Goal: Task Accomplishment & Management: Manage account settings

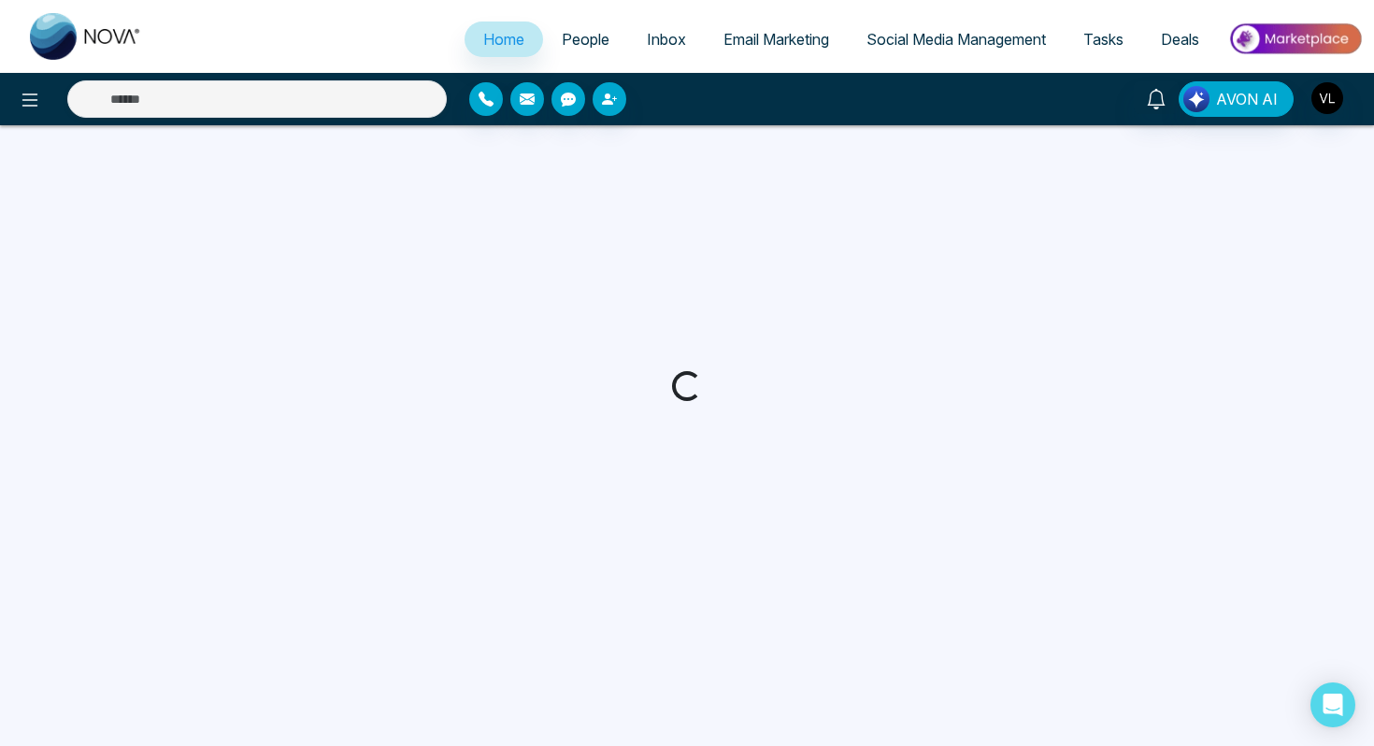
select select "*"
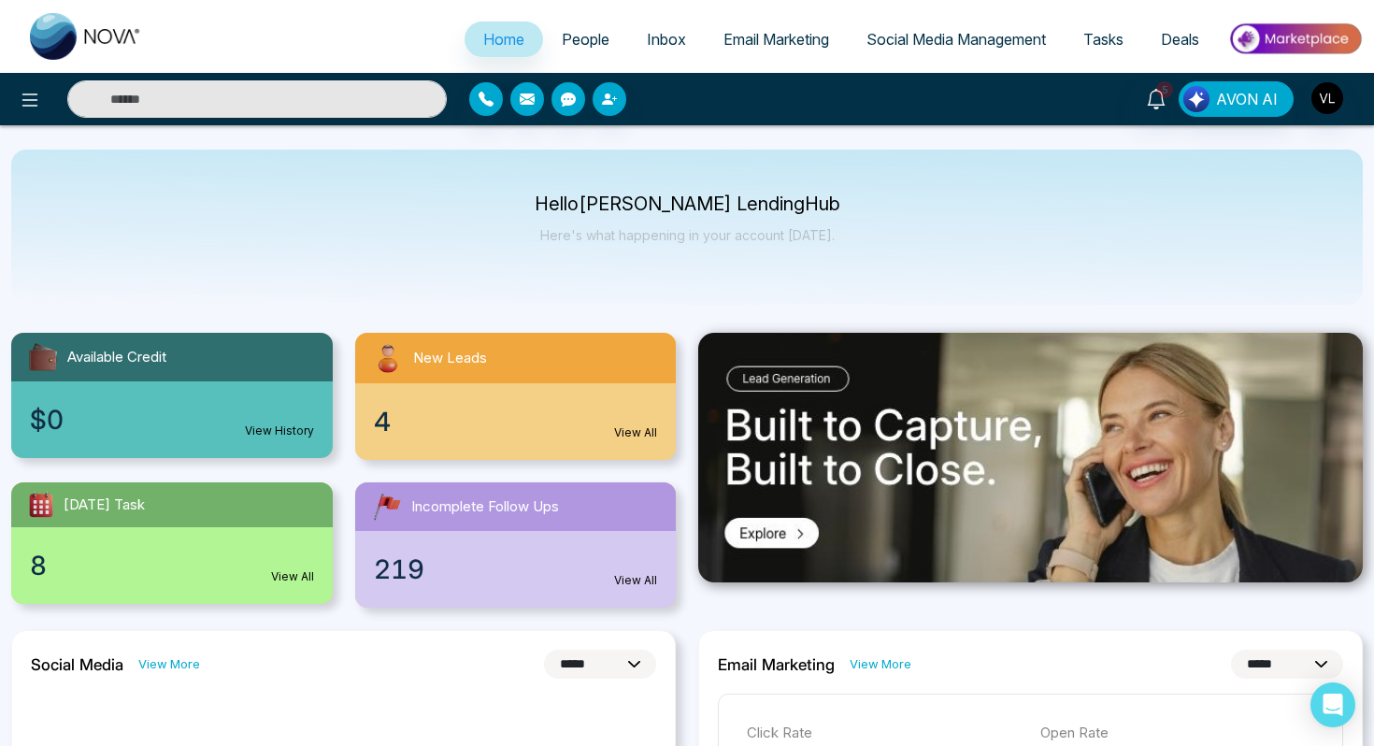
click at [587, 34] on span "People" at bounding box center [586, 39] width 48 height 19
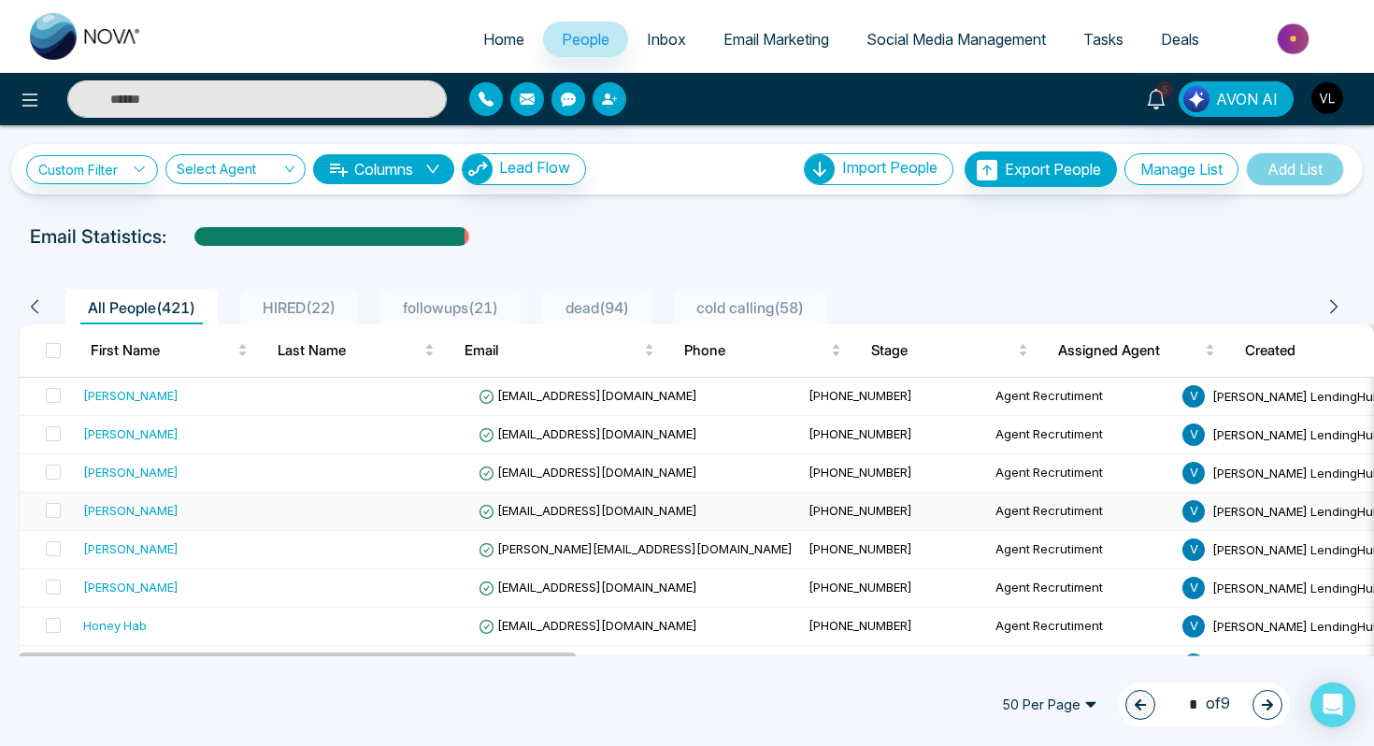
click at [163, 506] on div "[PERSON_NAME]" at bounding box center [130, 510] width 95 height 19
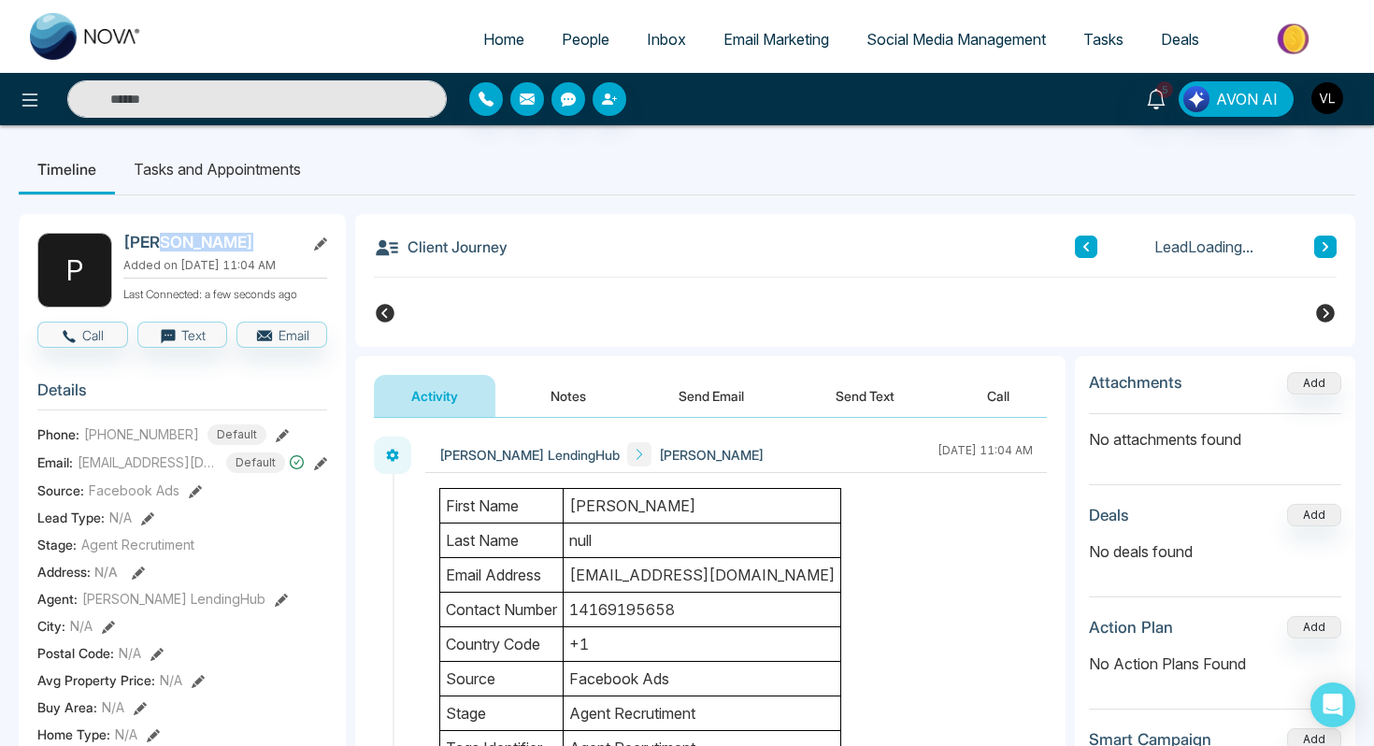
drag, startPoint x: 268, startPoint y: 251, endPoint x: 163, endPoint y: 249, distance: 105.6
click at [164, 249] on h2 "[PERSON_NAME]" at bounding box center [210, 242] width 174 height 19
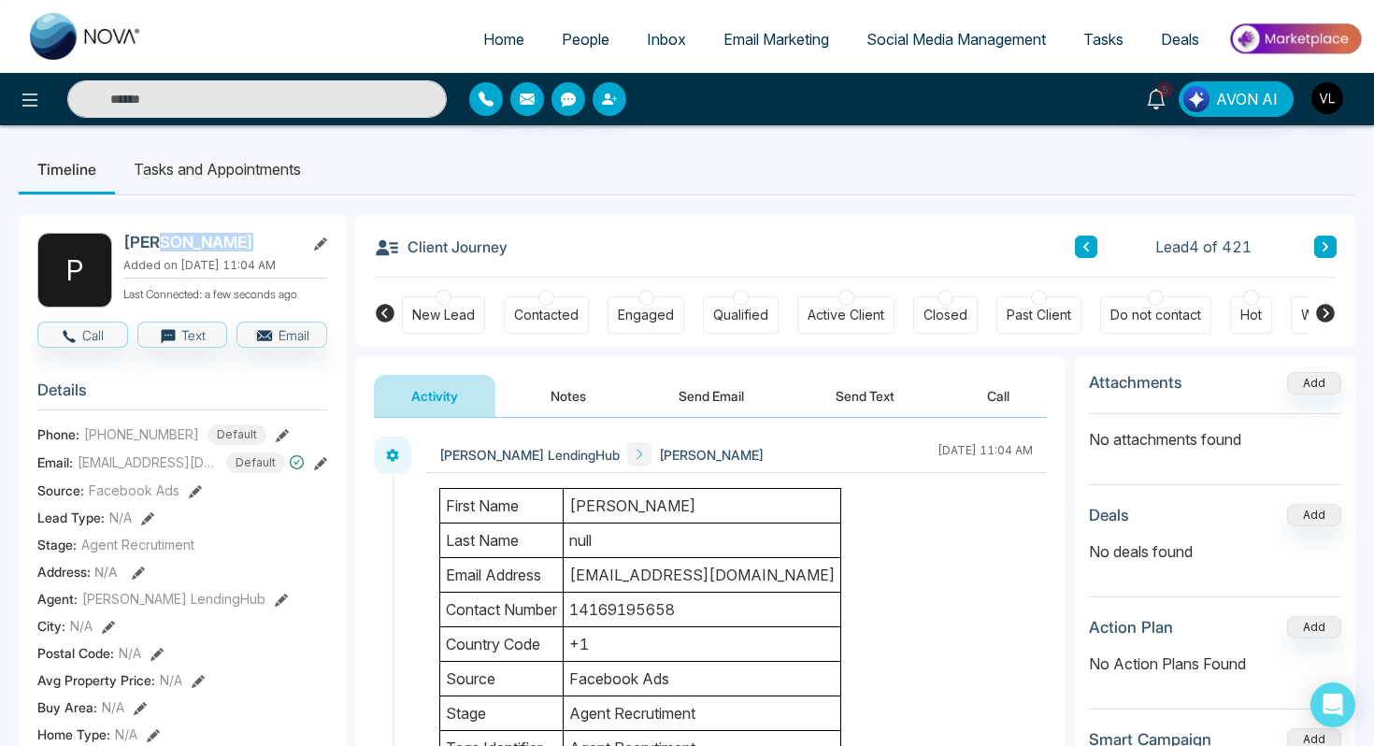
copy h2 "[PERSON_NAME]"
click at [592, 36] on span "People" at bounding box center [586, 39] width 48 height 19
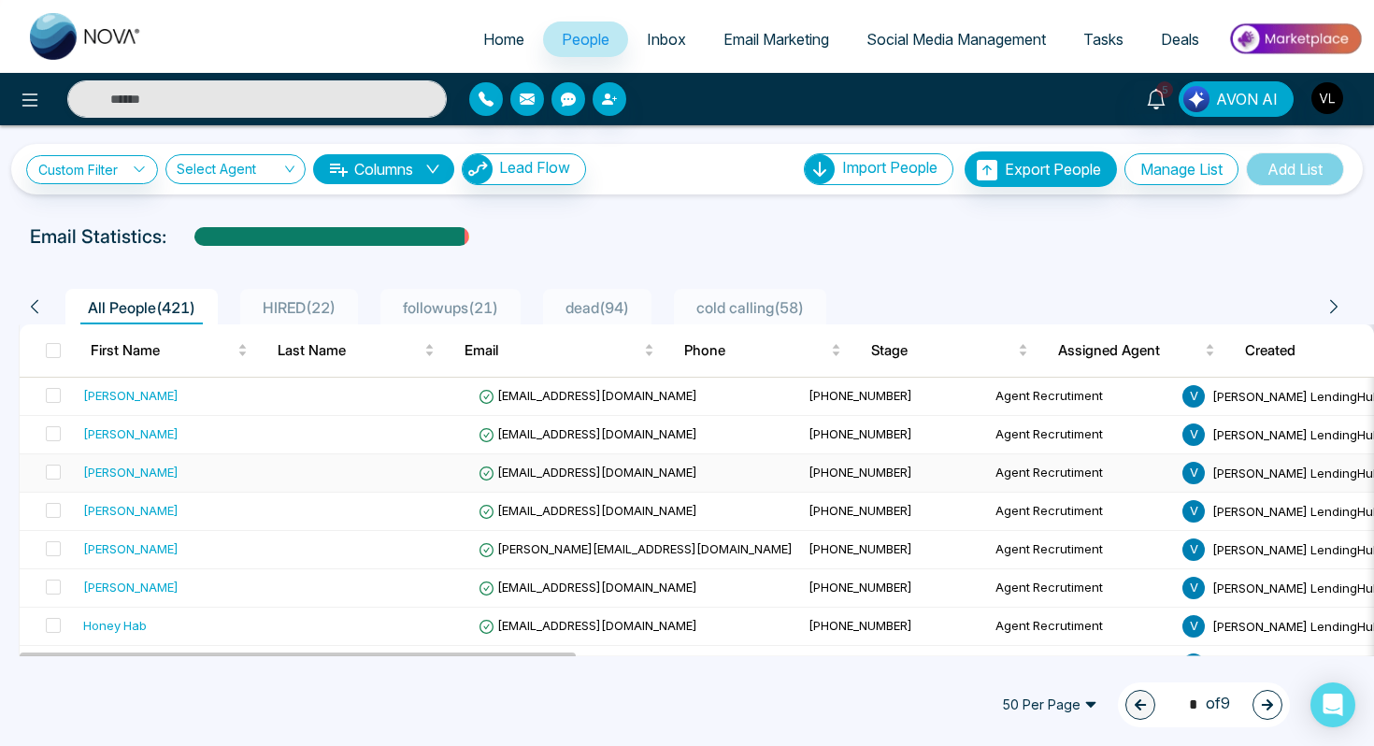
click at [136, 475] on div "[PERSON_NAME]" at bounding box center [130, 472] width 95 height 19
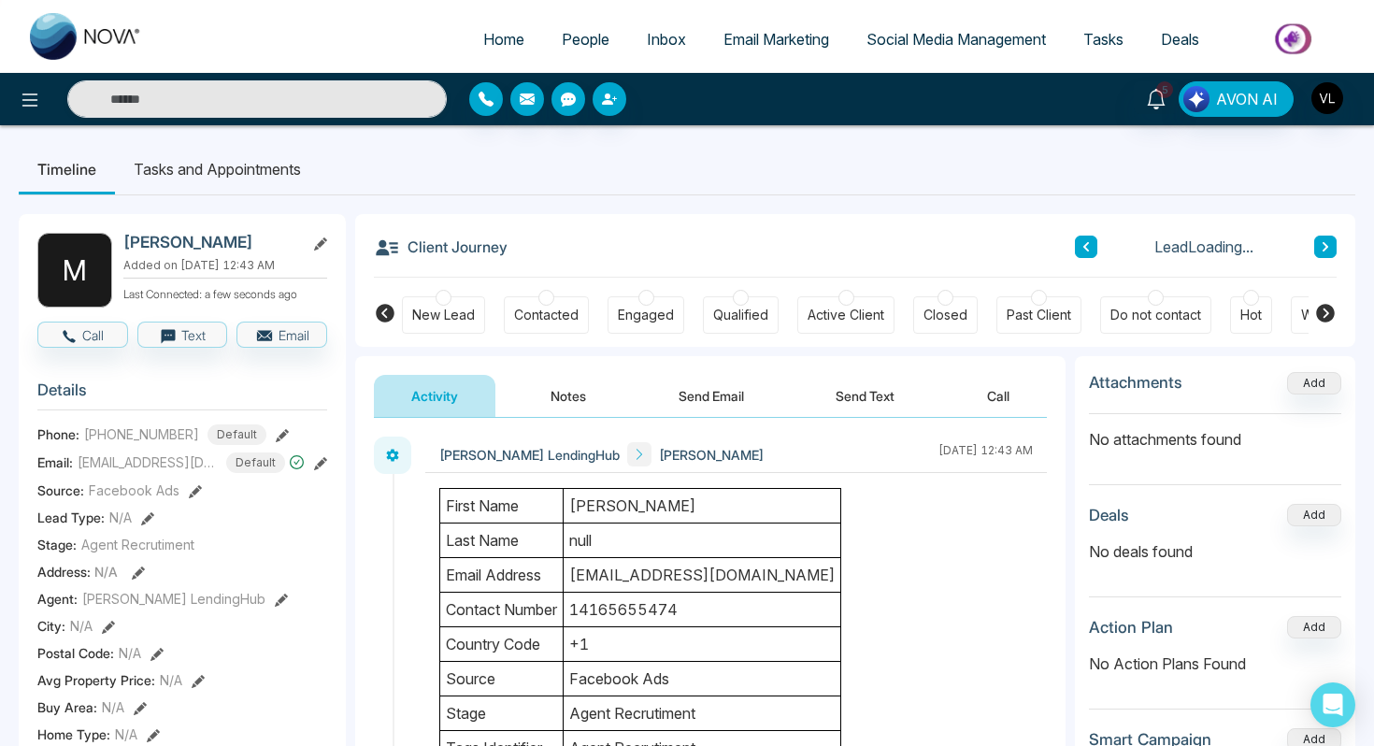
click at [672, 507] on td "[PERSON_NAME]" at bounding box center [703, 506] width 278 height 35
click at [567, 411] on button "Notes" at bounding box center [568, 396] width 110 height 42
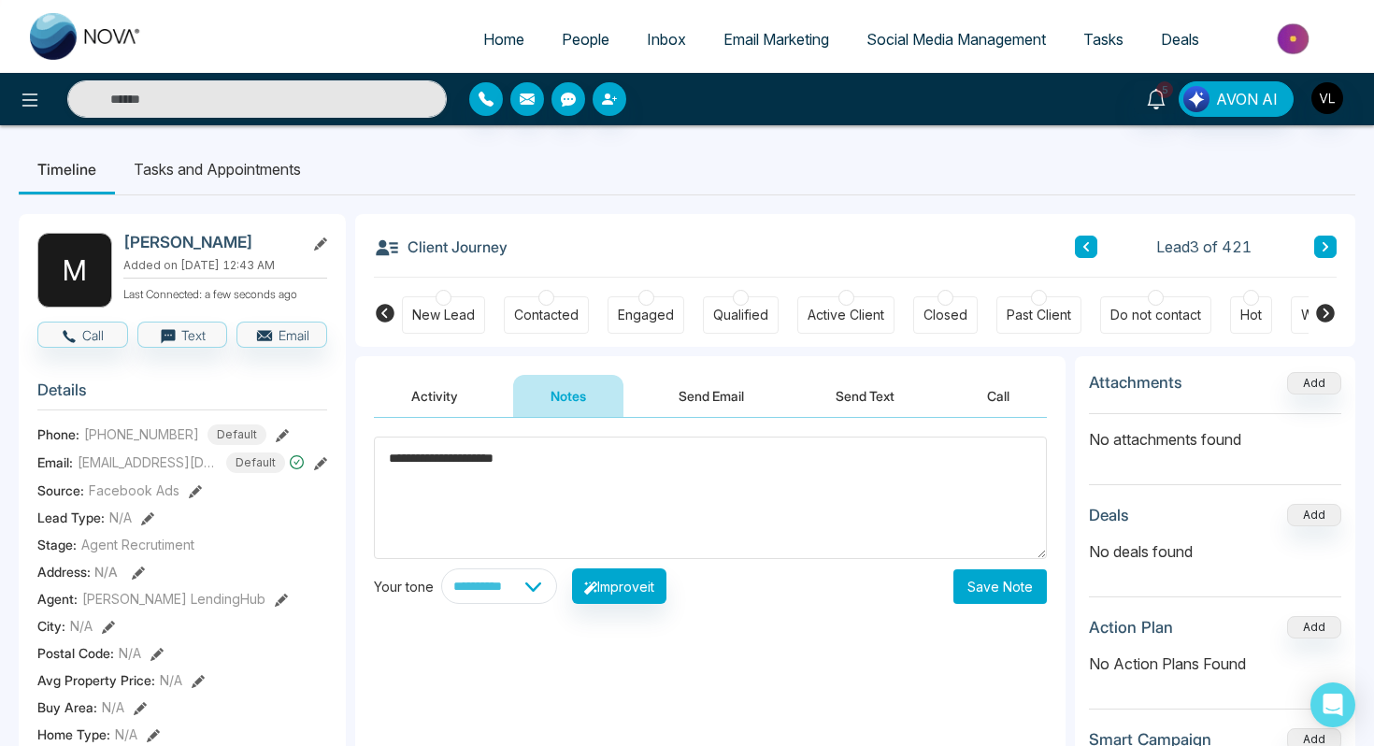
type textarea "**********"
click at [988, 586] on button "Save Note" at bounding box center [999, 586] width 93 height 35
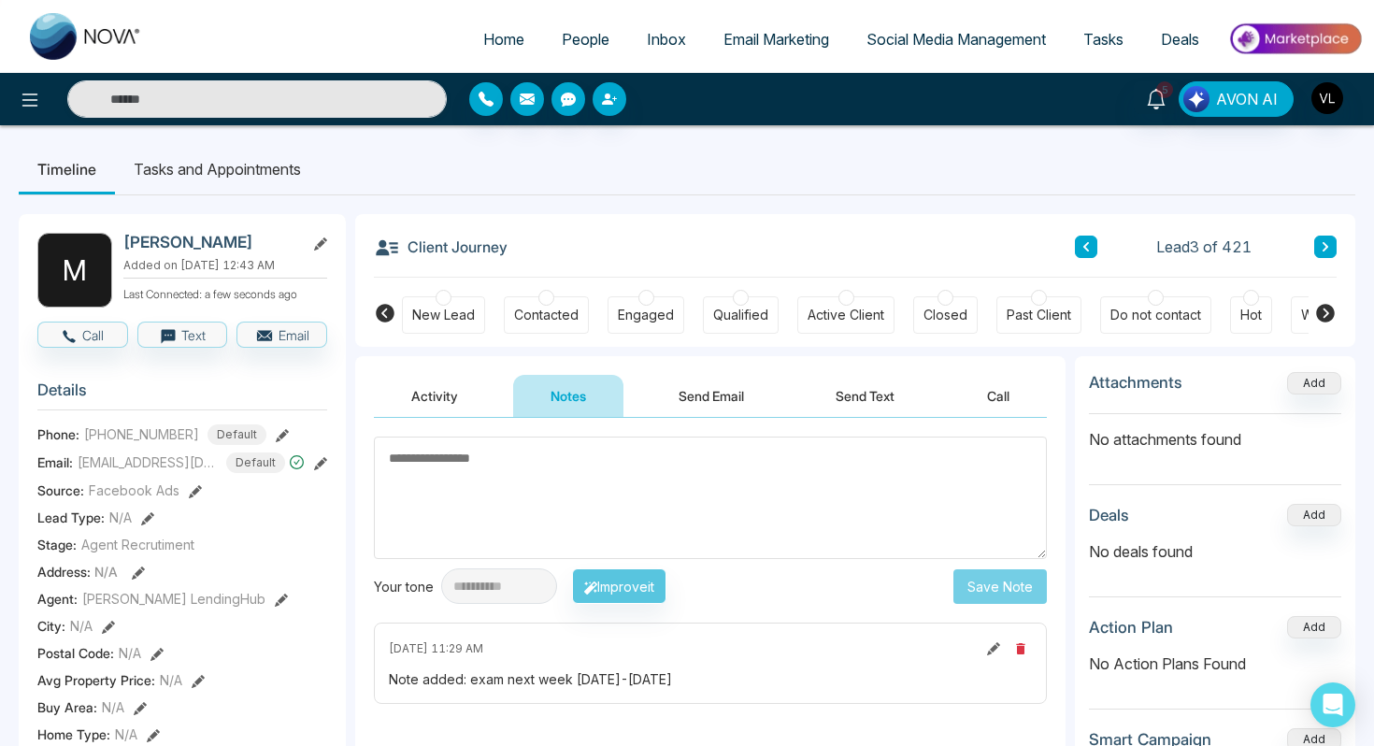
click at [282, 165] on li "Tasks and Appointments" at bounding box center [217, 169] width 205 height 50
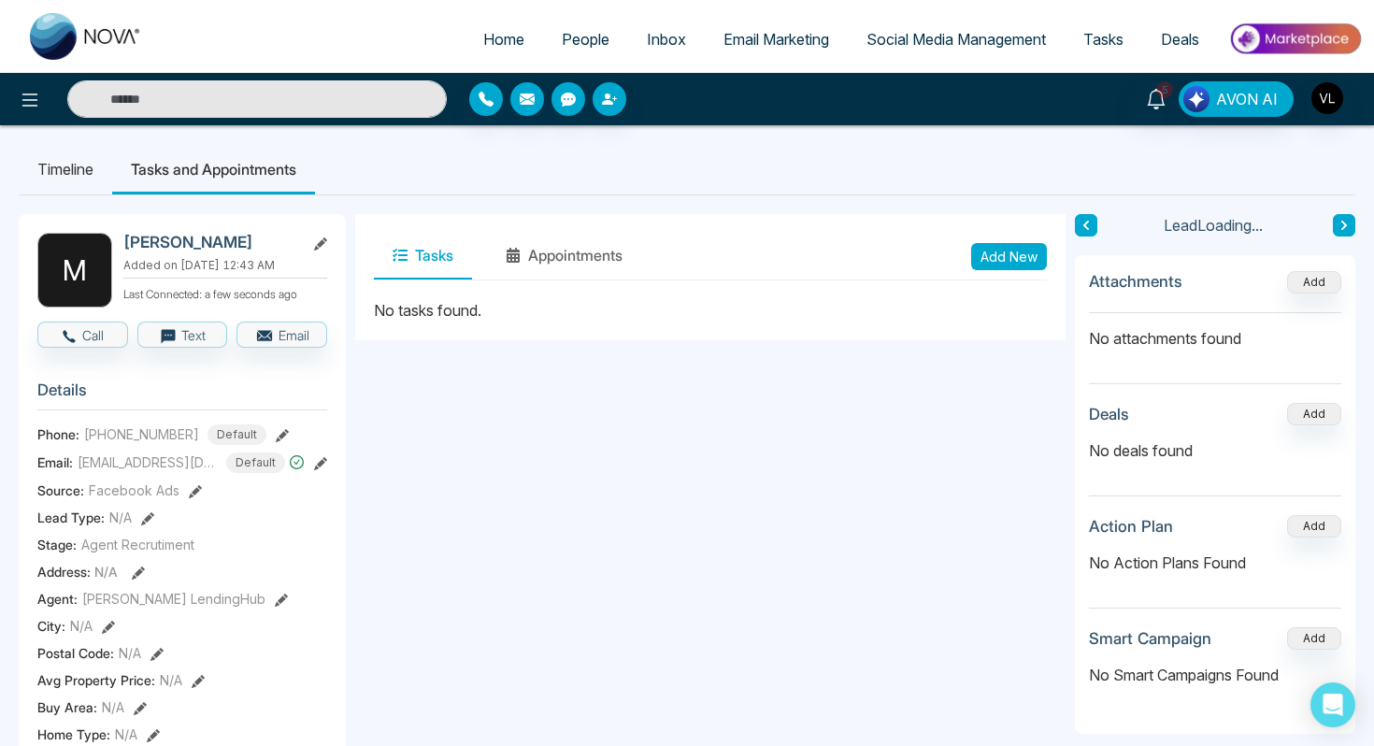
click at [990, 266] on button "Add New" at bounding box center [1009, 256] width 76 height 27
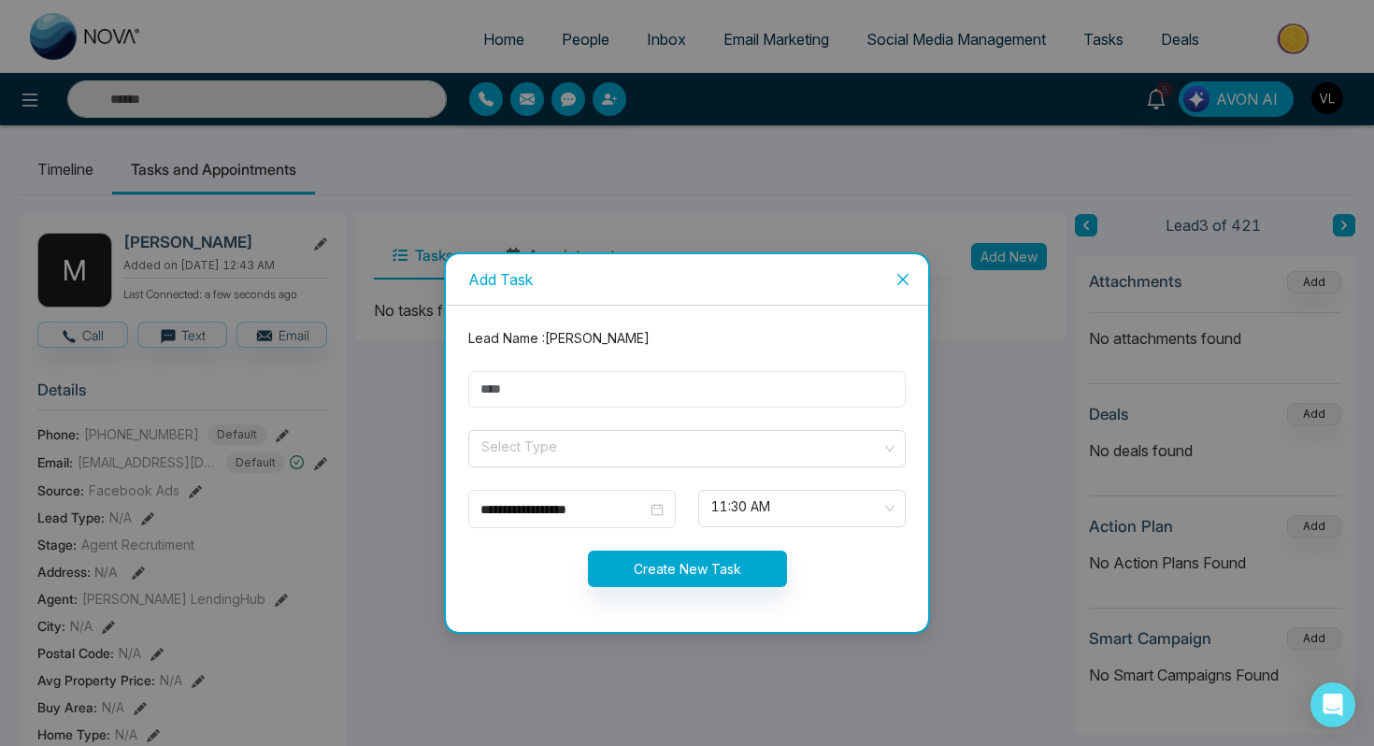
click at [653, 392] on input "text" at bounding box center [686, 389] width 437 height 36
type input "****"
click at [601, 441] on input "search" at bounding box center [680, 445] width 402 height 28
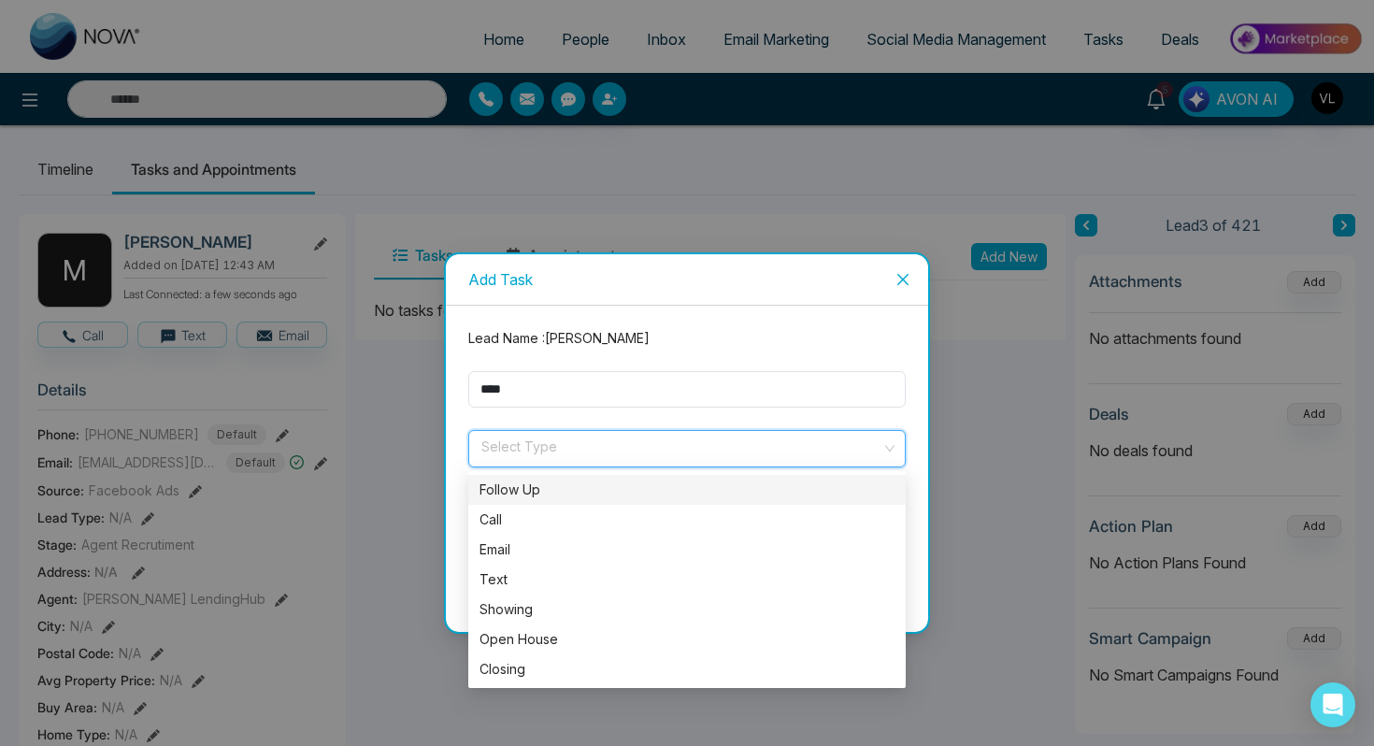
click at [548, 505] on div "Follow Up Call Email Text Showing Open House Closing" at bounding box center [686, 579] width 437 height 209
click at [536, 492] on div "Follow Up" at bounding box center [686, 489] width 415 height 21
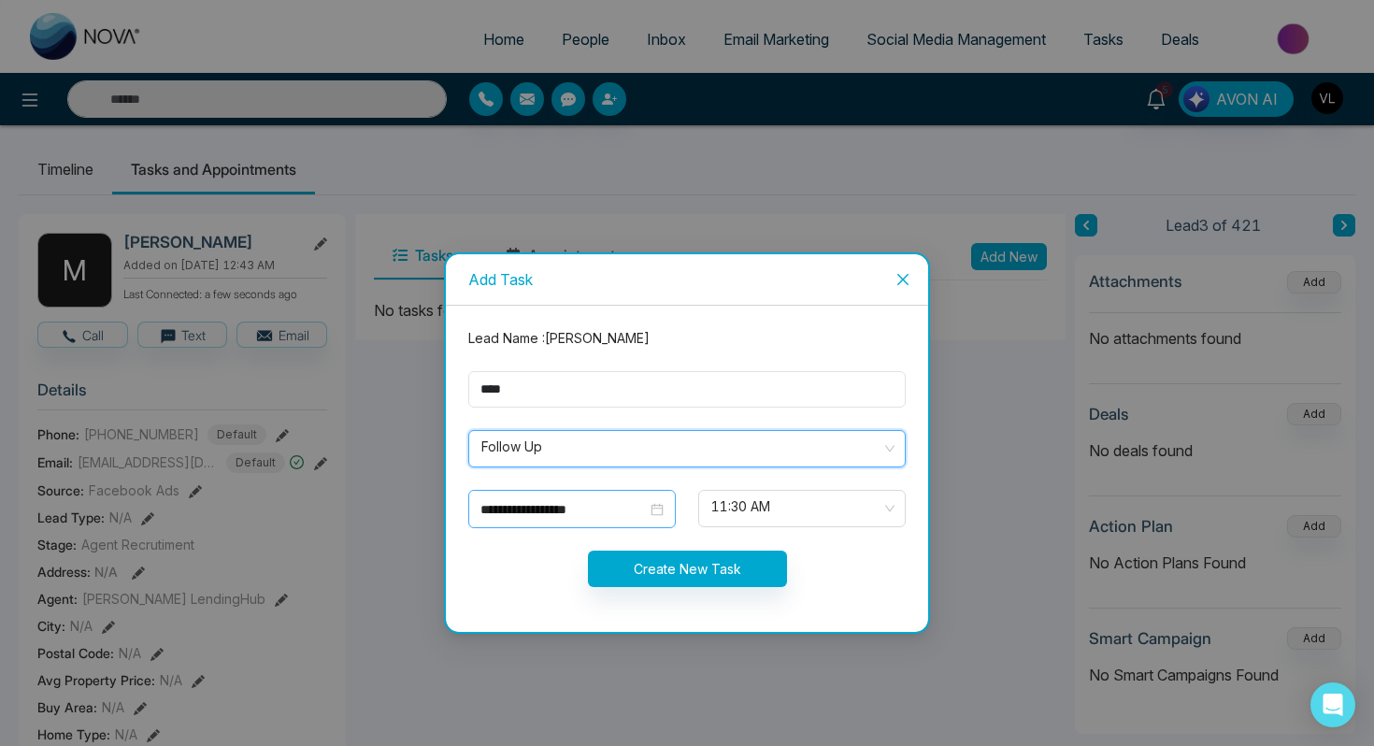
click at [639, 500] on input "**********" at bounding box center [563, 509] width 166 height 21
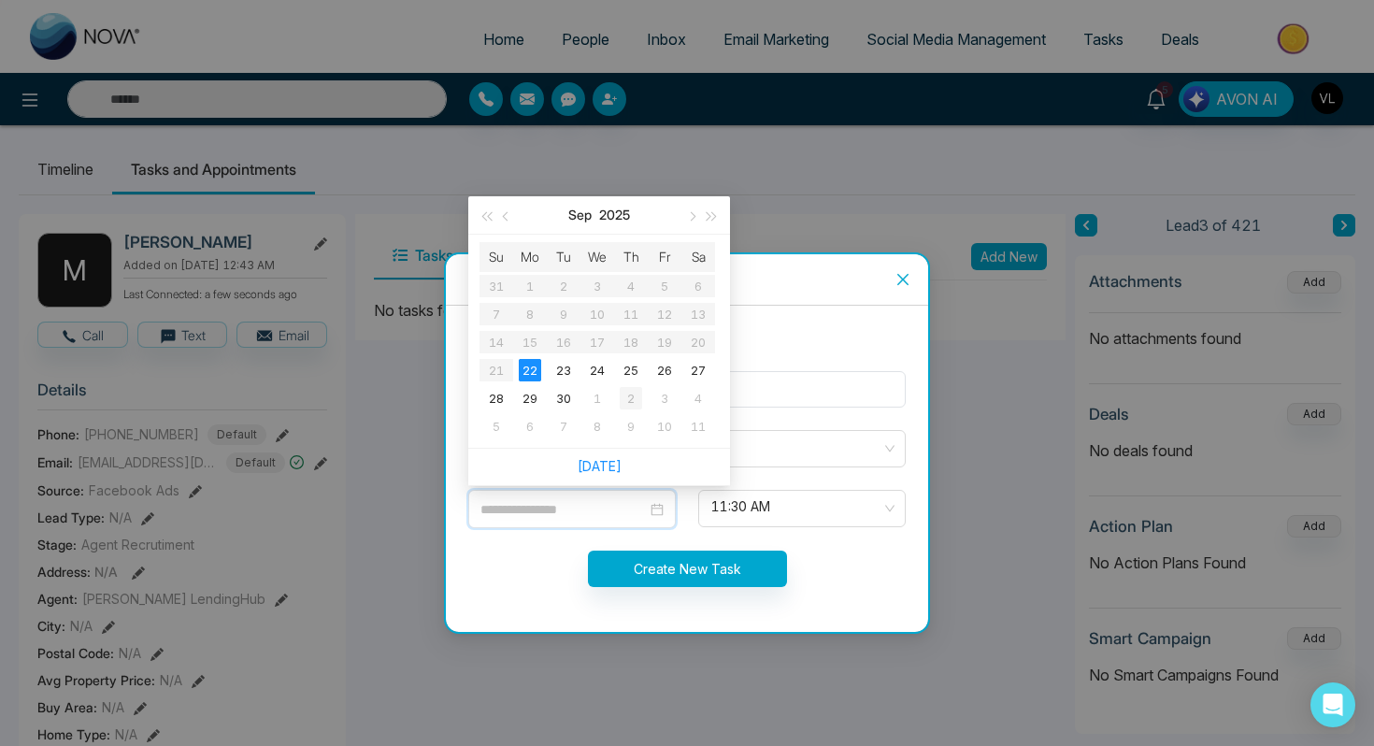
type input "**********"
click at [634, 399] on div "2" at bounding box center [631, 398] width 22 height 22
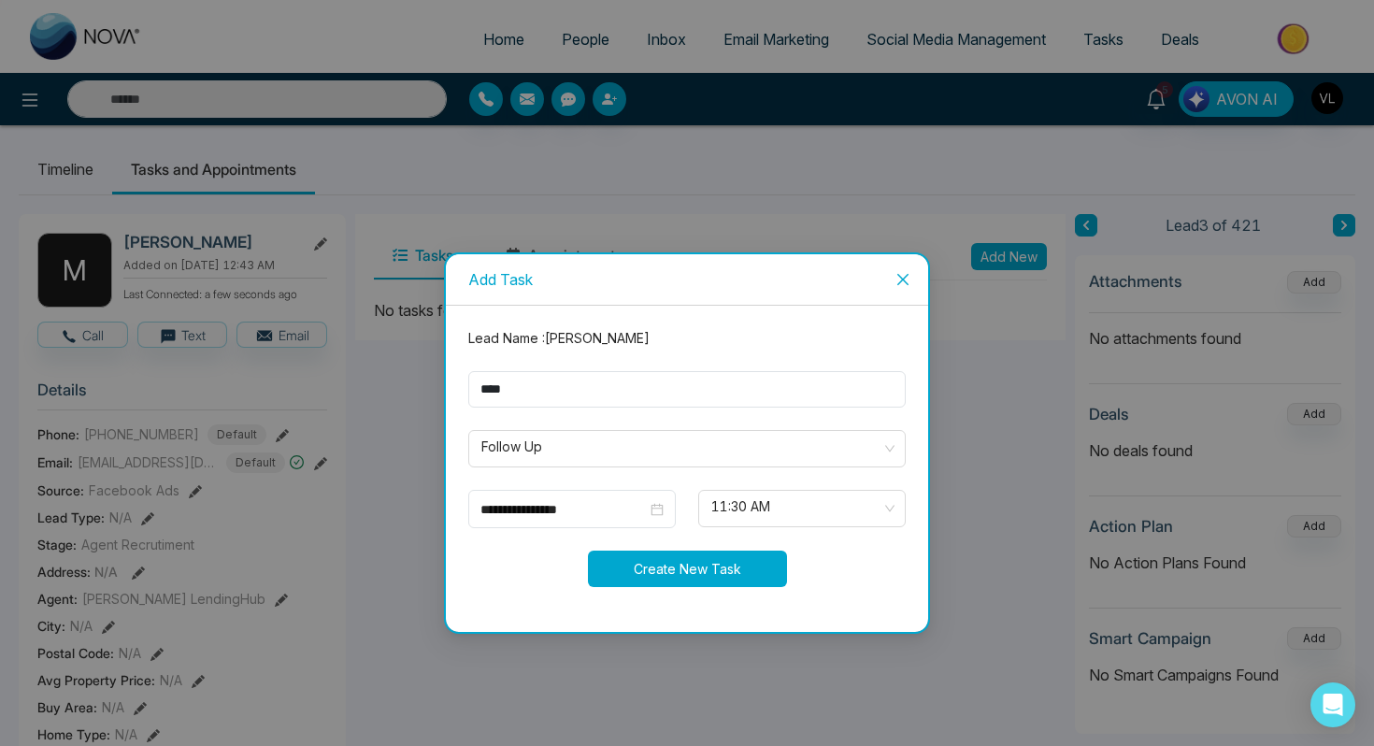
click at [677, 556] on button "Create New Task" at bounding box center [687, 568] width 199 height 36
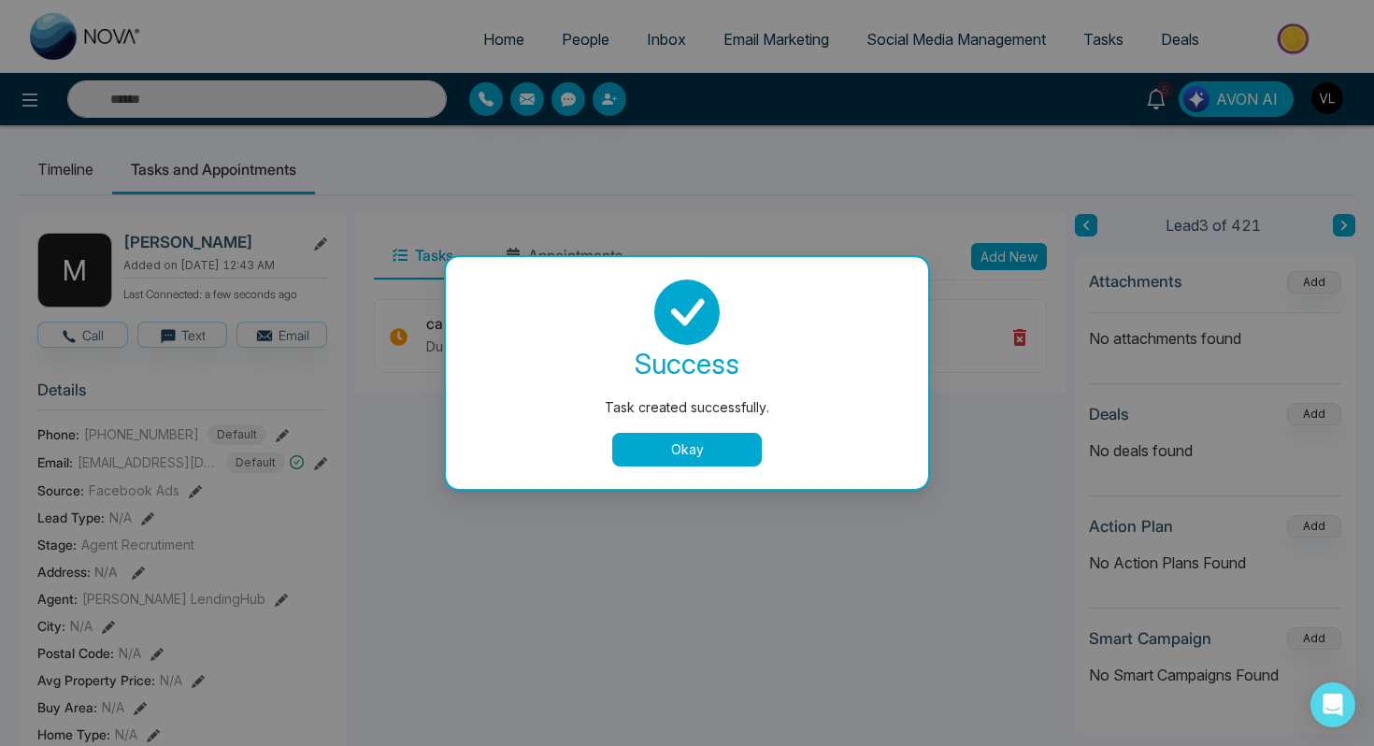
click at [719, 445] on button "Okay" at bounding box center [687, 450] width 150 height 34
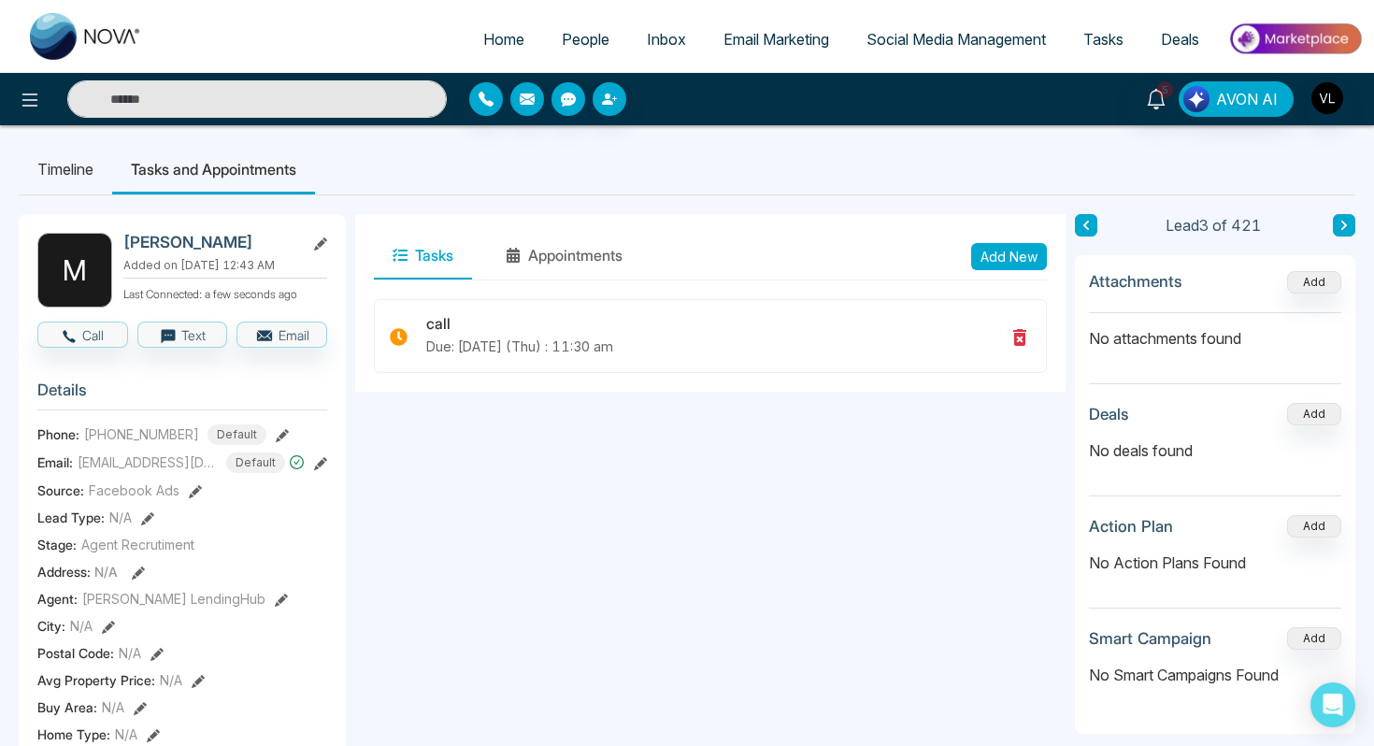
click at [568, 33] on span "People" at bounding box center [586, 39] width 48 height 19
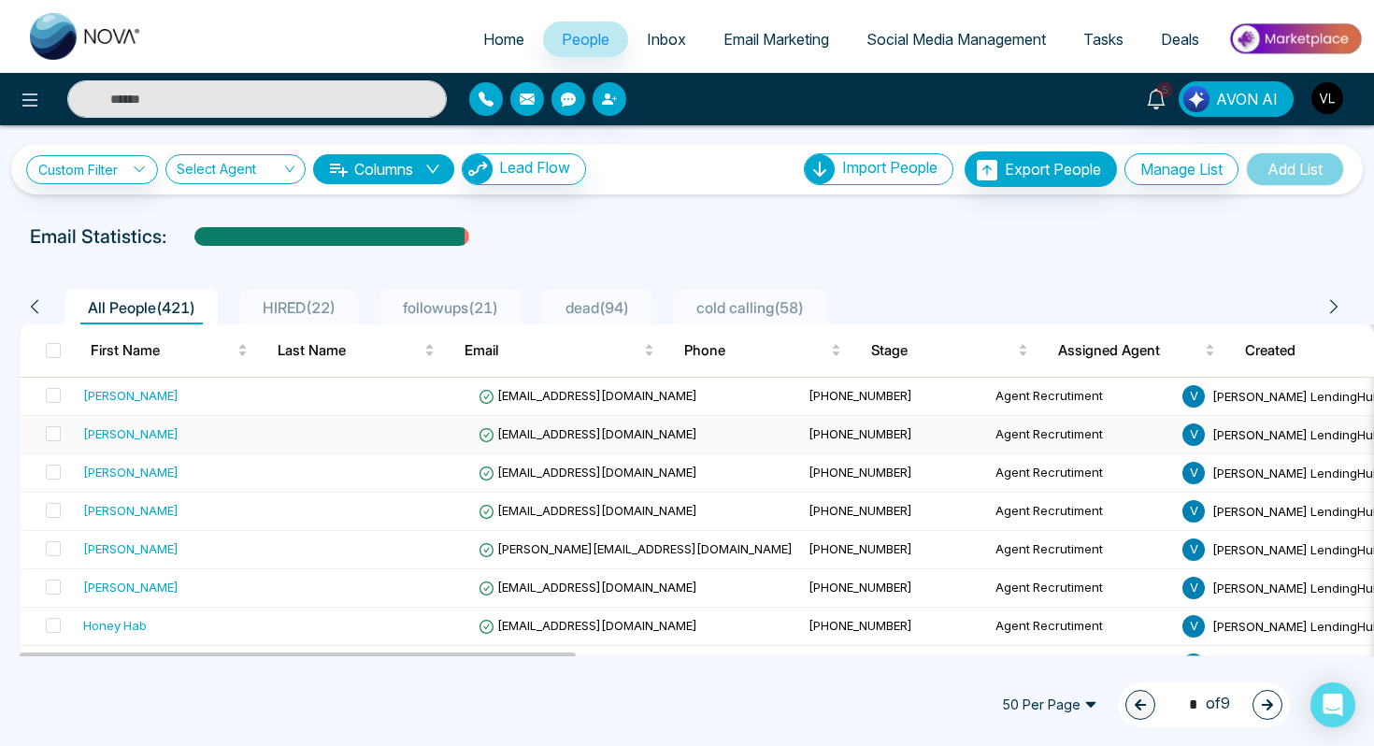
click at [230, 438] on div "[PERSON_NAME]" at bounding box center [179, 433] width 193 height 19
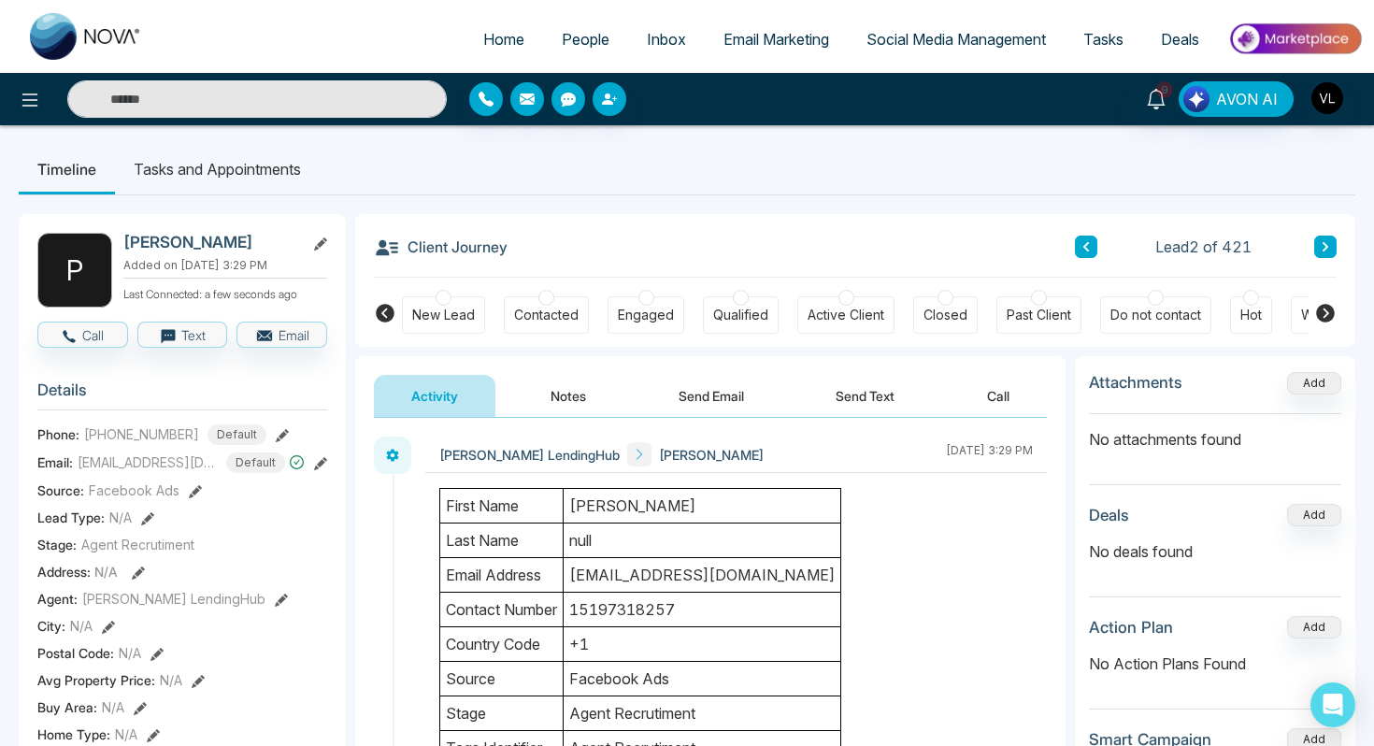
click at [649, 503] on td "[PERSON_NAME]" at bounding box center [703, 506] width 278 height 35
click at [581, 401] on button "Notes" at bounding box center [568, 396] width 110 height 42
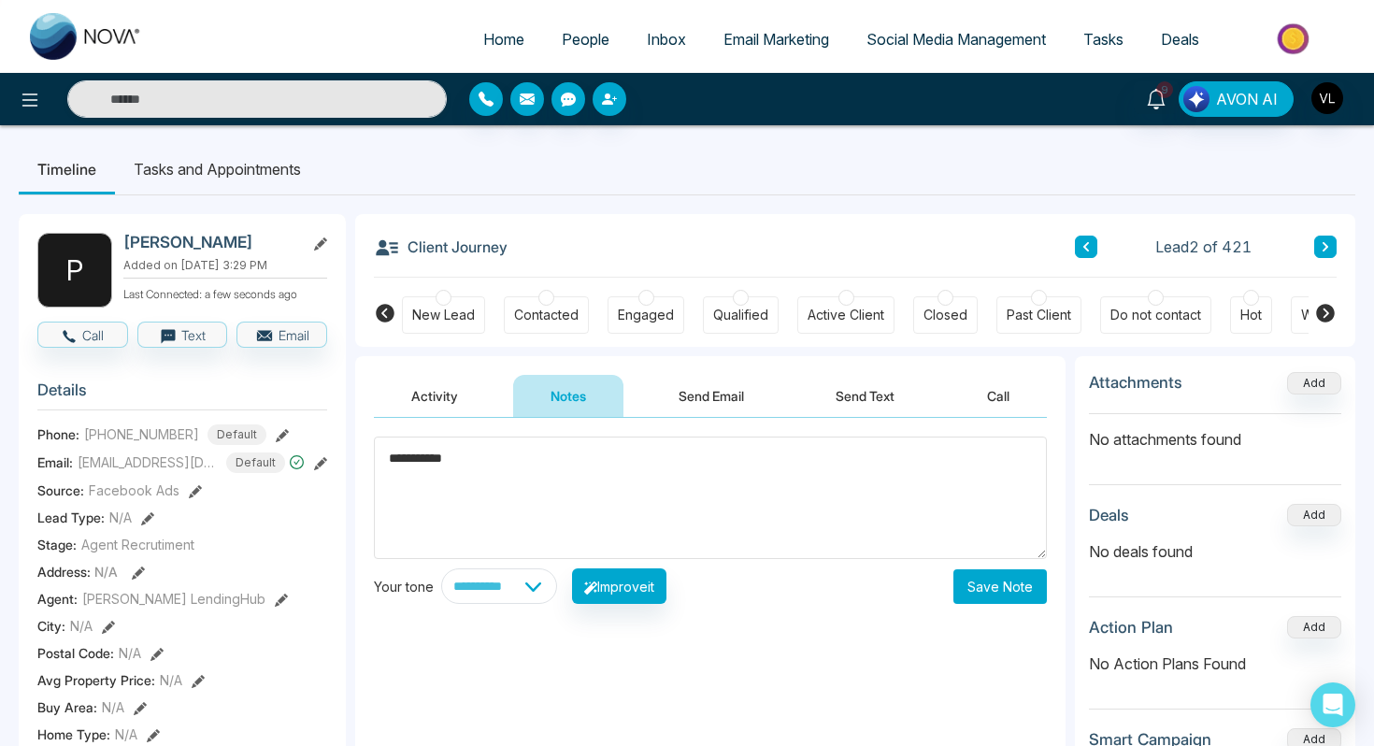
type textarea "**********"
click at [1019, 588] on button "Save Note" at bounding box center [999, 586] width 93 height 35
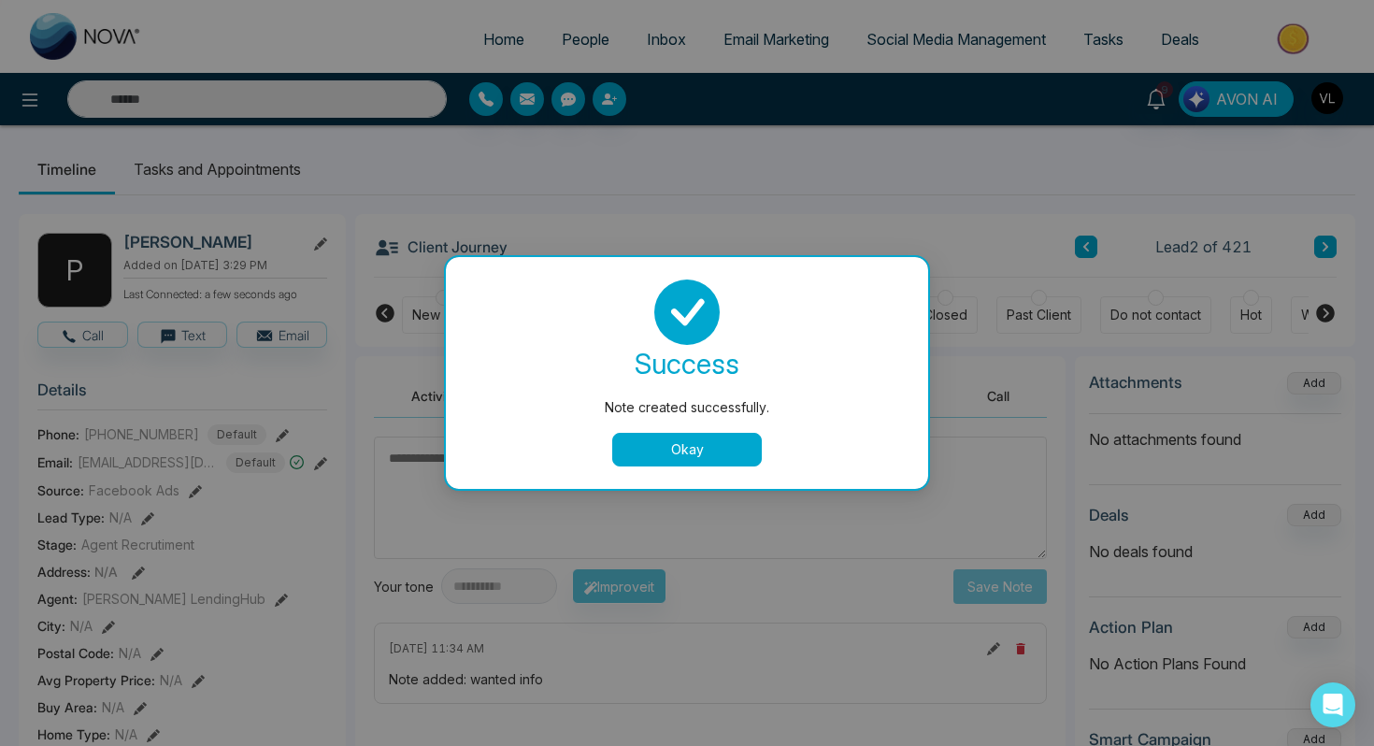
click at [232, 181] on div "Note created successfully. success Note created successfully. Okay" at bounding box center [687, 373] width 1374 height 746
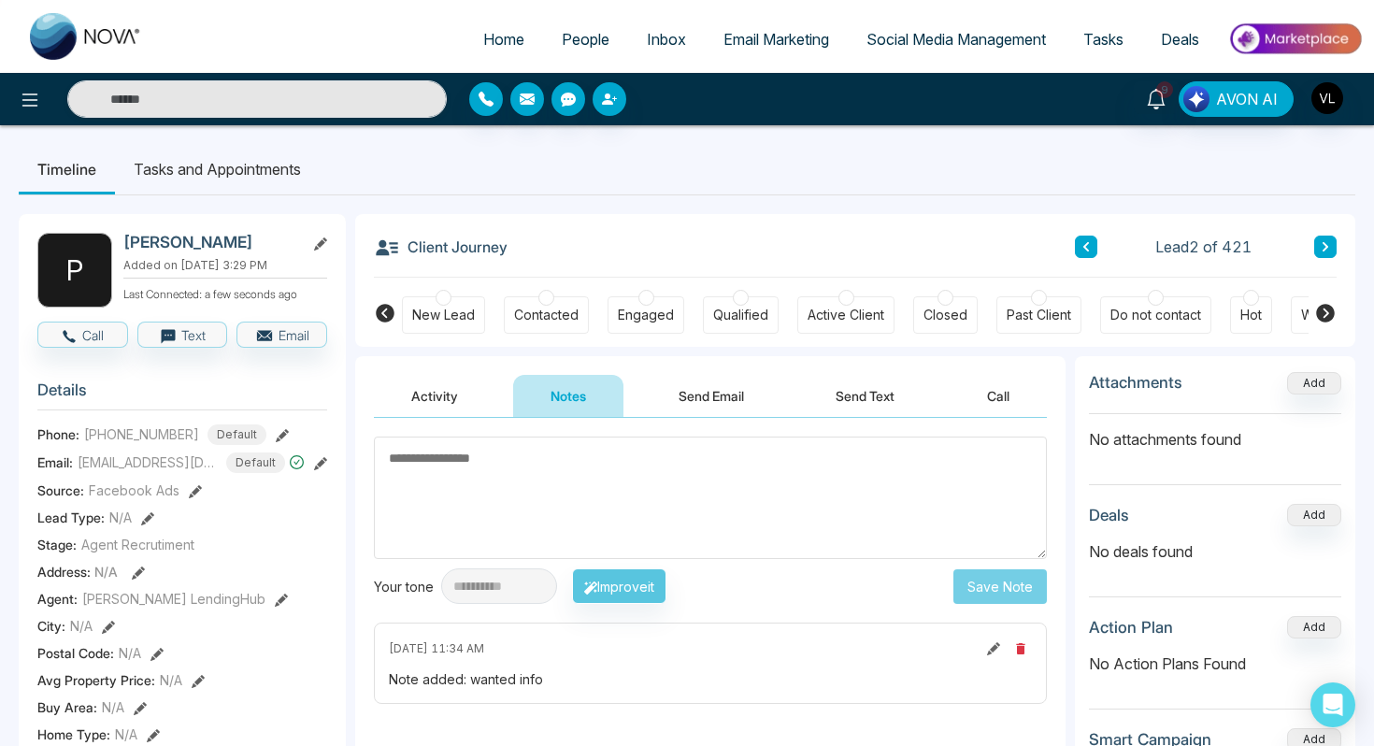
click at [230, 171] on li "Tasks and Appointments" at bounding box center [217, 169] width 205 height 50
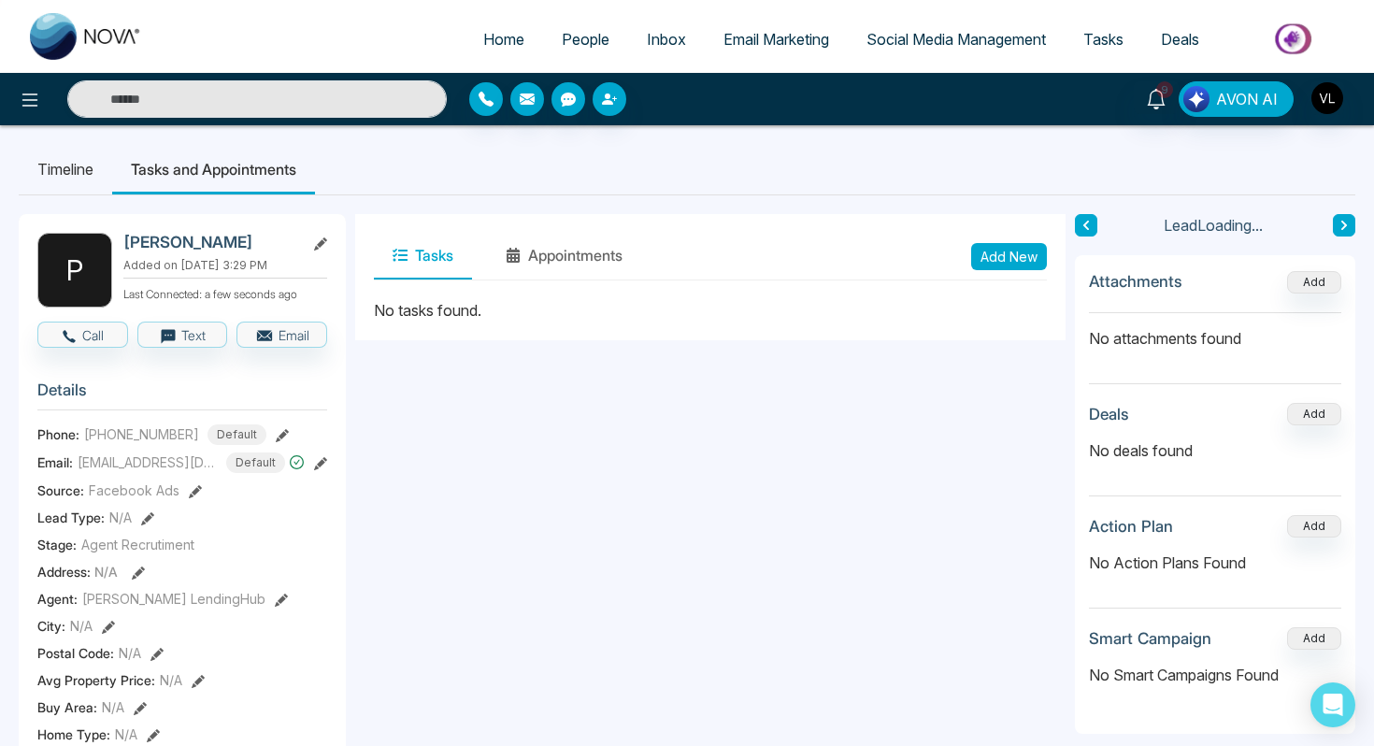
click at [1013, 243] on button "Add New" at bounding box center [1009, 256] width 76 height 27
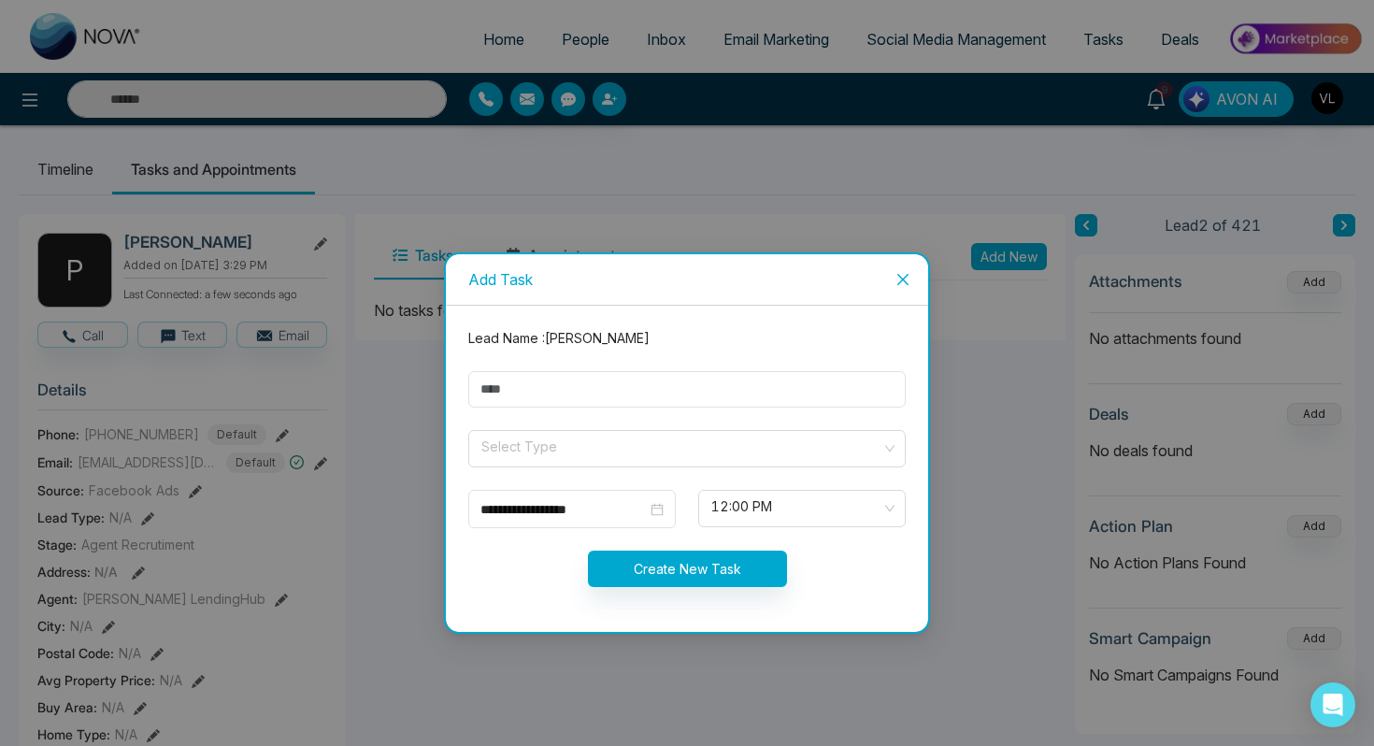
click at [681, 362] on form "**********" at bounding box center [687, 468] width 460 height 281
click at [670, 385] on input "text" at bounding box center [686, 389] width 437 height 36
type input "****"
click at [622, 434] on input "search" at bounding box center [680, 445] width 402 height 28
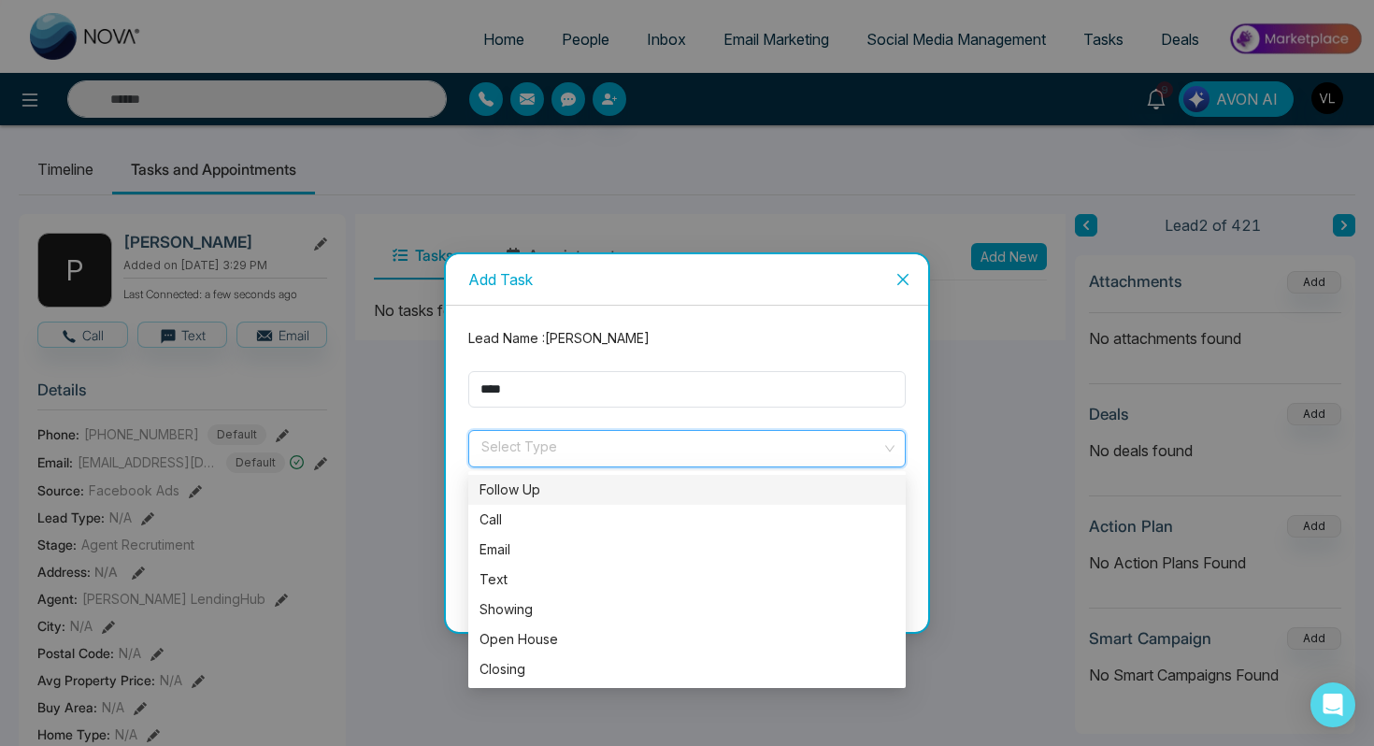
click at [540, 491] on div "Follow Up" at bounding box center [686, 489] width 415 height 21
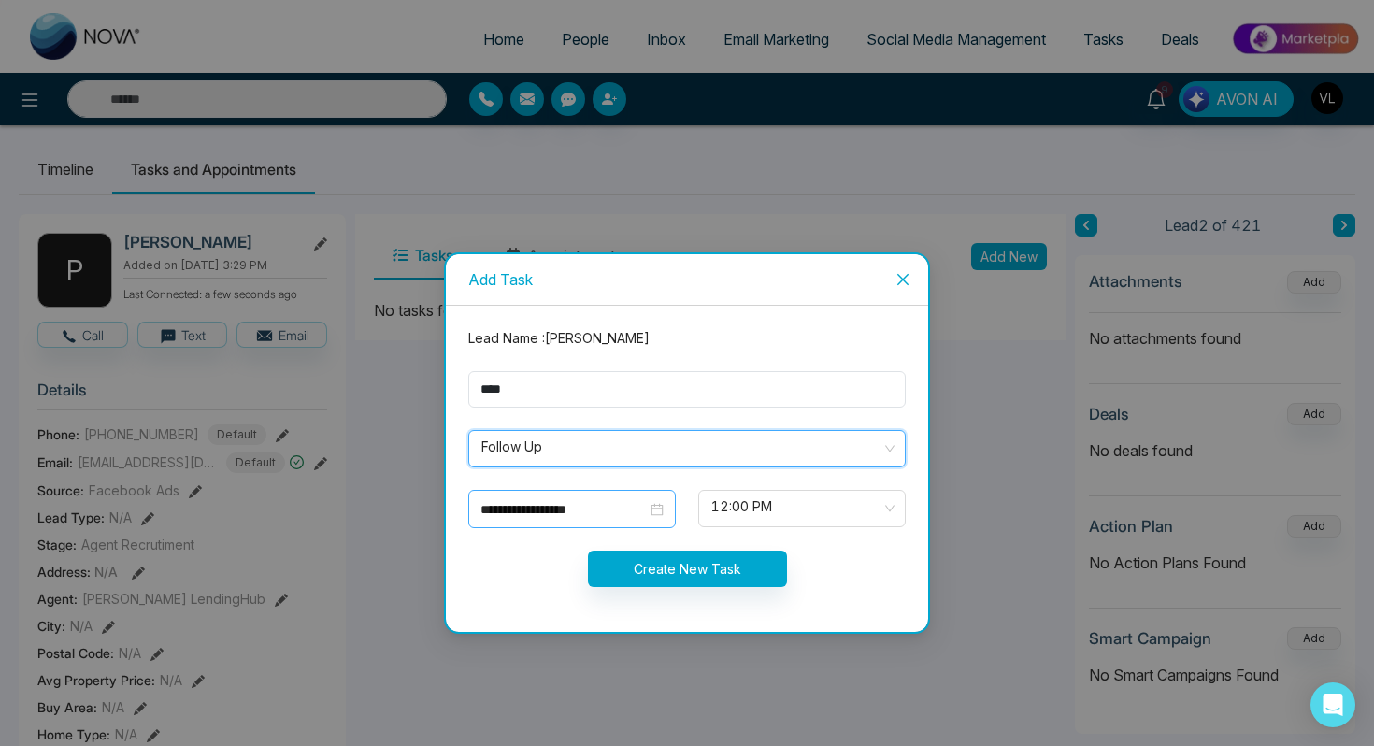
click at [657, 524] on div "**********" at bounding box center [571, 509] width 207 height 38
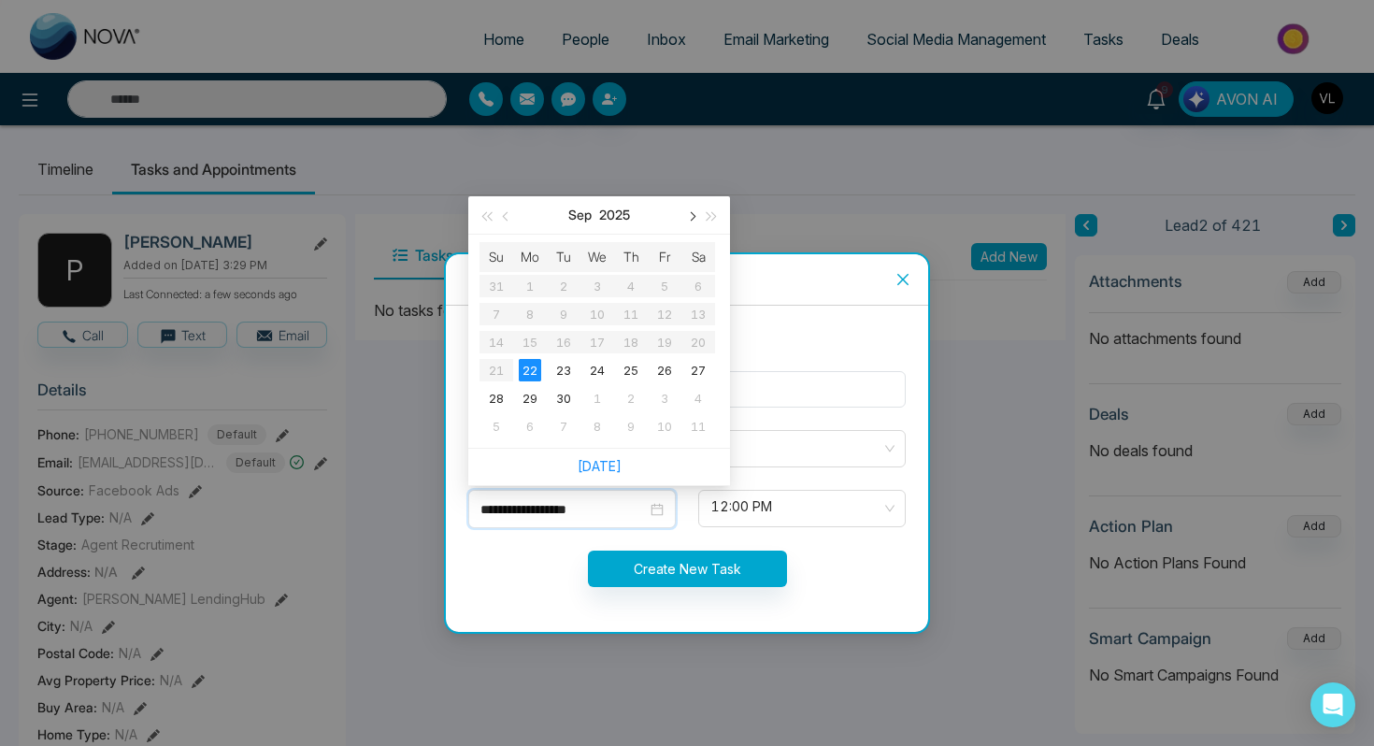
click at [687, 219] on button "button" at bounding box center [690, 214] width 21 height 37
type input "**********"
click at [522, 397] on div "27" at bounding box center [530, 398] width 22 height 22
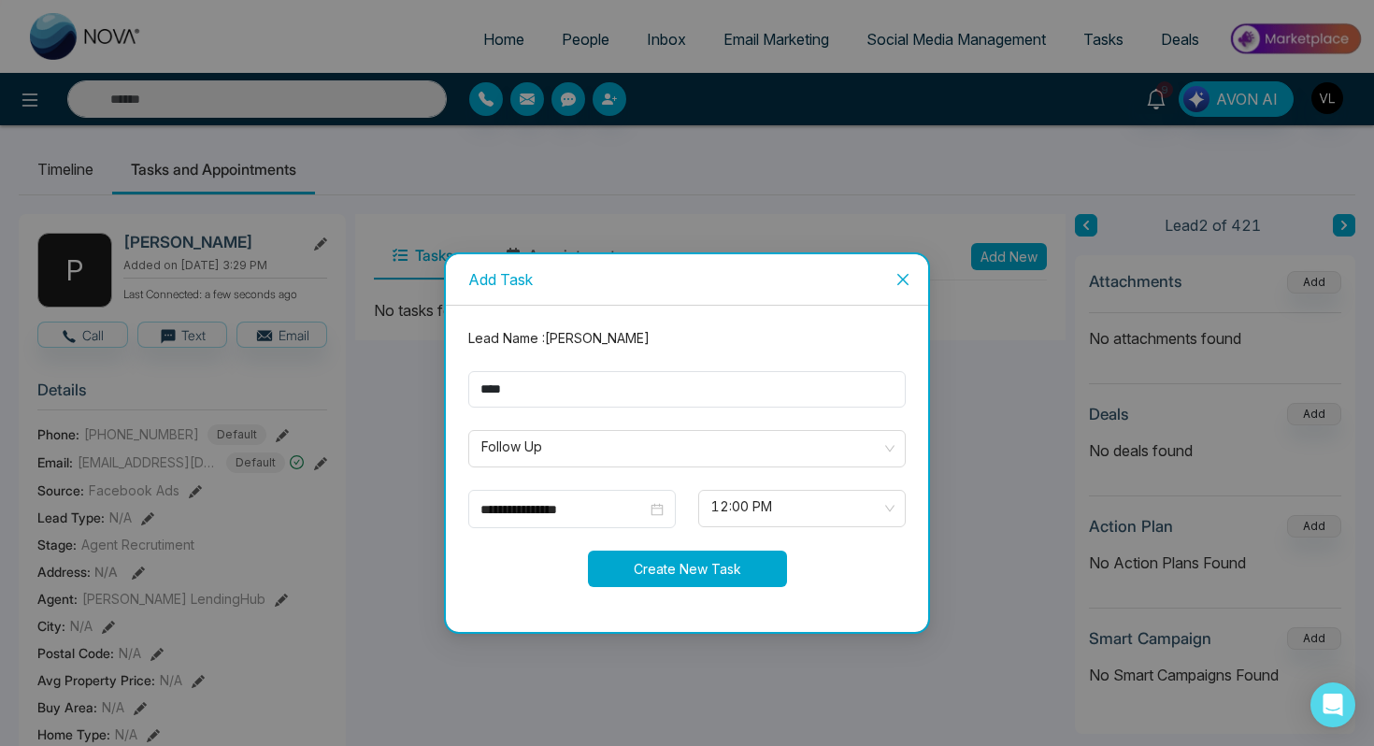
click at [671, 558] on button "Create New Task" at bounding box center [687, 568] width 199 height 36
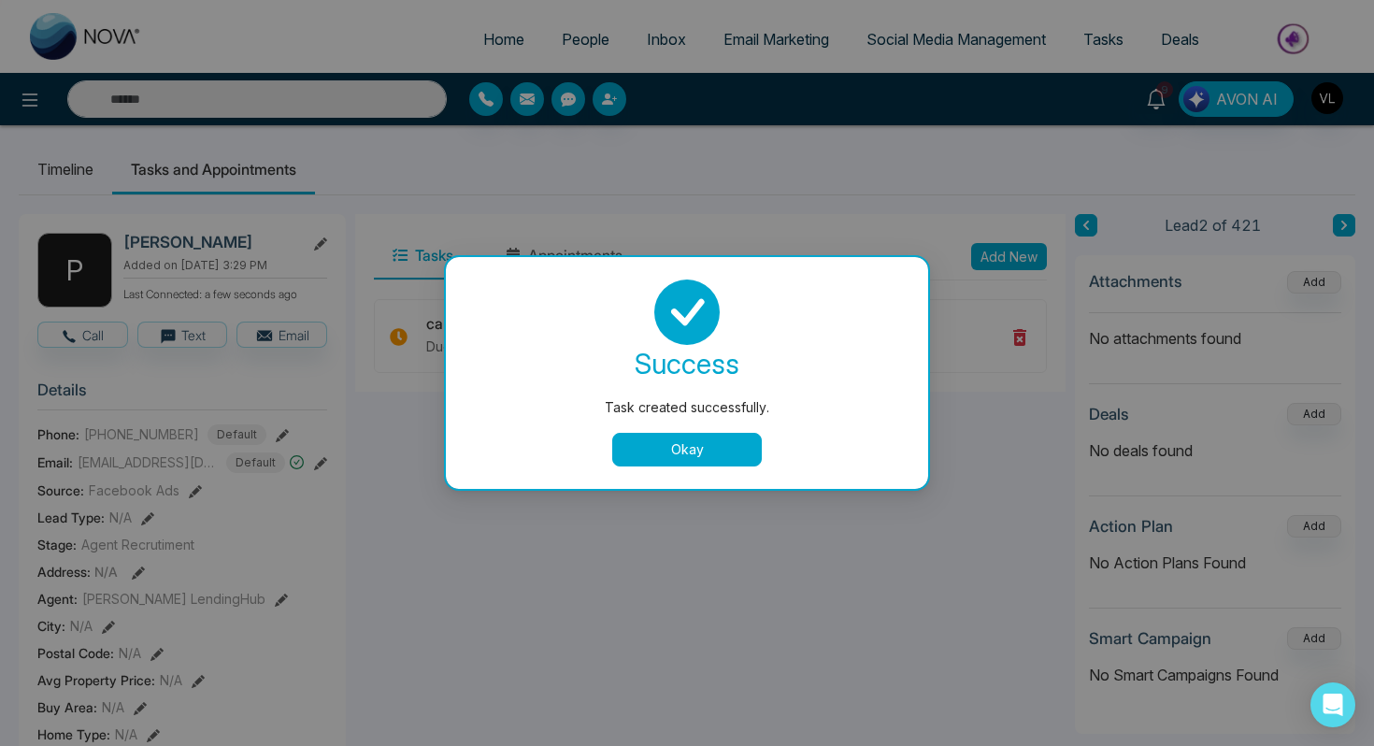
click at [663, 463] on button "Okay" at bounding box center [687, 450] width 150 height 34
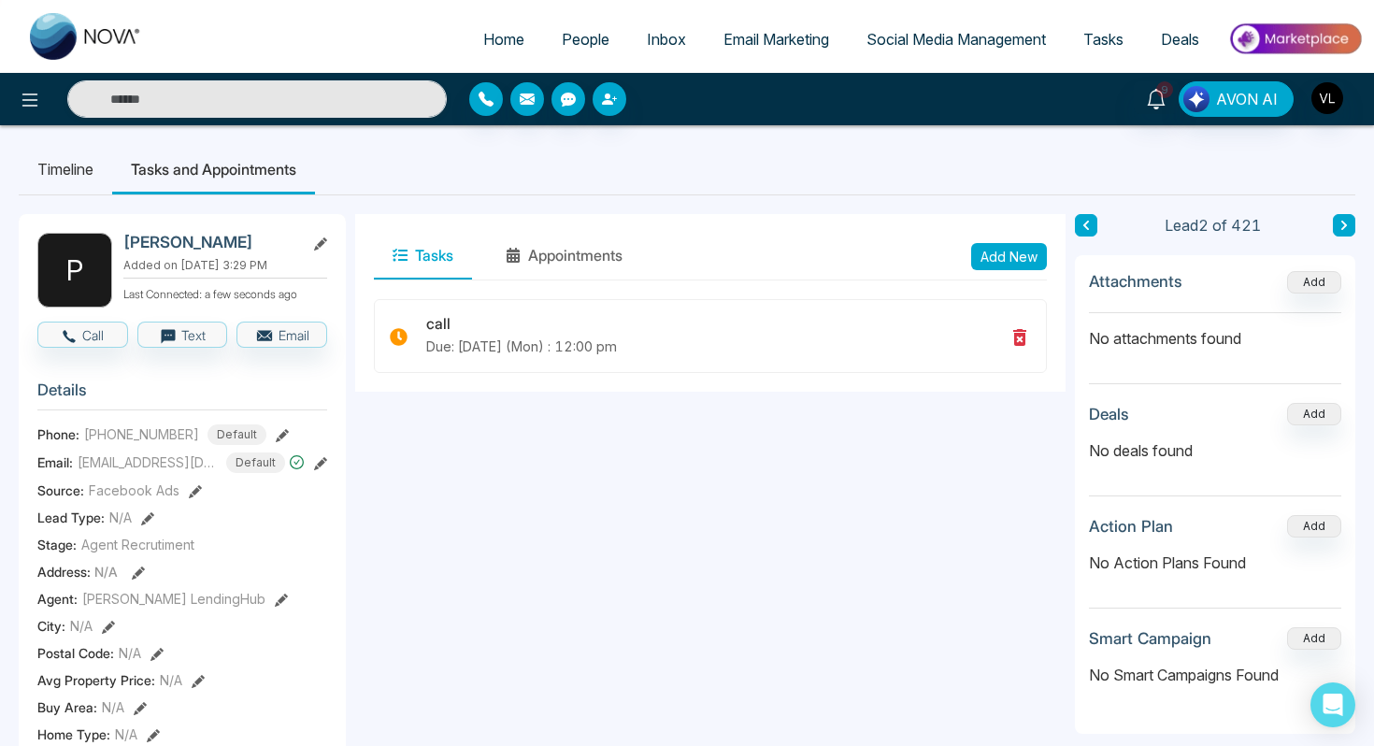
click at [579, 35] on span "People" at bounding box center [586, 39] width 48 height 19
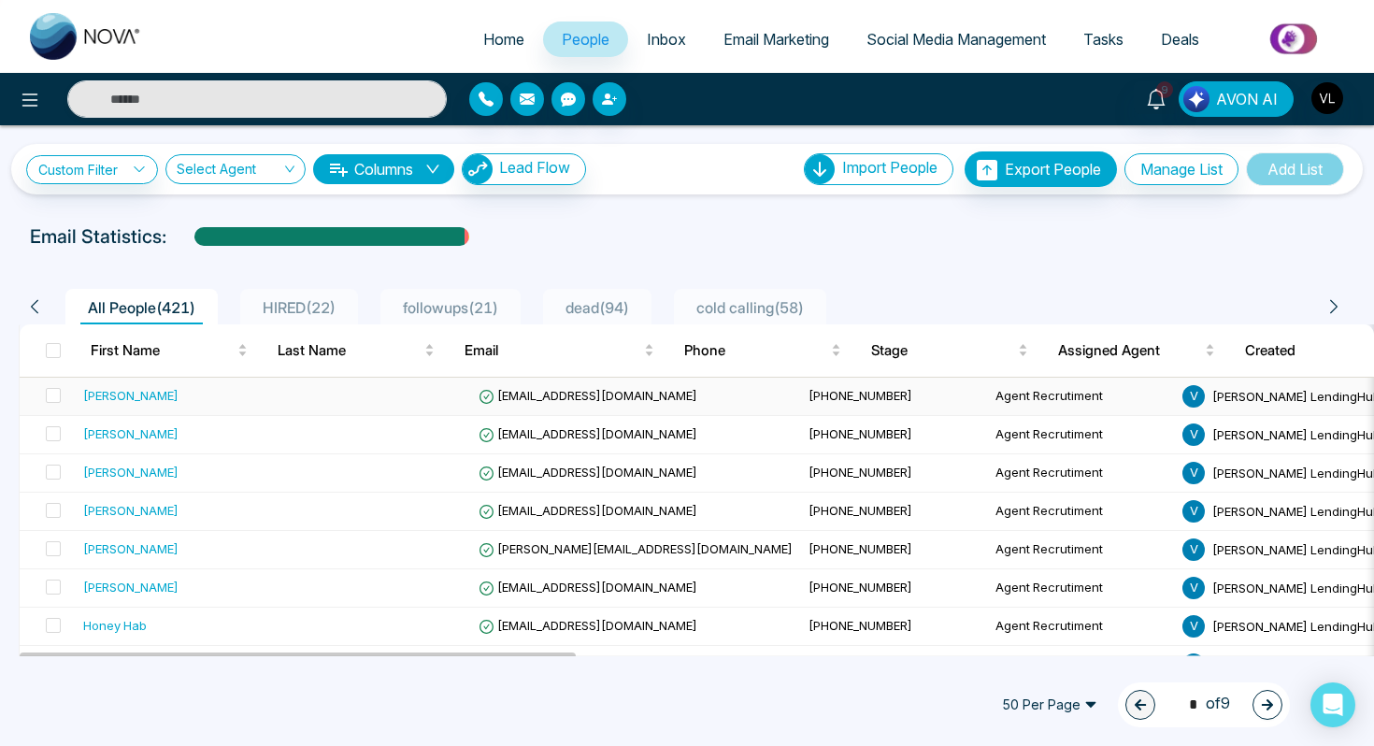
click at [160, 399] on div "[PERSON_NAME]" at bounding box center [130, 395] width 95 height 19
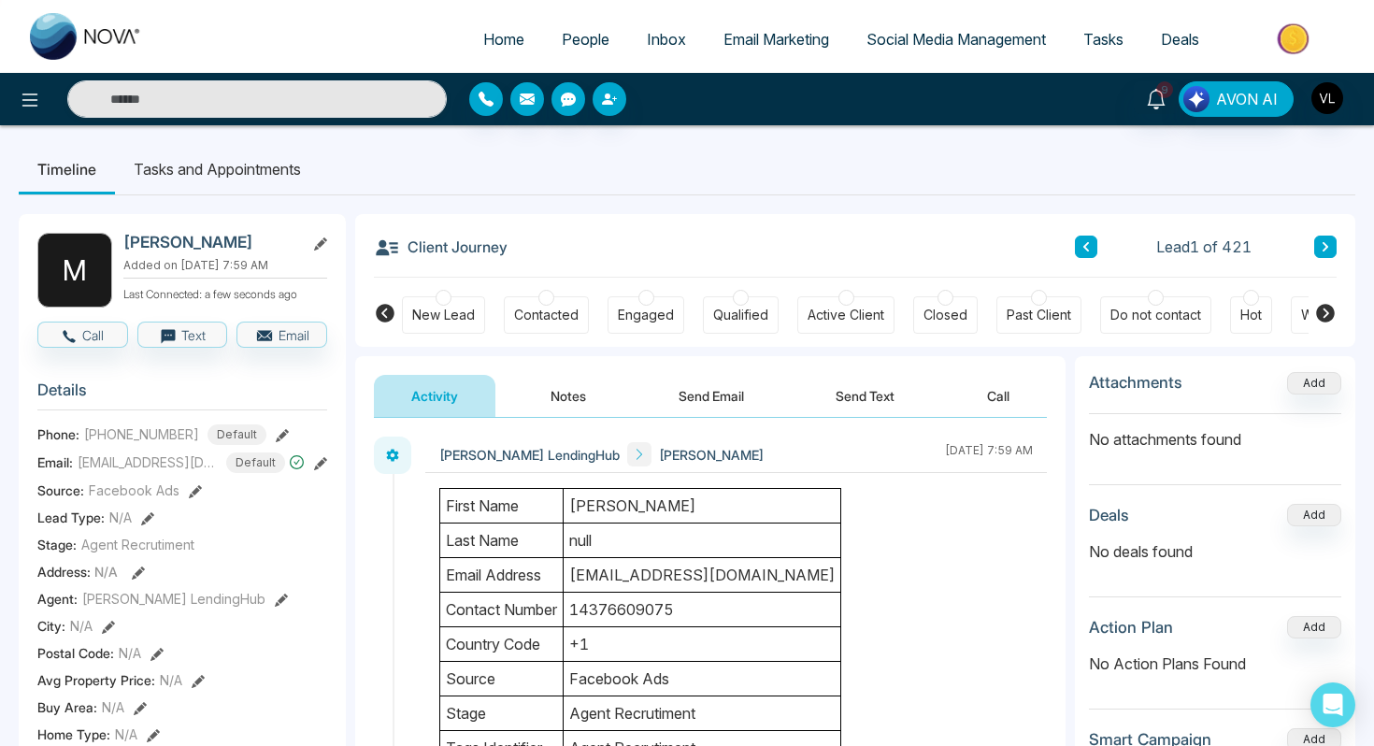
click at [251, 237] on h2 "[PERSON_NAME]" at bounding box center [210, 242] width 174 height 19
copy h2 "Ashraf"
click at [245, 244] on h2 "[PERSON_NAME]" at bounding box center [210, 242] width 174 height 19
click at [277, 245] on h2 "[PERSON_NAME]" at bounding box center [210, 242] width 174 height 19
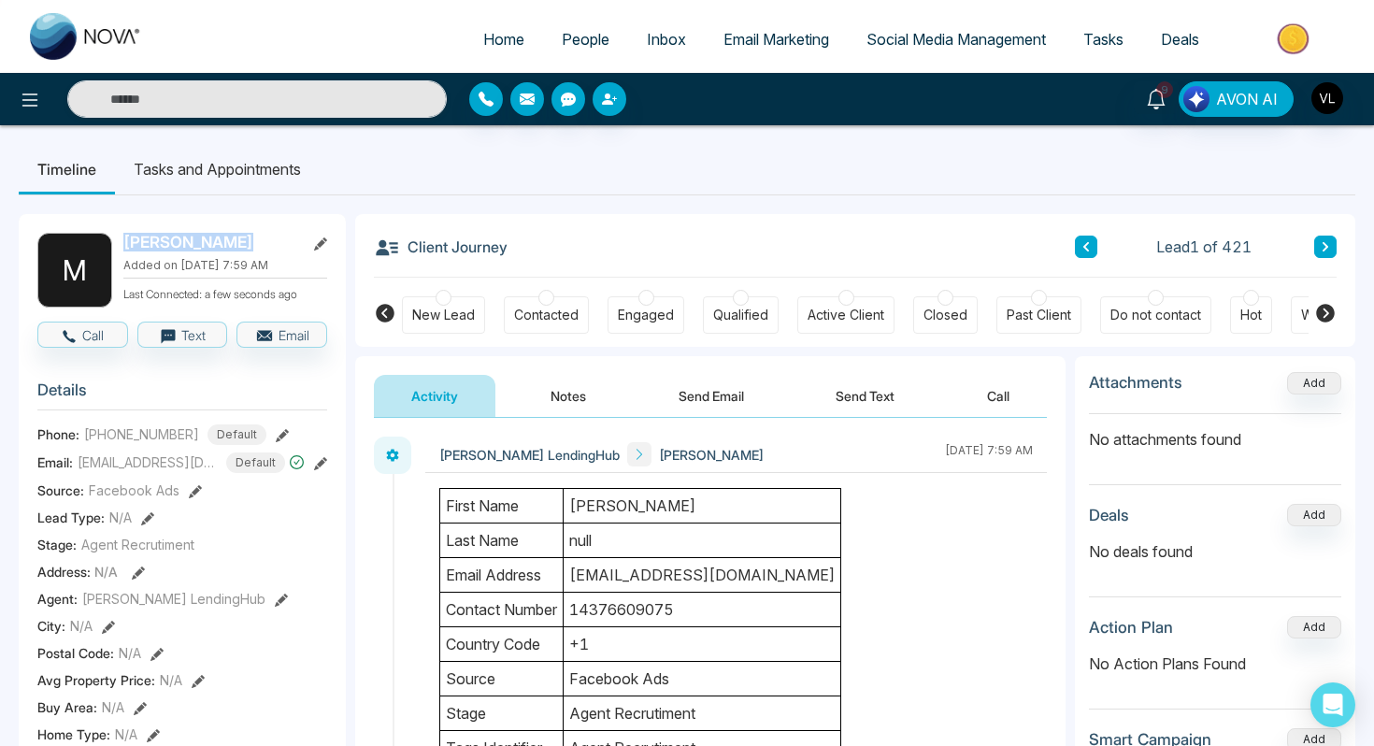
drag, startPoint x: 277, startPoint y: 245, endPoint x: 133, endPoint y: 244, distance: 143.9
click at [133, 244] on h2 "[PERSON_NAME]" at bounding box center [210, 242] width 174 height 19
click at [656, 585] on td "[EMAIL_ADDRESS][DOMAIN_NAME]" at bounding box center [703, 575] width 278 height 35
click at [652, 579] on td "[EMAIL_ADDRESS][DOMAIN_NAME]" at bounding box center [703, 575] width 278 height 35
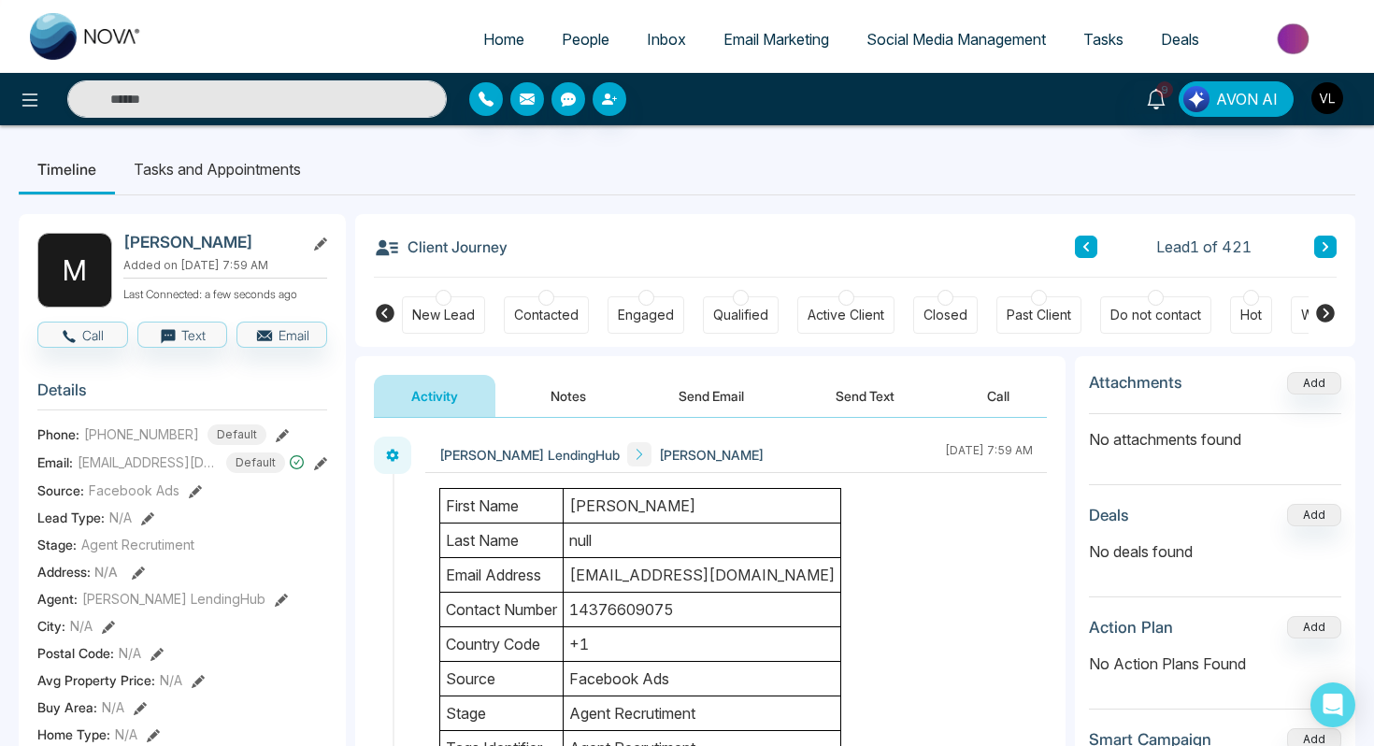
click at [652, 579] on td "[EMAIL_ADDRESS][DOMAIN_NAME]" at bounding box center [703, 575] width 278 height 35
click at [161, 444] on span "[PHONE_NUMBER]" at bounding box center [141, 434] width 115 height 20
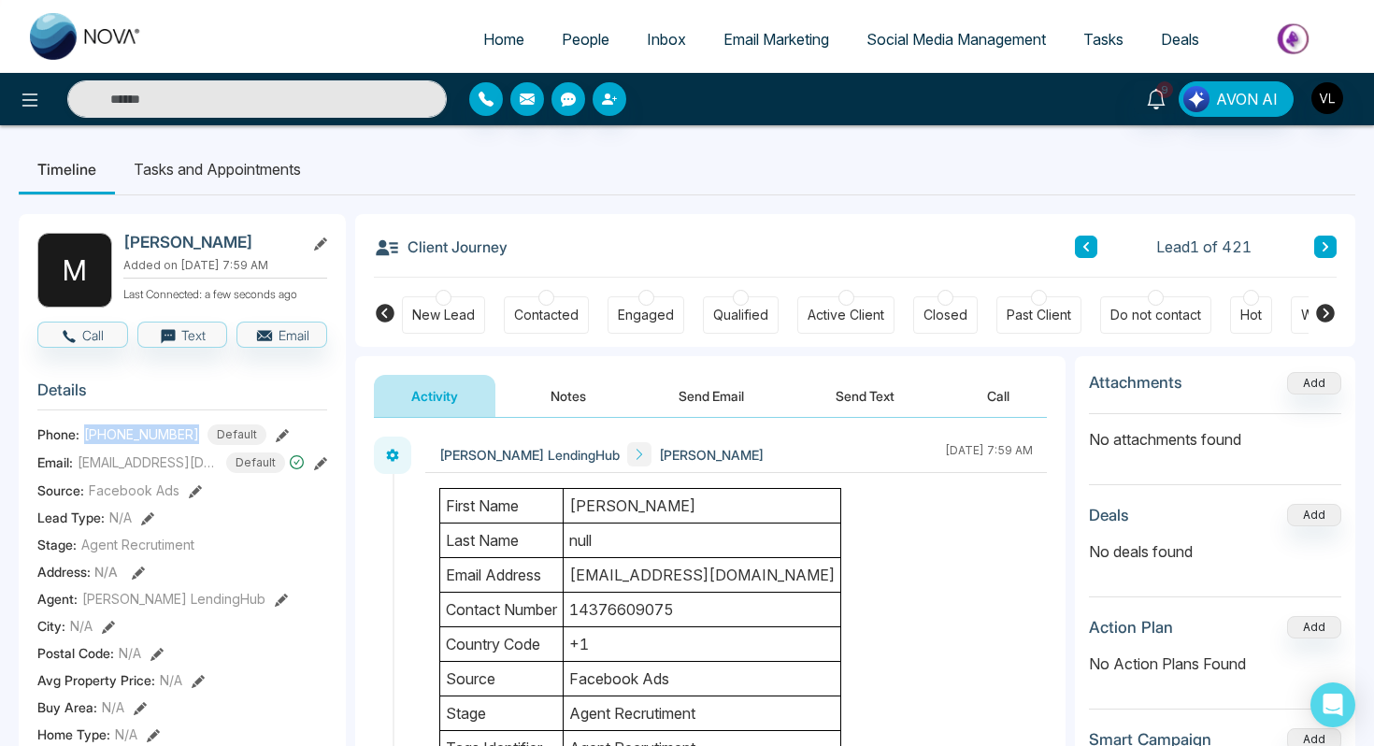
copy span "[PHONE_NUMBER]"
click at [212, 98] on input "text" at bounding box center [256, 98] width 379 height 37
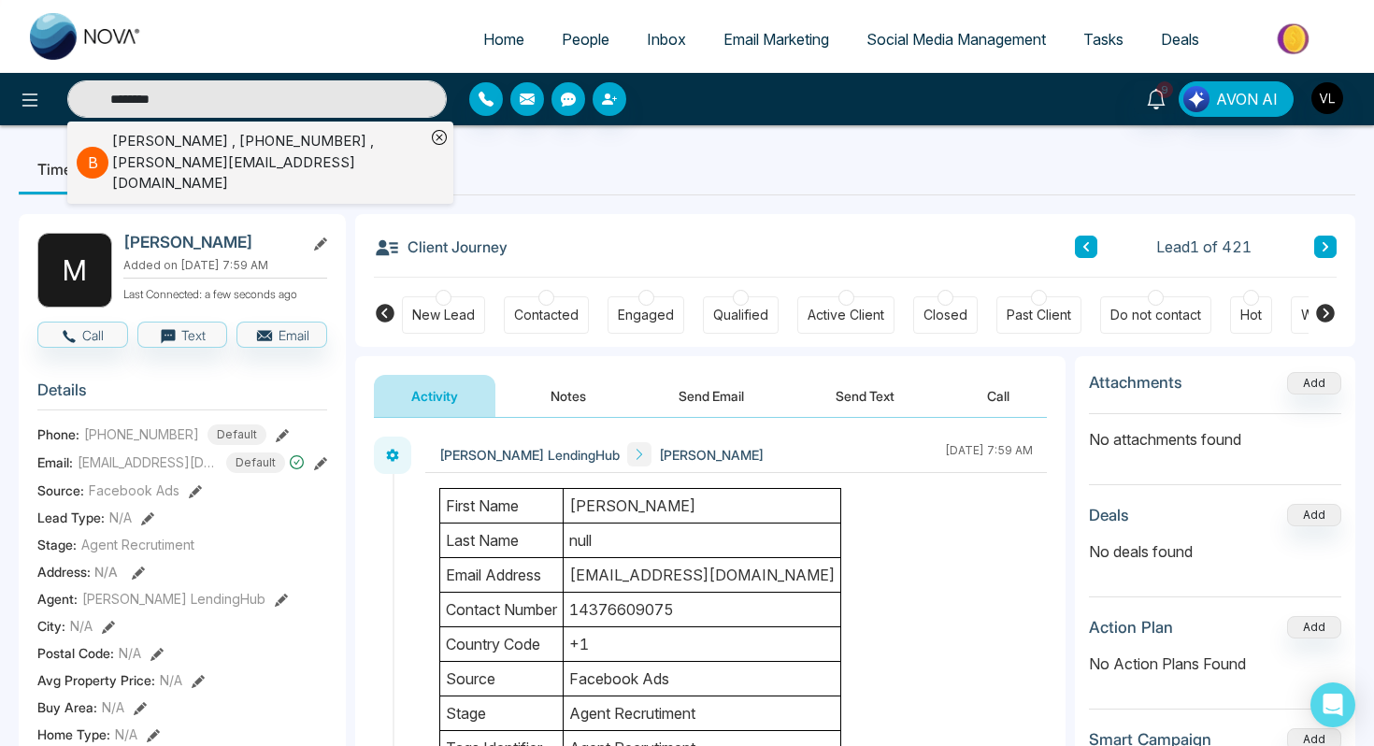
type input "********"
click at [222, 150] on div "[PERSON_NAME] , [PHONE_NUMBER] , [PERSON_NAME][EMAIL_ADDRESS][DOMAIN_NAME]" at bounding box center [268, 163] width 313 height 64
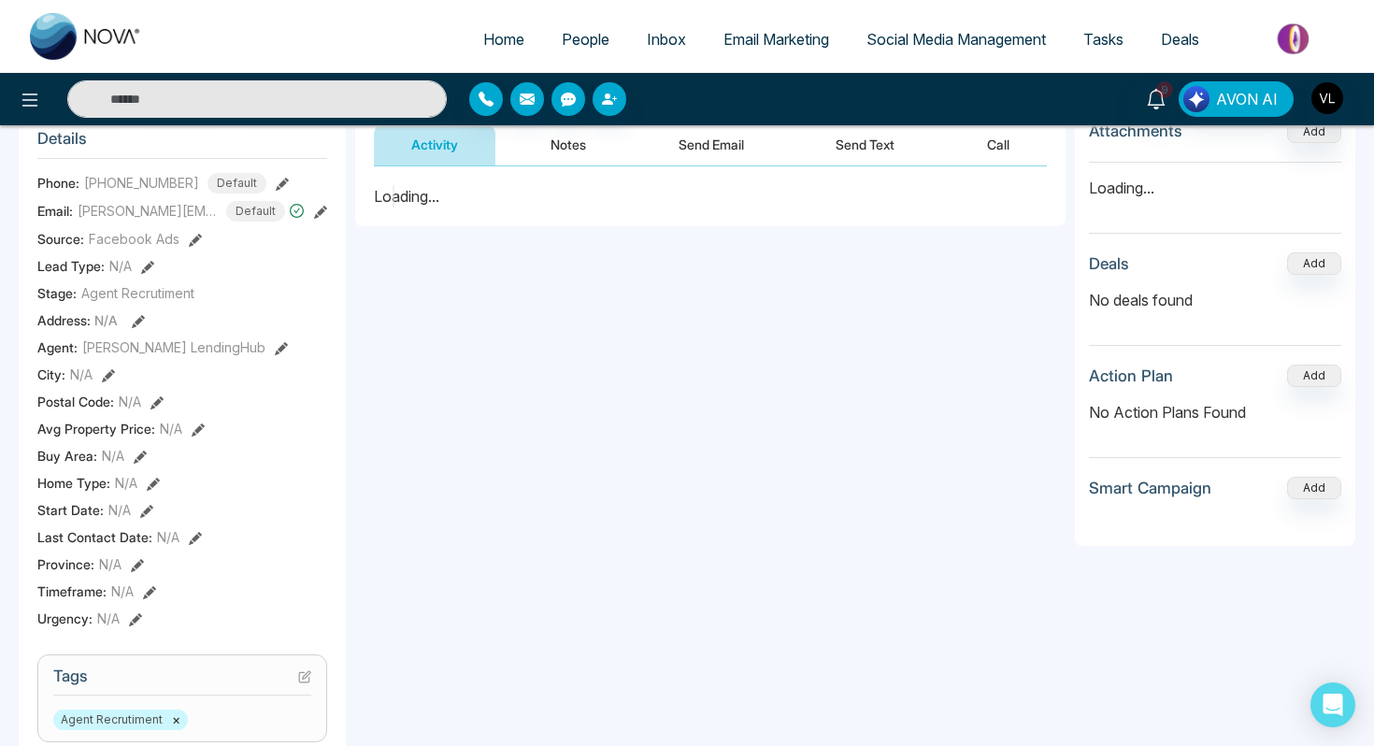
scroll to position [254, 0]
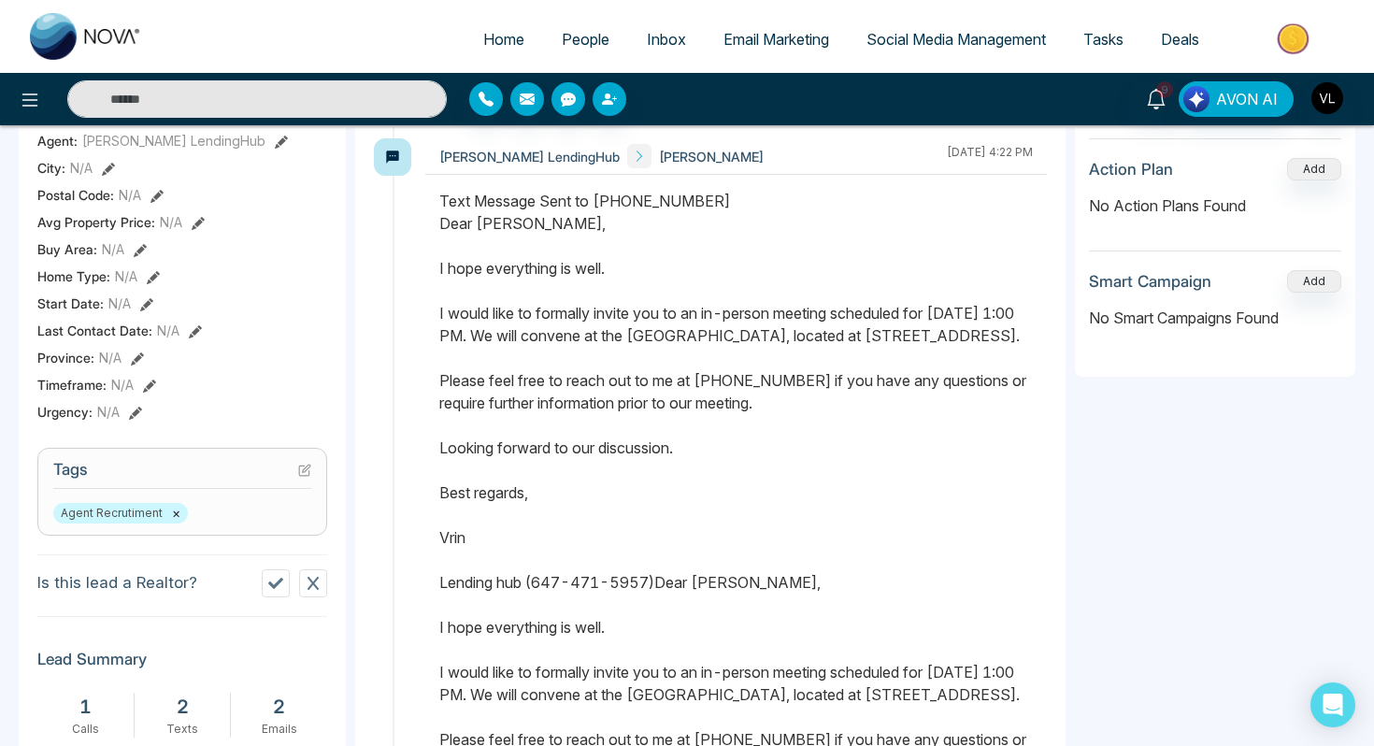
scroll to position [459, 0]
drag, startPoint x: 435, startPoint y: 425, endPoint x: 657, endPoint y: 602, distance: 284.0
click at [657, 603] on div at bounding box center [736, 759] width 622 height 1140
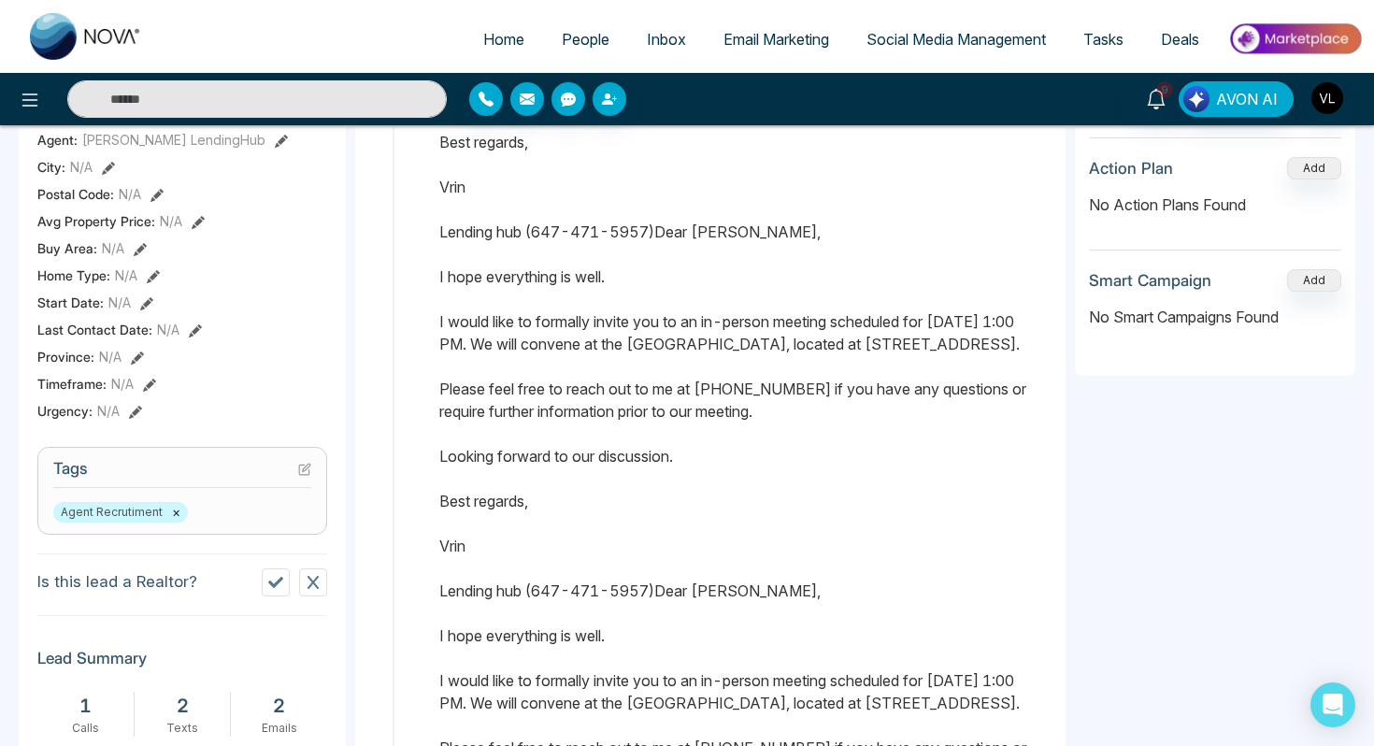
scroll to position [349, 0]
click at [568, 54] on link "People" at bounding box center [585, 39] width 85 height 36
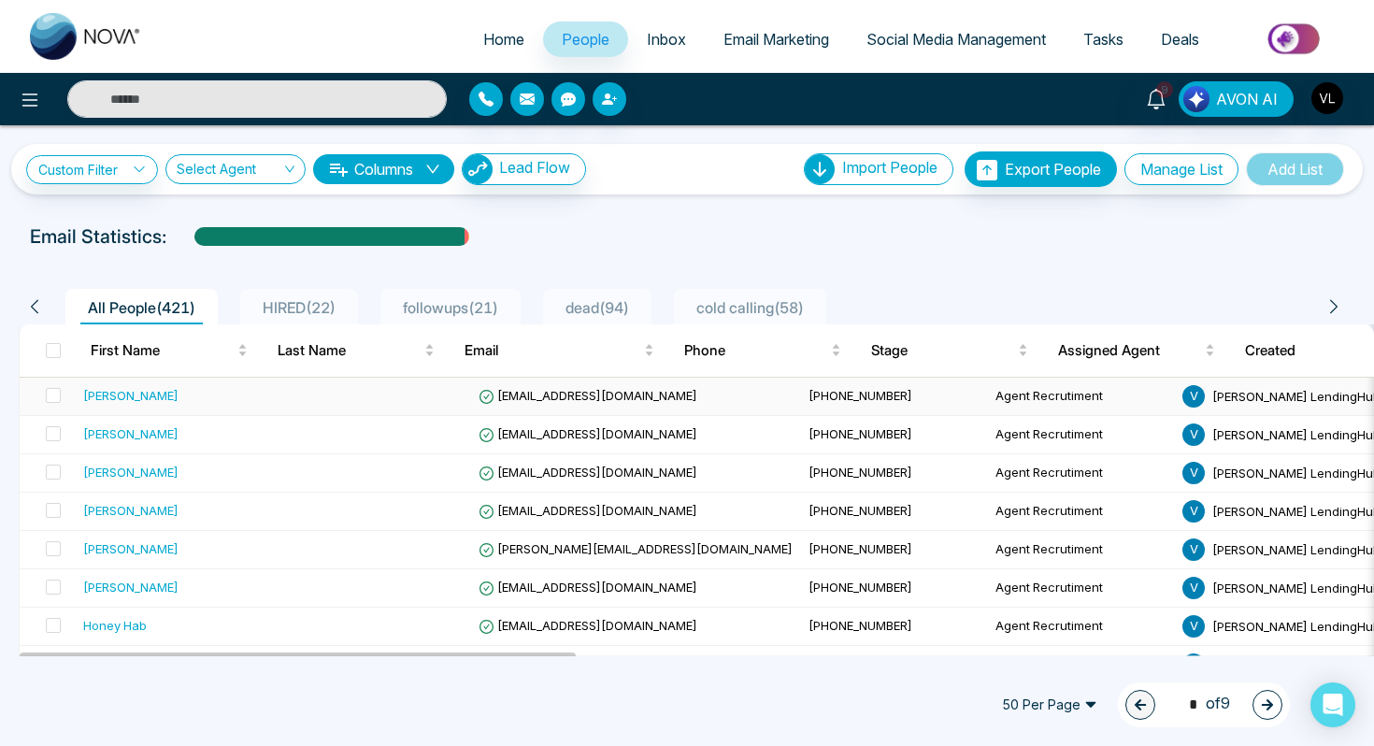
click at [164, 405] on div "[PERSON_NAME]" at bounding box center [130, 395] width 95 height 19
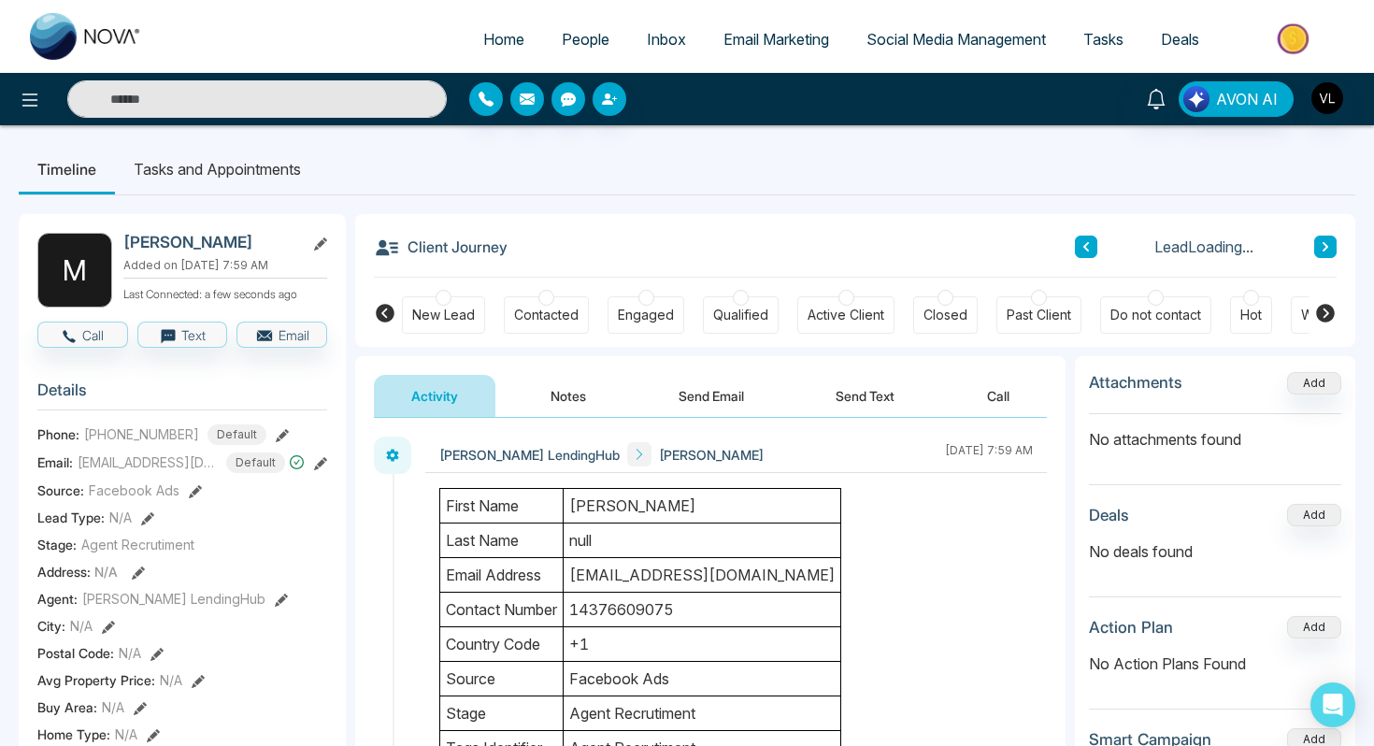
click at [707, 402] on button "Send Email" at bounding box center [711, 396] width 140 height 42
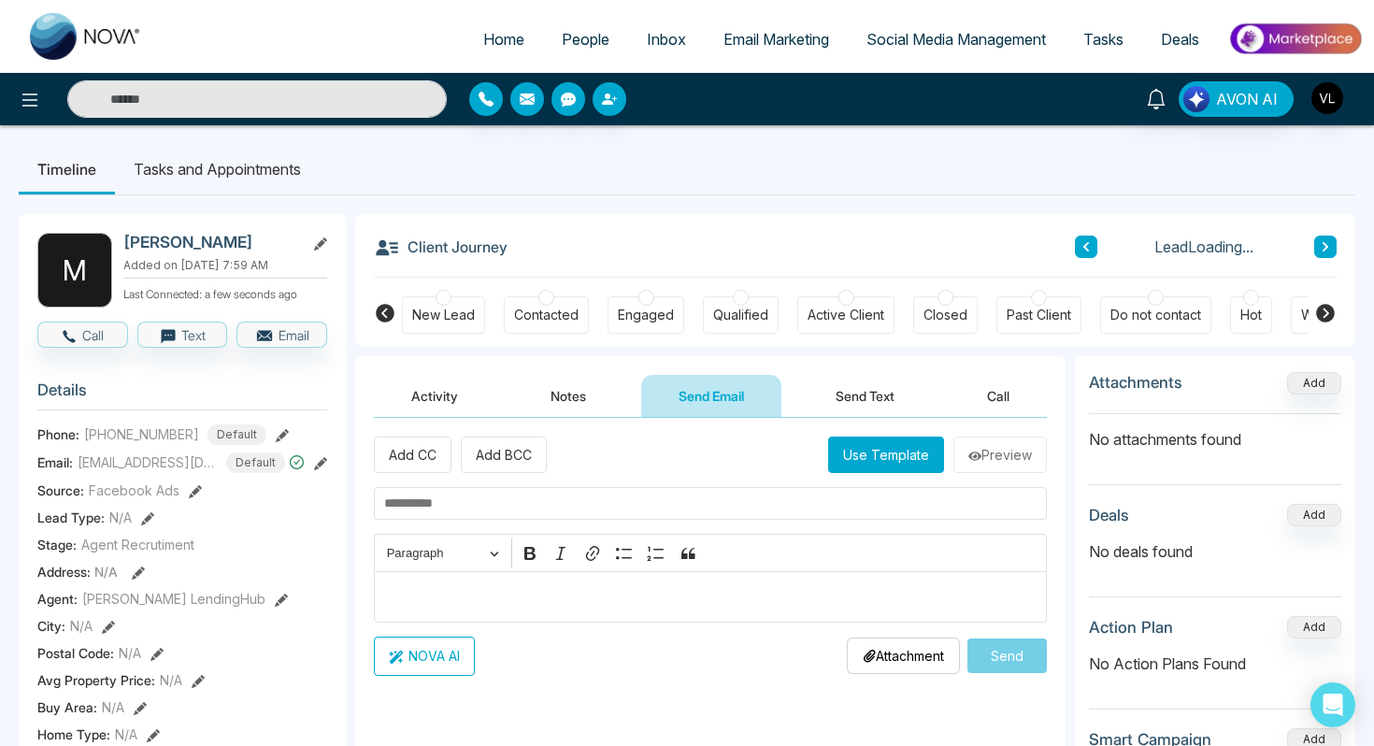
click at [461, 597] on p "Editor editing area: main" at bounding box center [710, 596] width 653 height 22
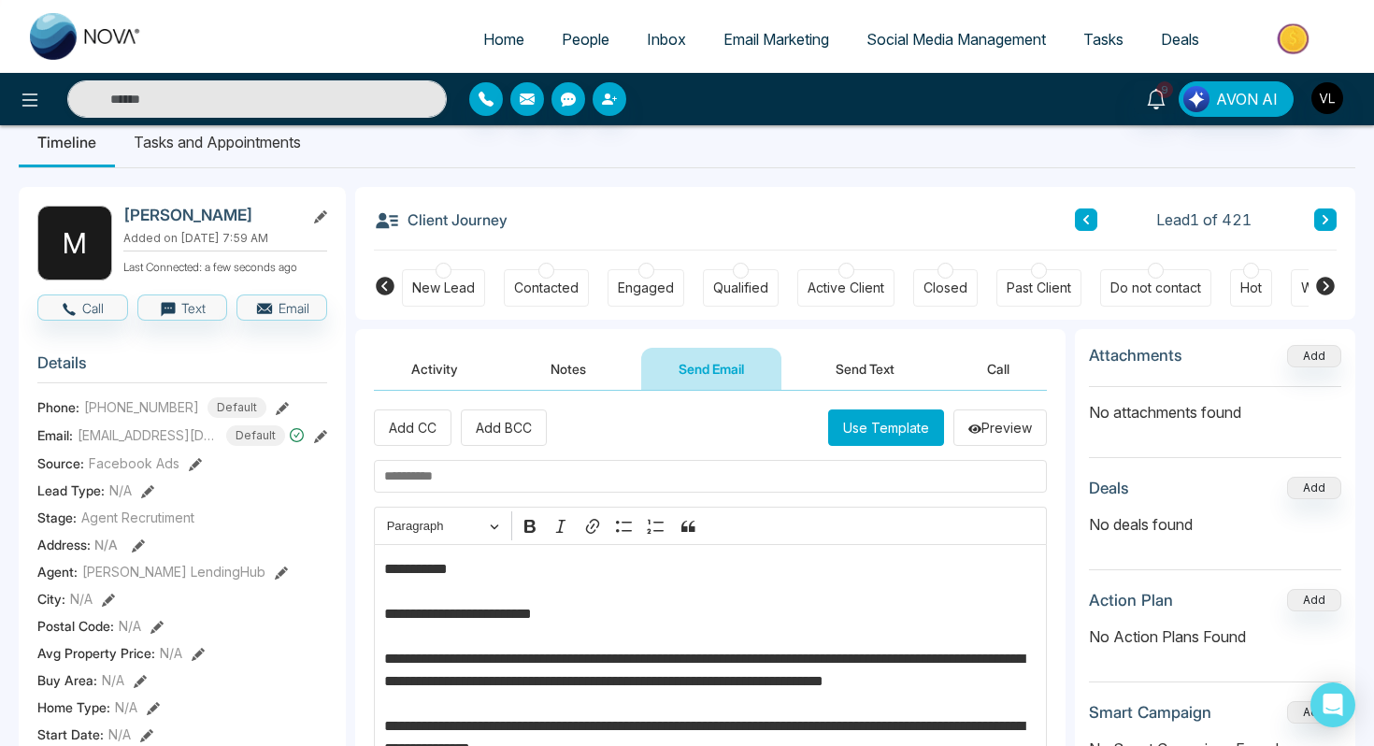
scroll to position [5, 0]
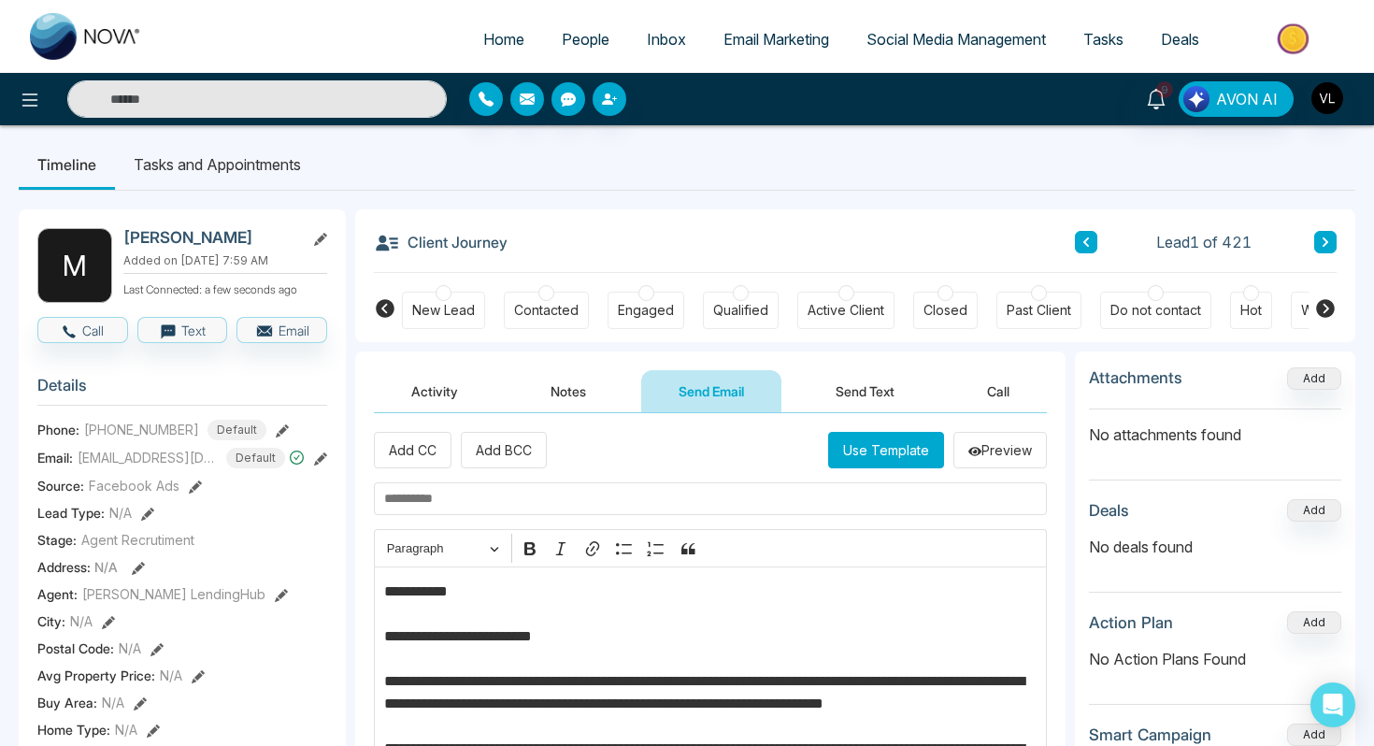
click at [250, 239] on h2 "[PERSON_NAME]" at bounding box center [210, 237] width 174 height 19
copy h2 "Ashraf"
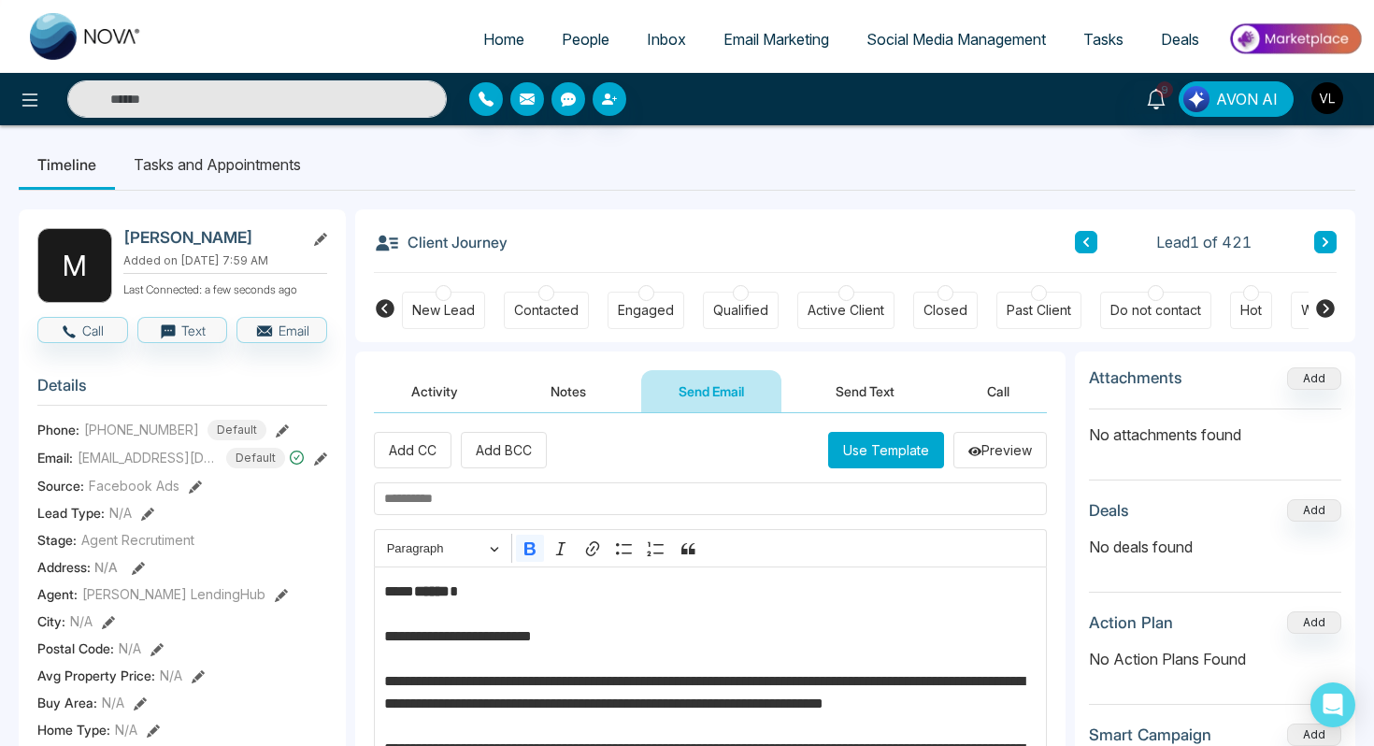
click at [450, 597] on strong "******" at bounding box center [432, 591] width 36 height 14
click at [525, 550] on icon "Editor toolbar" at bounding box center [529, 548] width 11 height 13
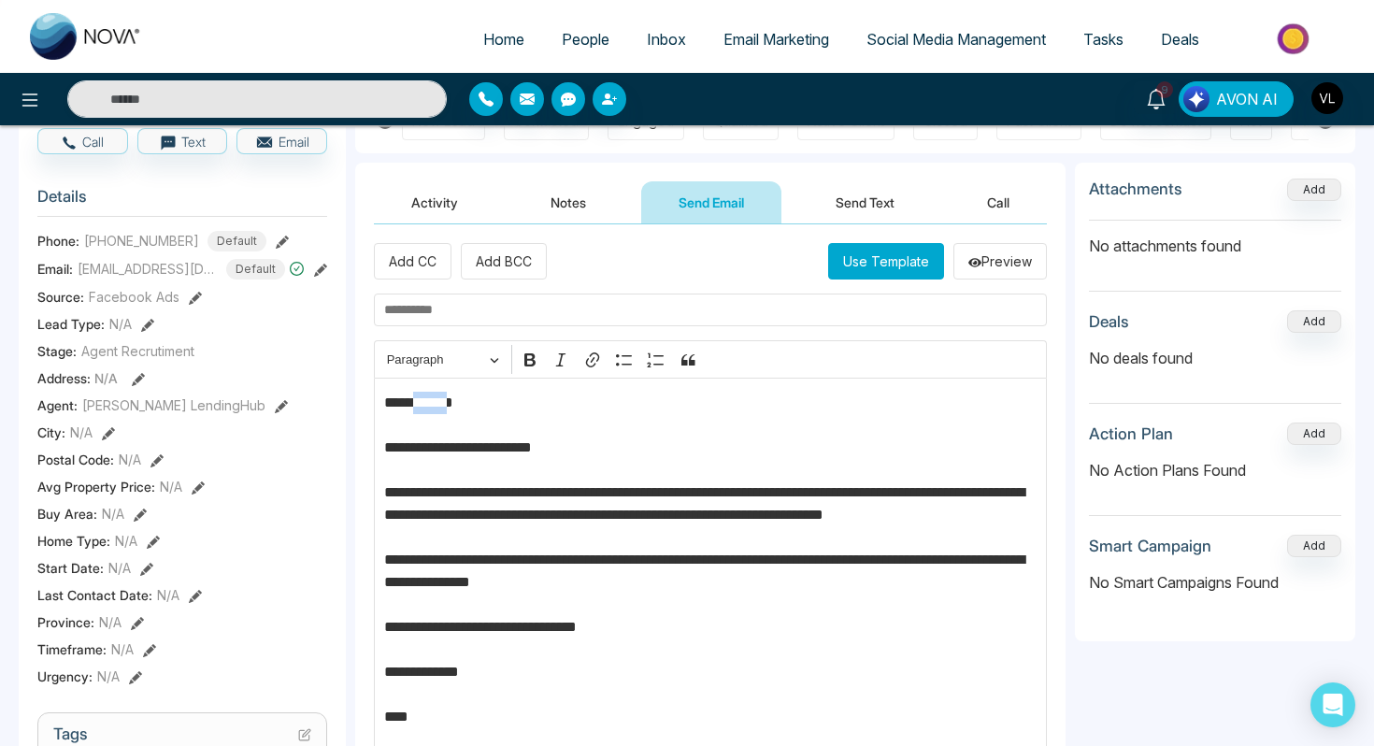
scroll to position [196, 0]
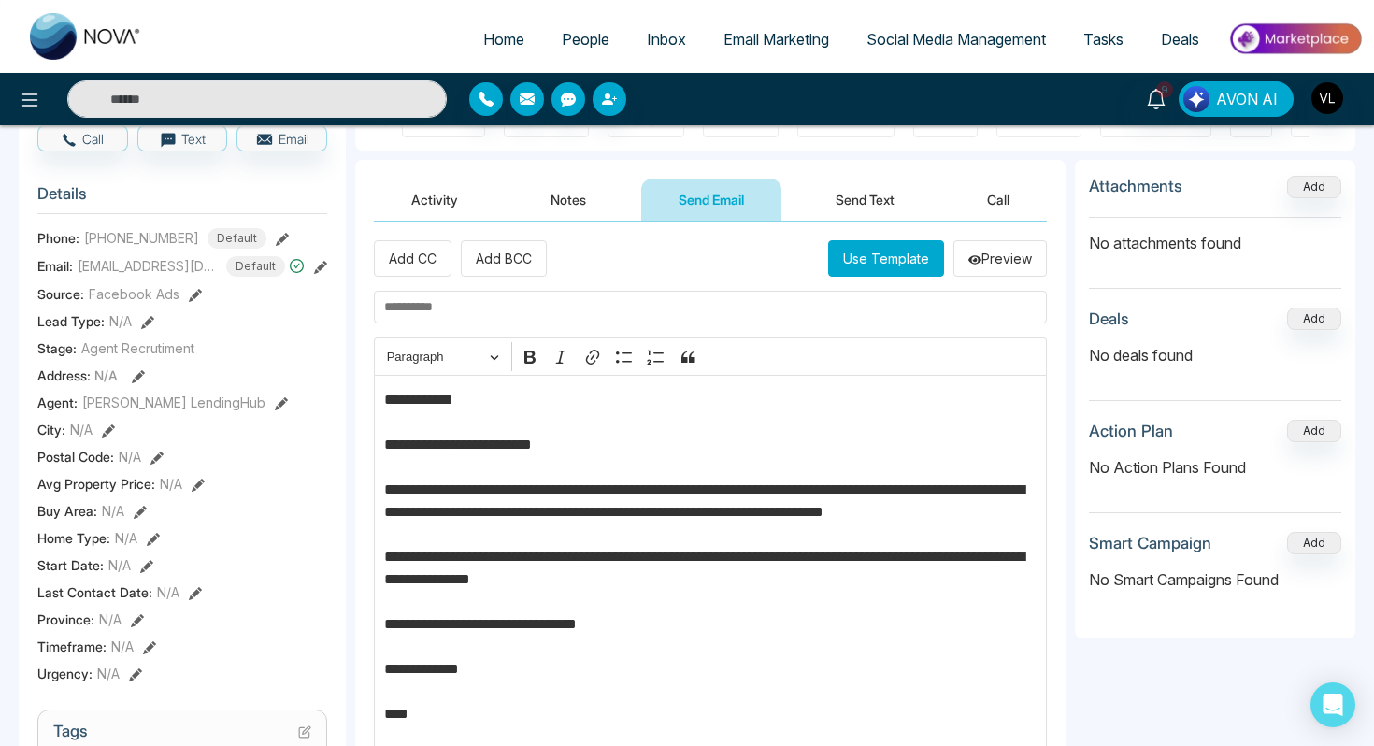
click at [977, 490] on p "**********" at bounding box center [710, 591] width 653 height 404
click at [391, 508] on p "**********" at bounding box center [710, 591] width 653 height 404
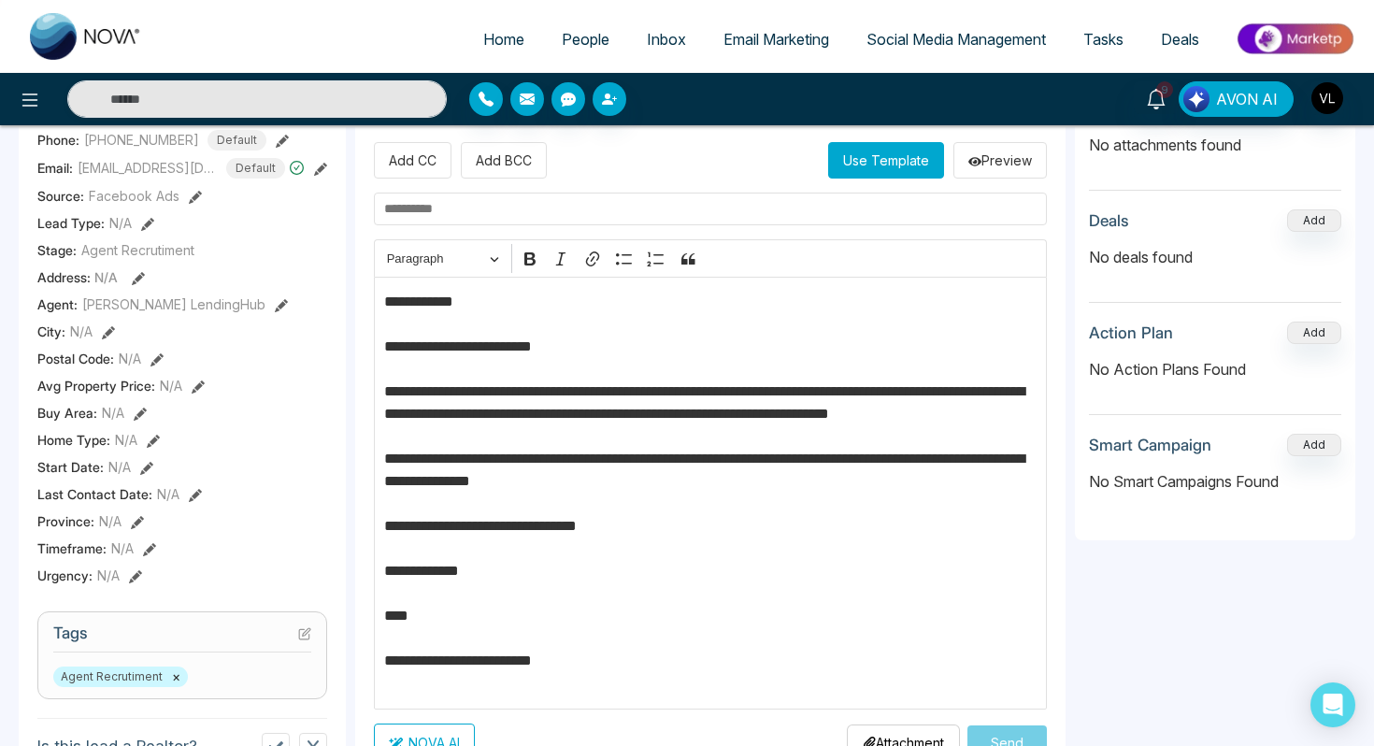
scroll to position [301, 0]
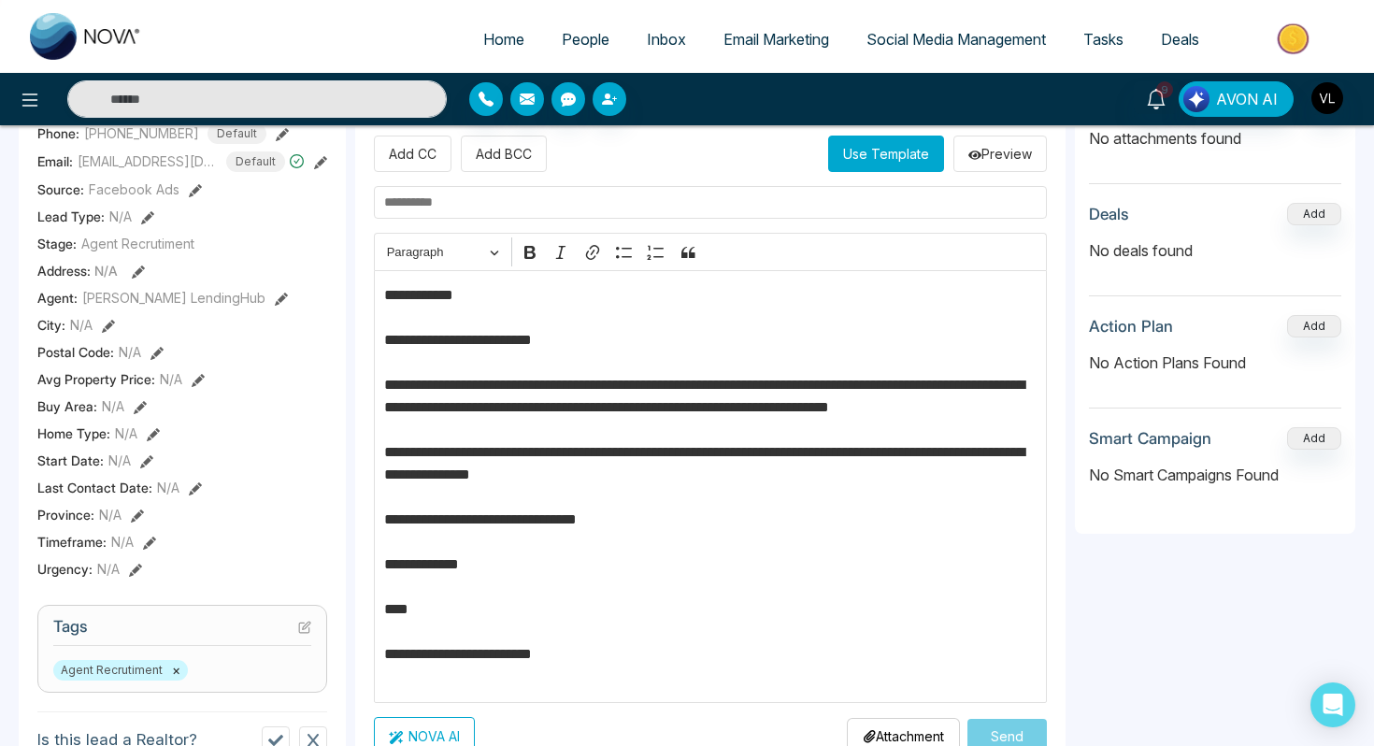
click at [440, 213] on input "text" at bounding box center [710, 202] width 673 height 33
type input "**********"
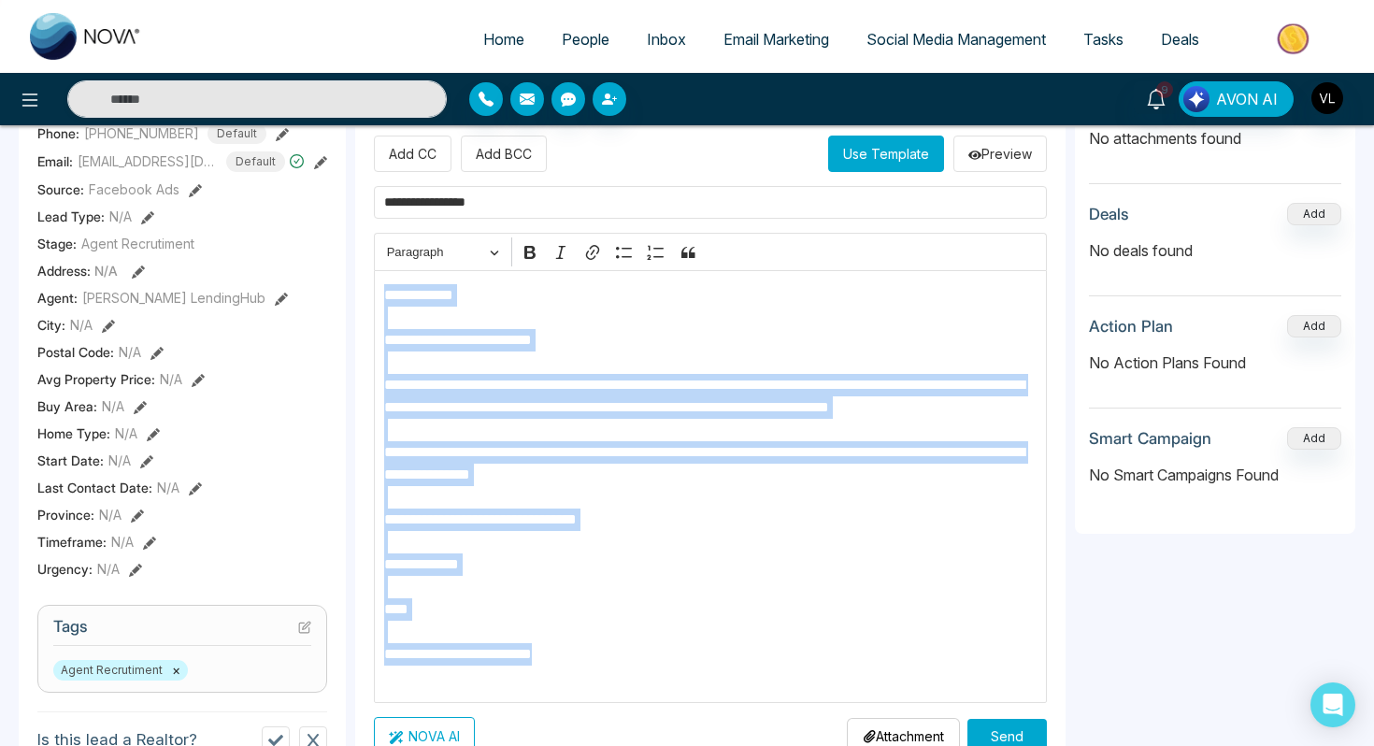
drag, startPoint x: 616, startPoint y: 683, endPoint x: 386, endPoint y: 298, distance: 448.5
click at [382, 296] on div "**********" at bounding box center [710, 486] width 673 height 433
copy p "**********"
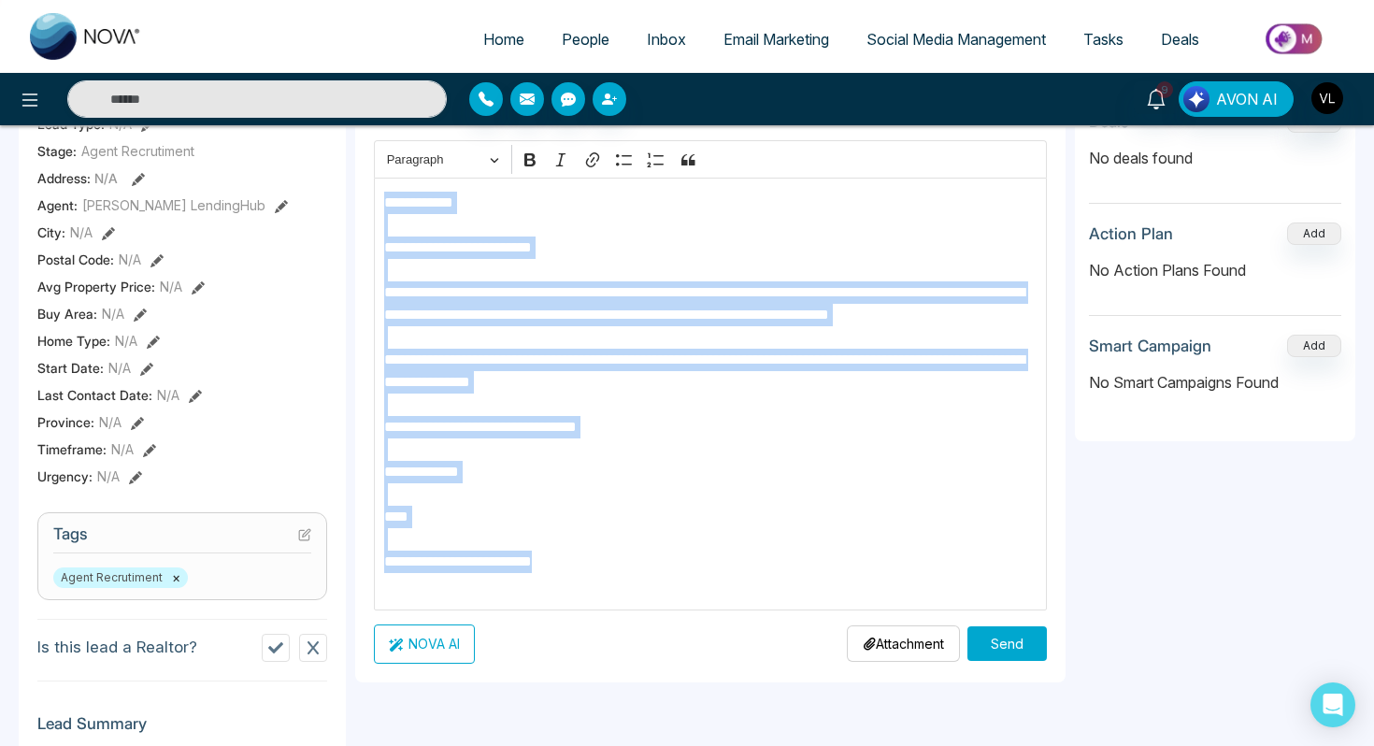
scroll to position [406, 0]
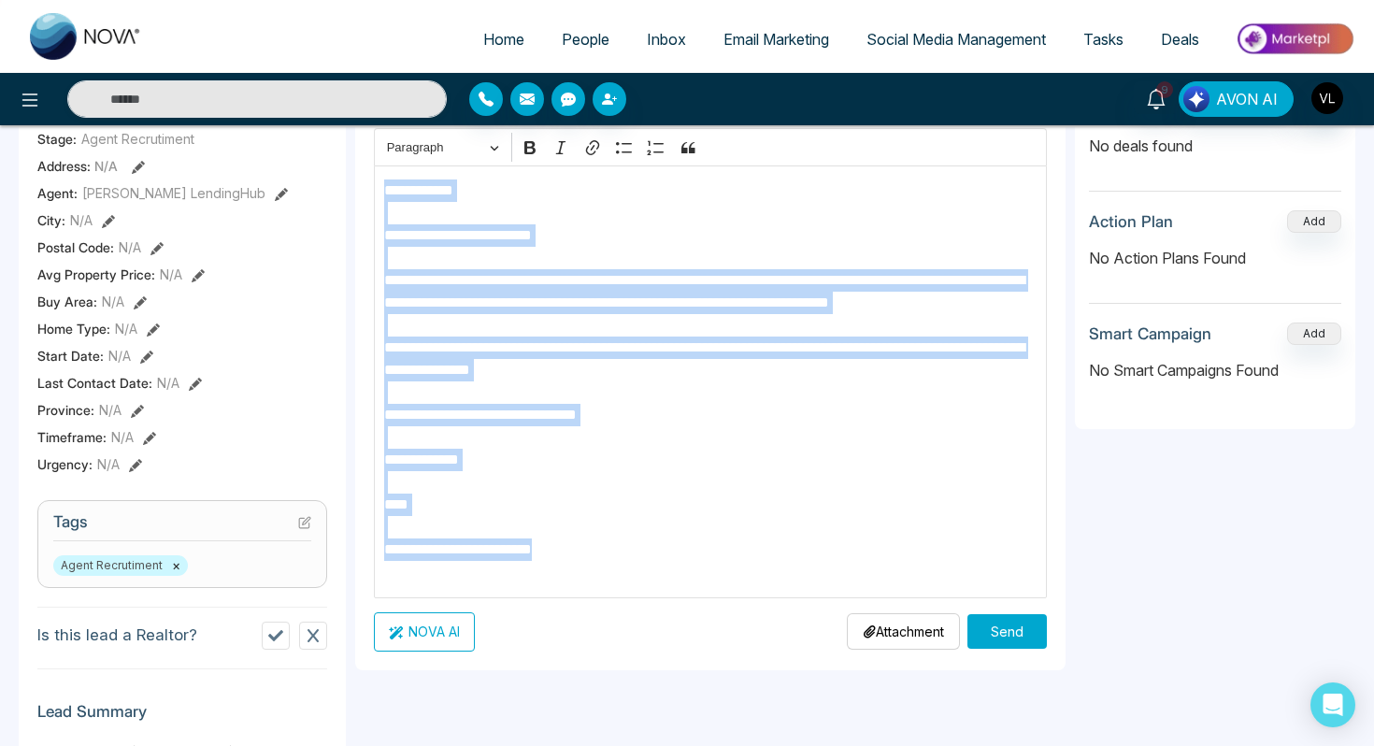
click at [1028, 635] on button "Send" at bounding box center [1006, 631] width 79 height 35
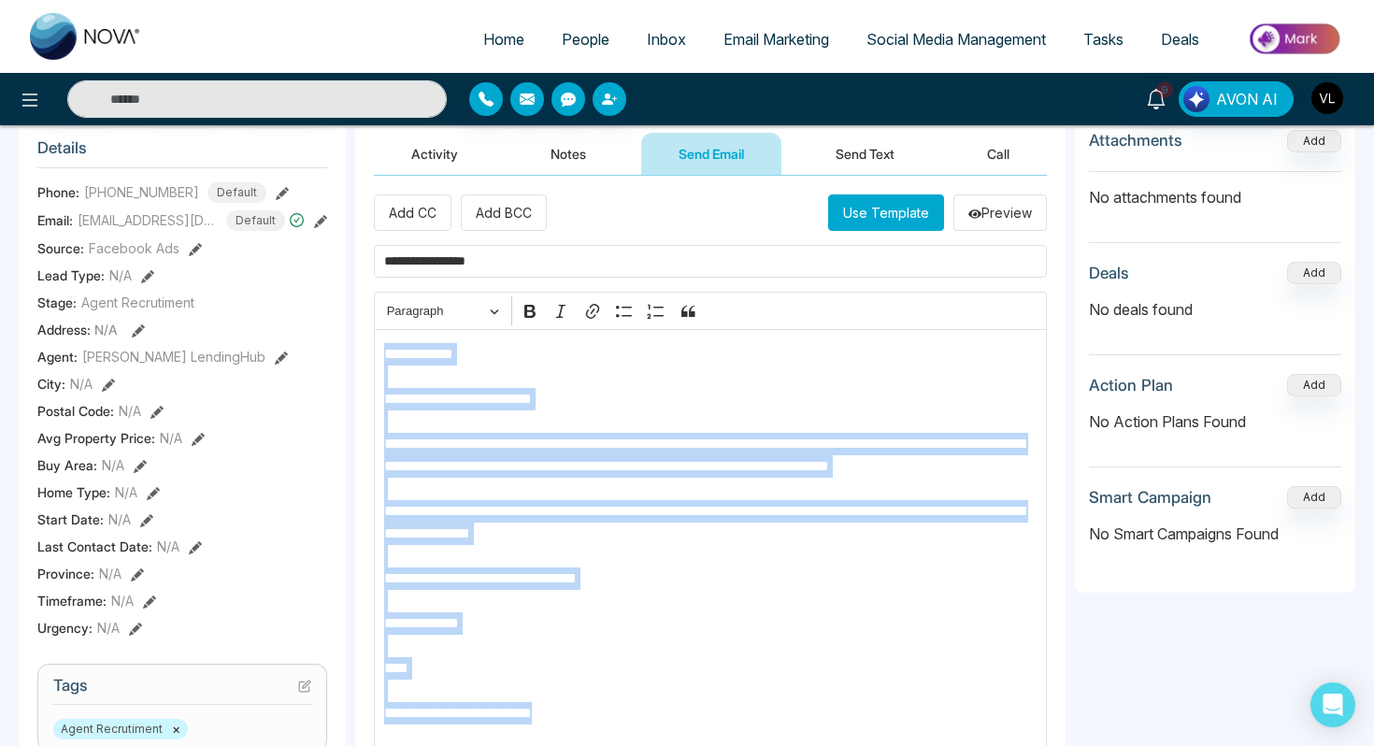
scroll to position [238, 0]
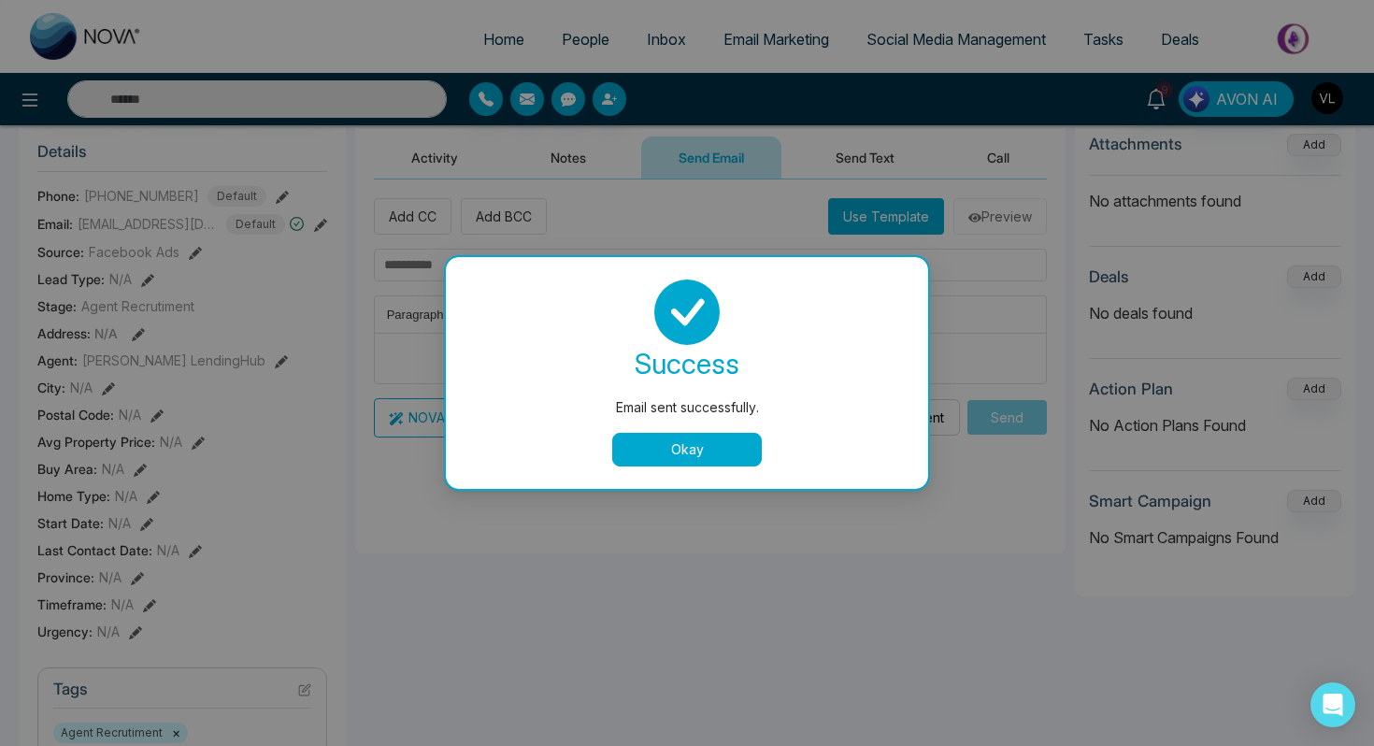
click at [671, 435] on button "Okay" at bounding box center [687, 450] width 150 height 34
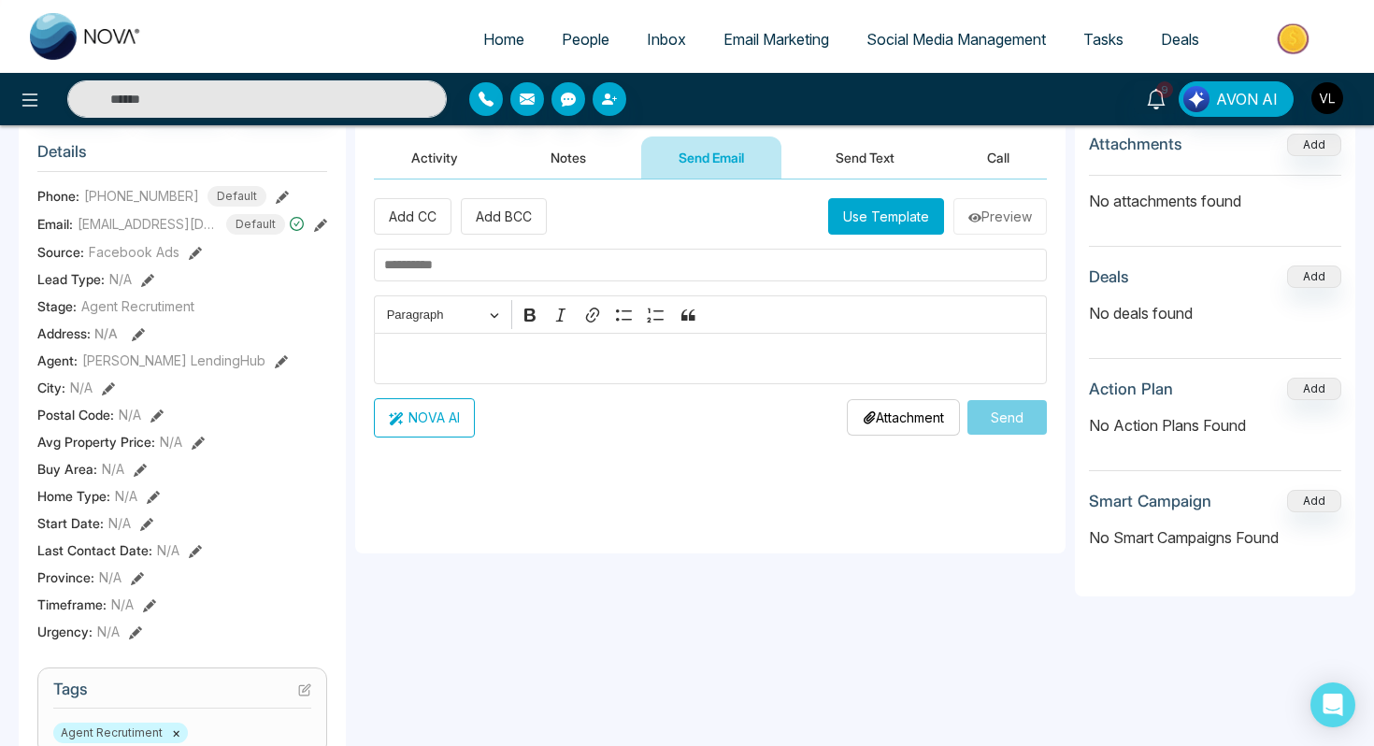
click at [836, 170] on button "Send Text" at bounding box center [865, 157] width 134 height 42
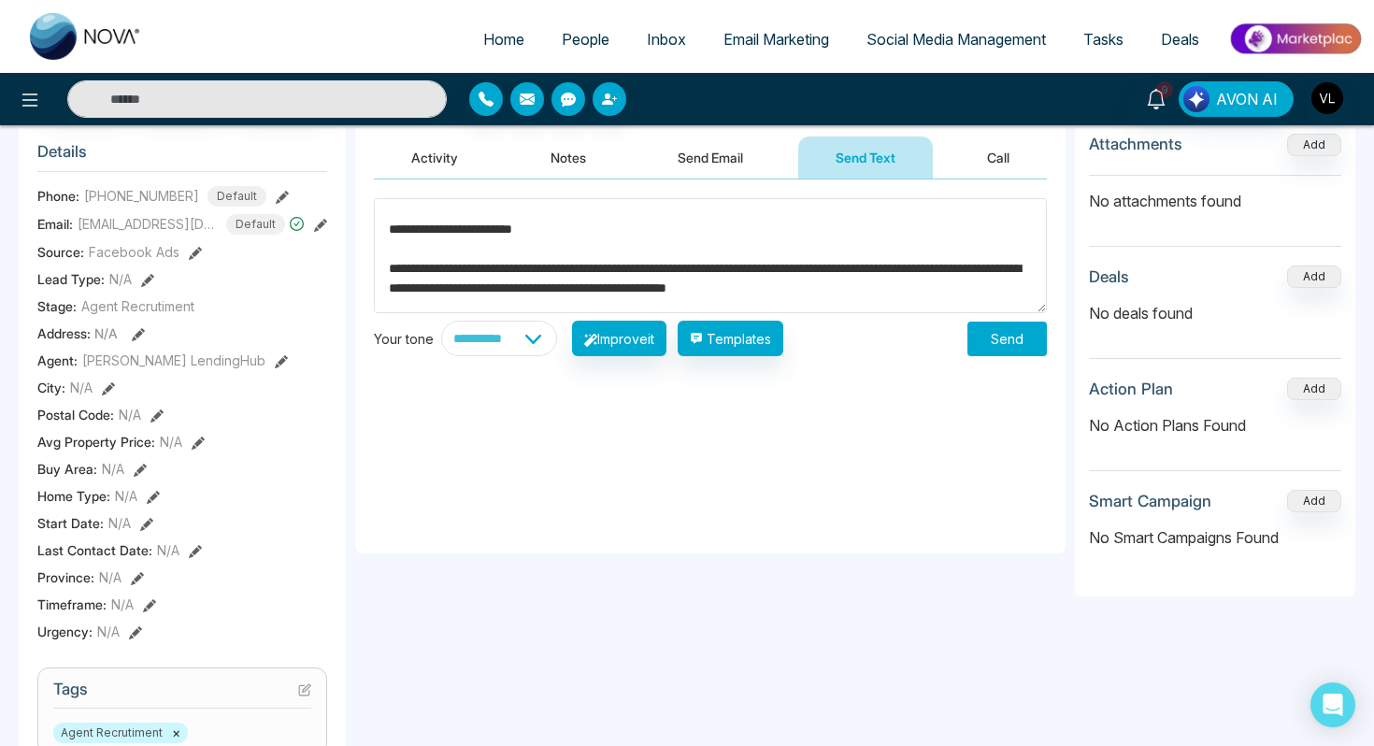
scroll to position [236, 0]
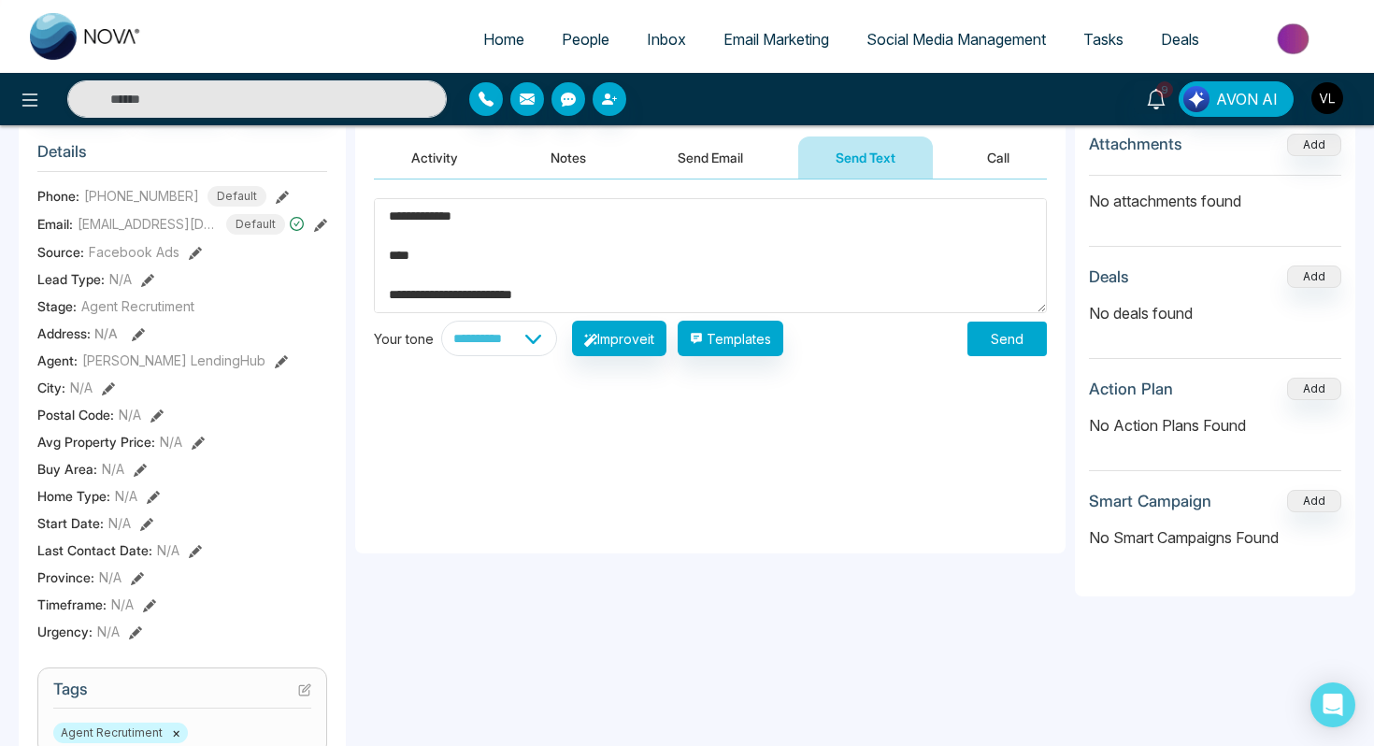
type textarea "**********"
click at [1001, 344] on button "Send" at bounding box center [1006, 339] width 79 height 35
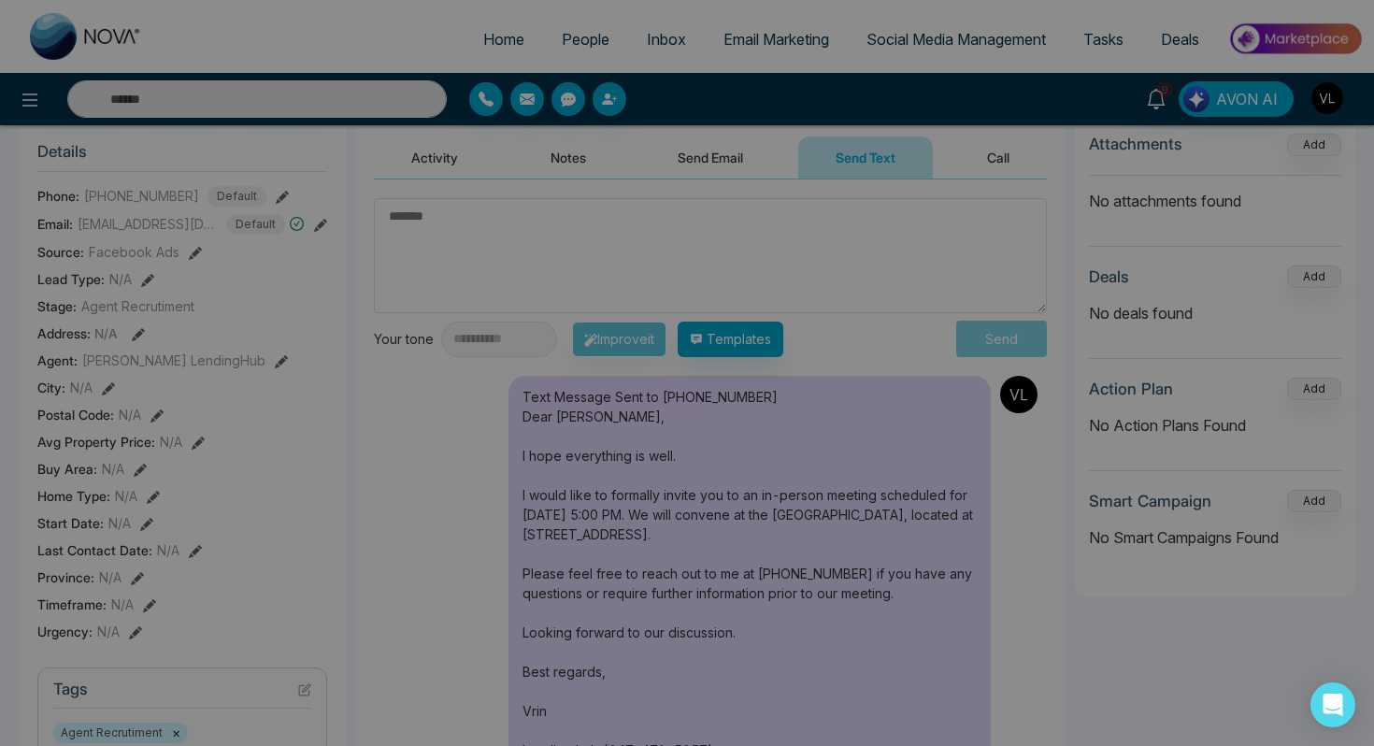
scroll to position [0, 0]
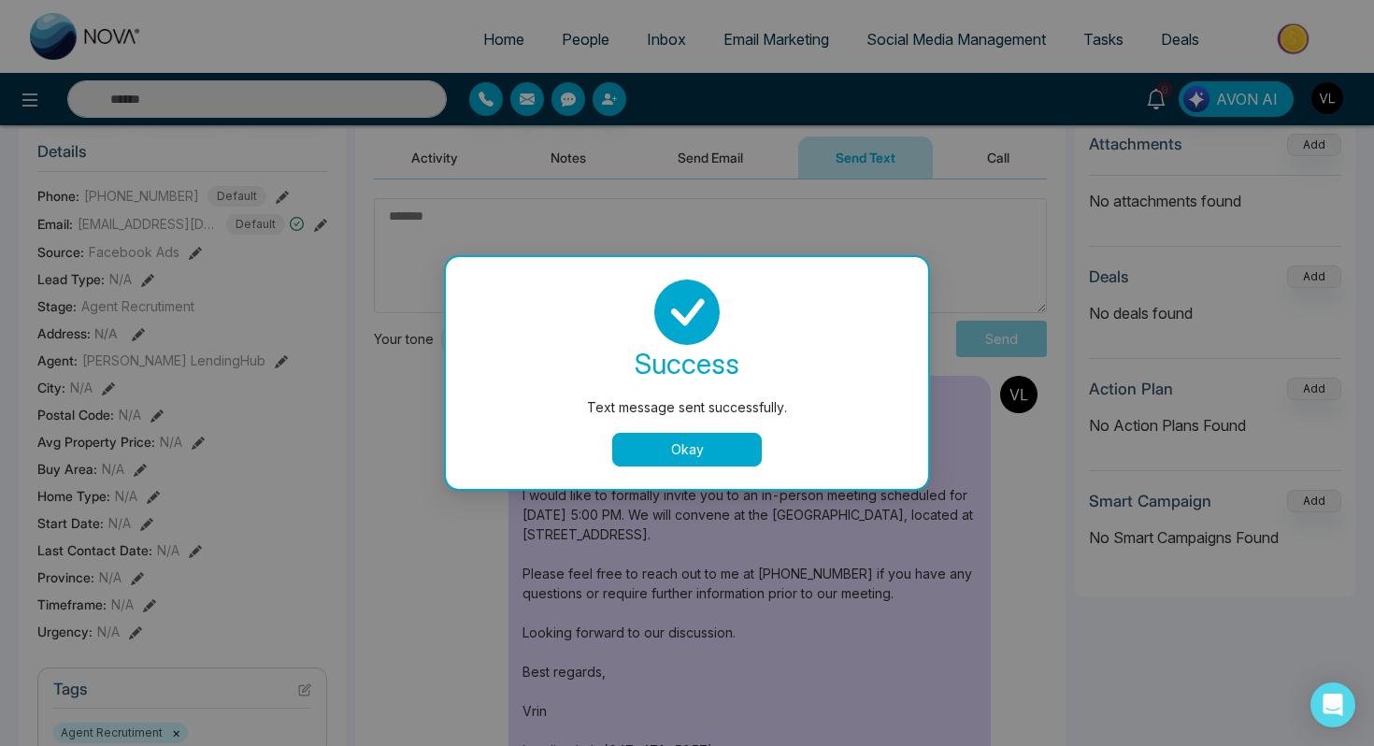
click at [640, 453] on button "Okay" at bounding box center [687, 450] width 150 height 34
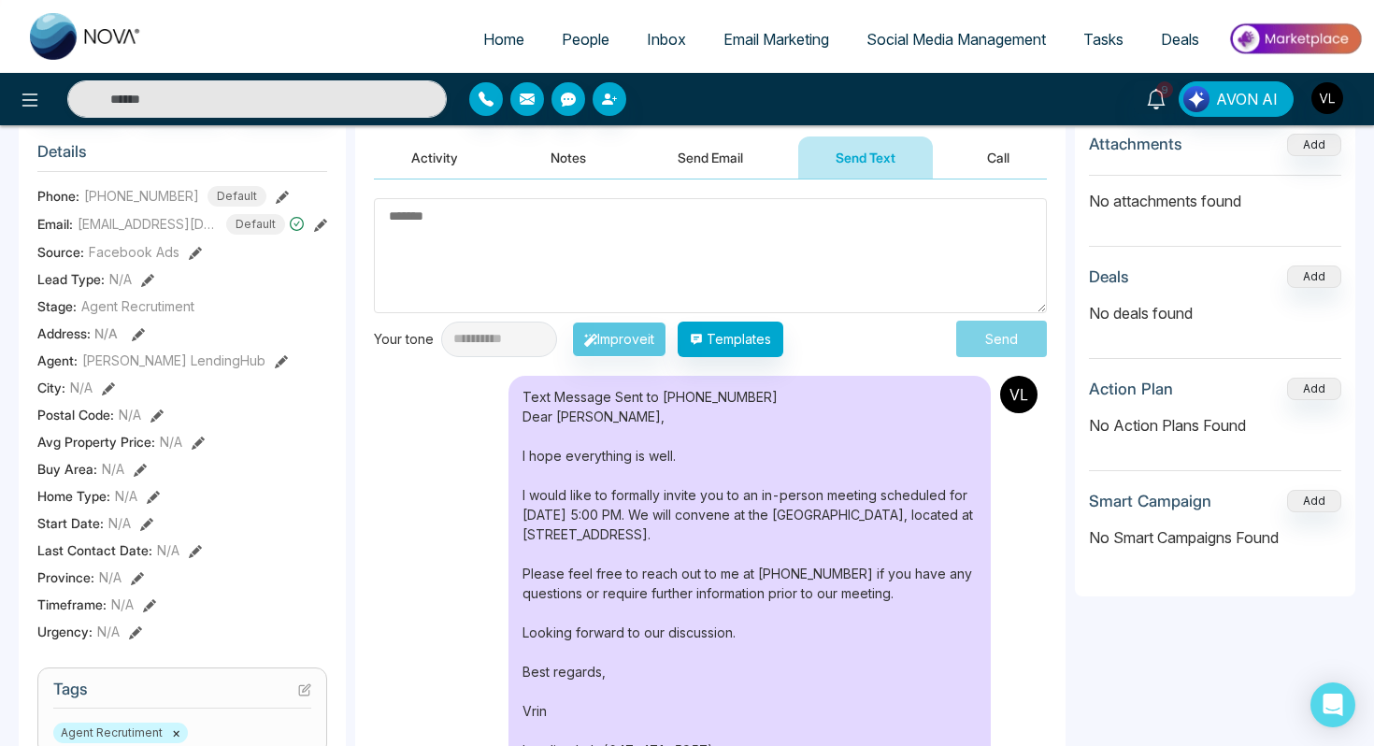
click at [449, 180] on div "**********" at bounding box center [710, 504] width 710 height 651
click at [448, 166] on button "Activity" at bounding box center [435, 157] width 122 height 42
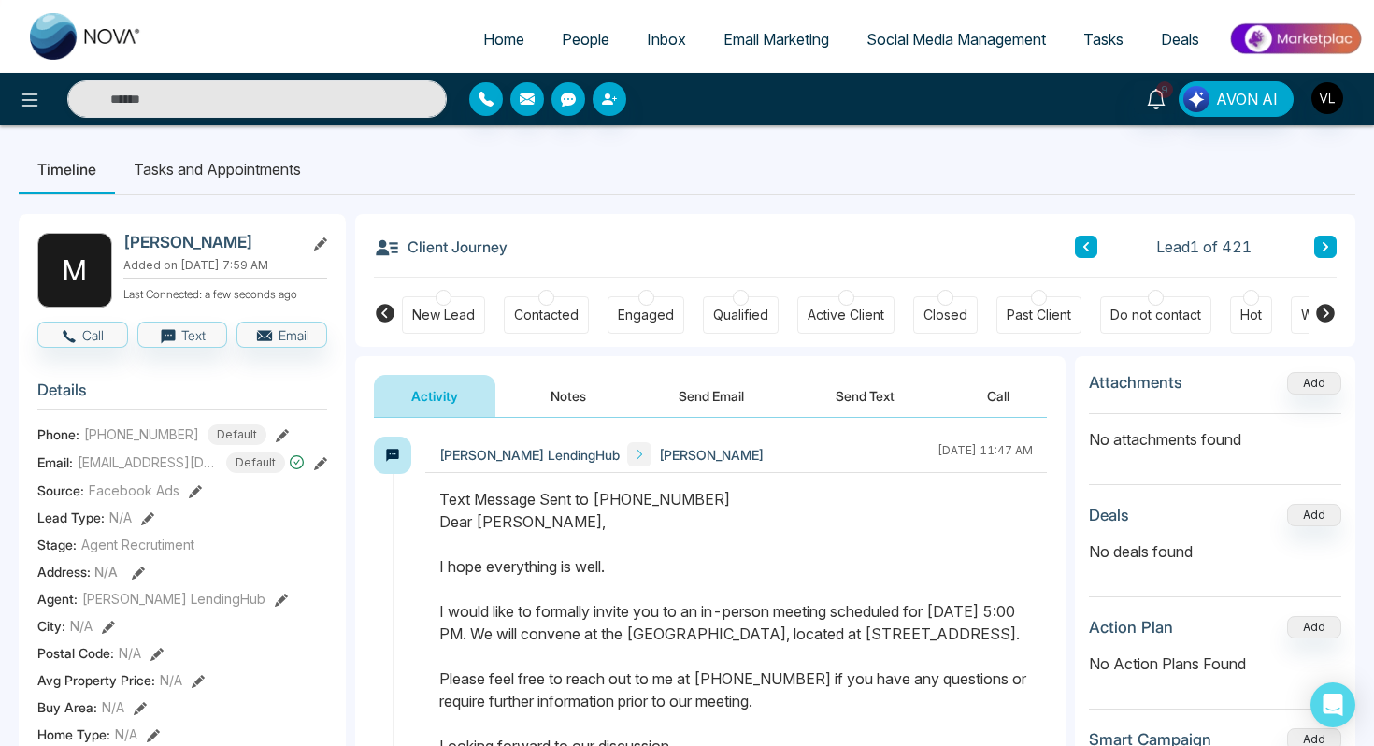
click at [667, 409] on button "Send Email" at bounding box center [711, 396] width 140 height 42
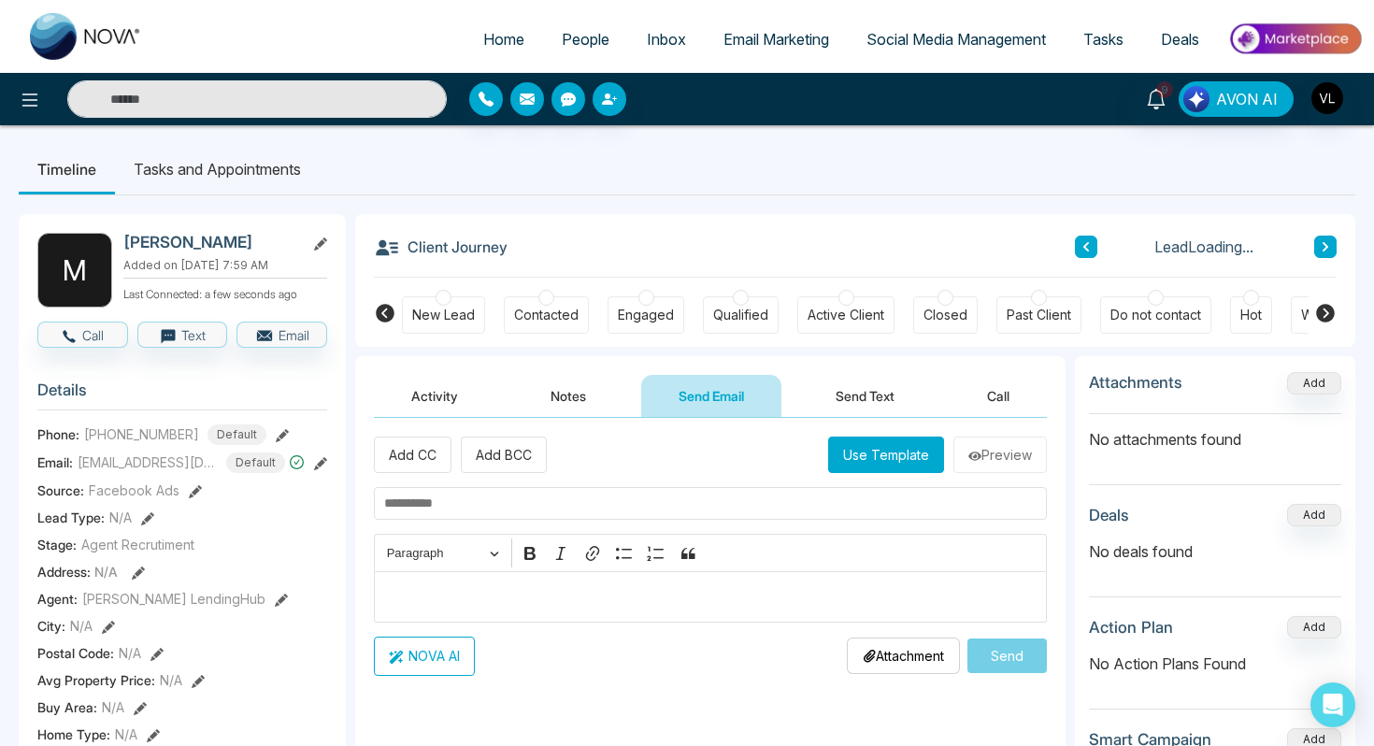
click at [496, 595] on p "Editor editing area: main" at bounding box center [710, 596] width 653 height 22
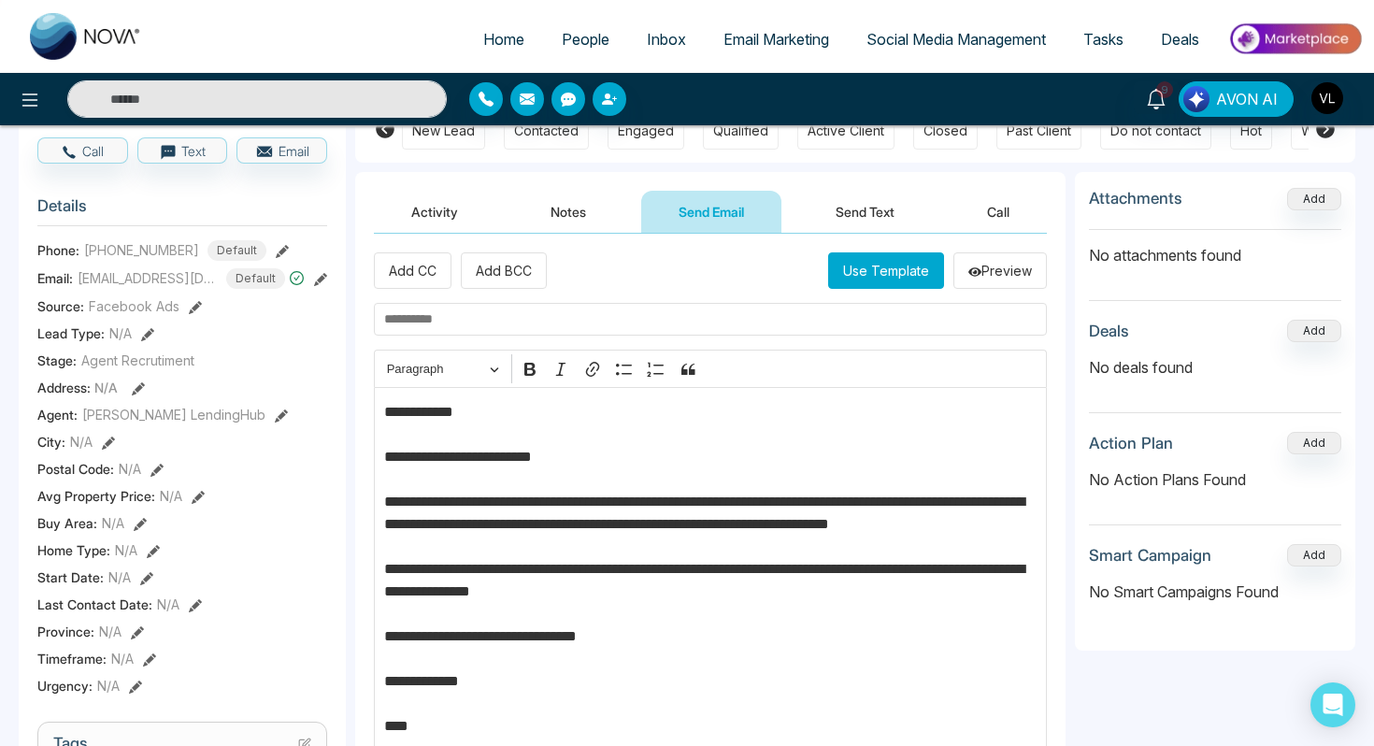
scroll to position [178, 0]
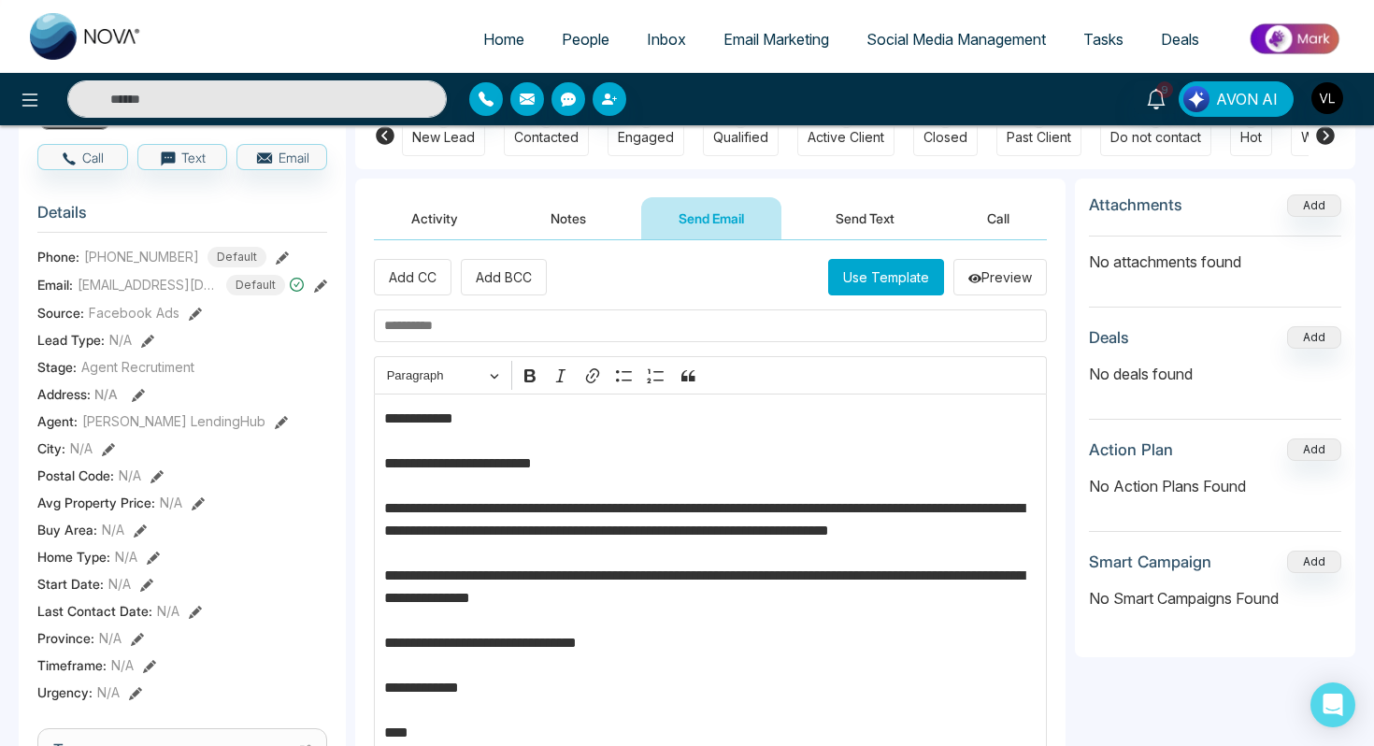
click at [443, 326] on input "text" at bounding box center [710, 325] width 673 height 33
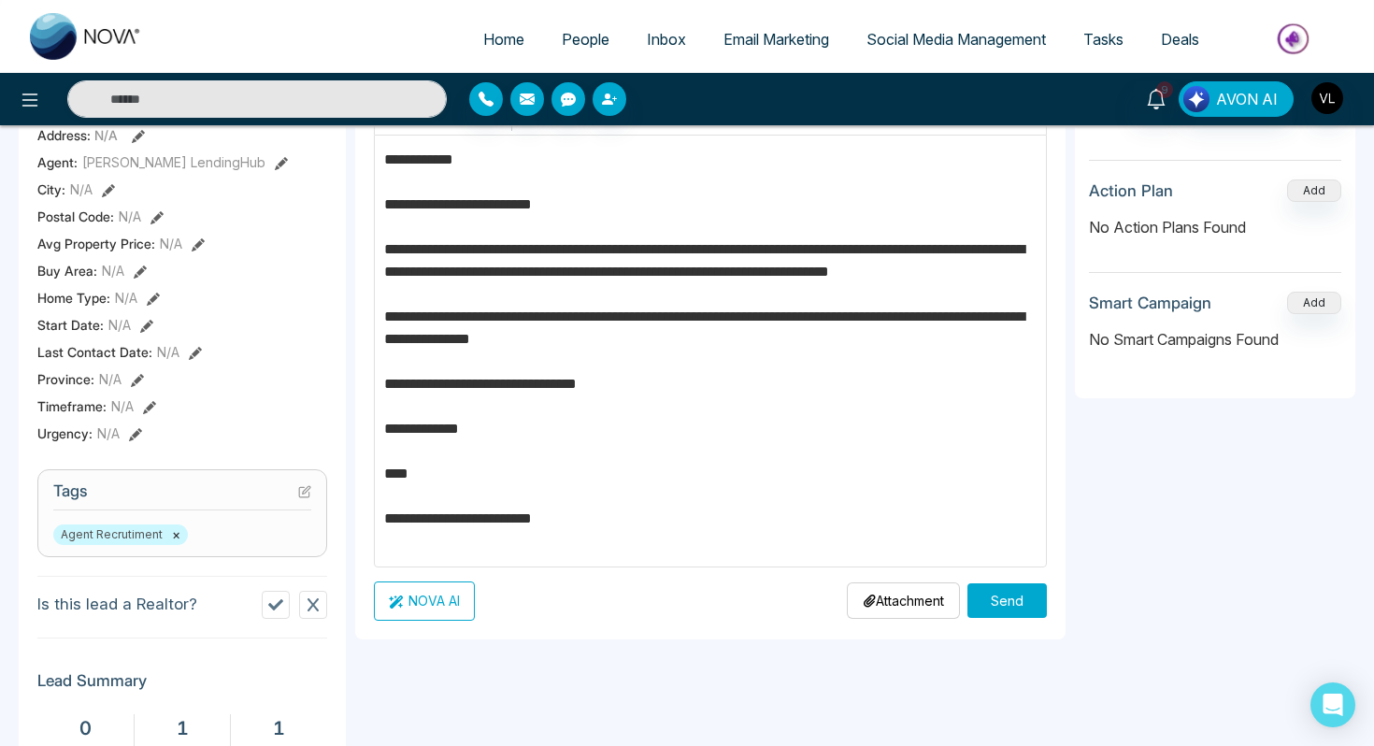
scroll to position [439, 0]
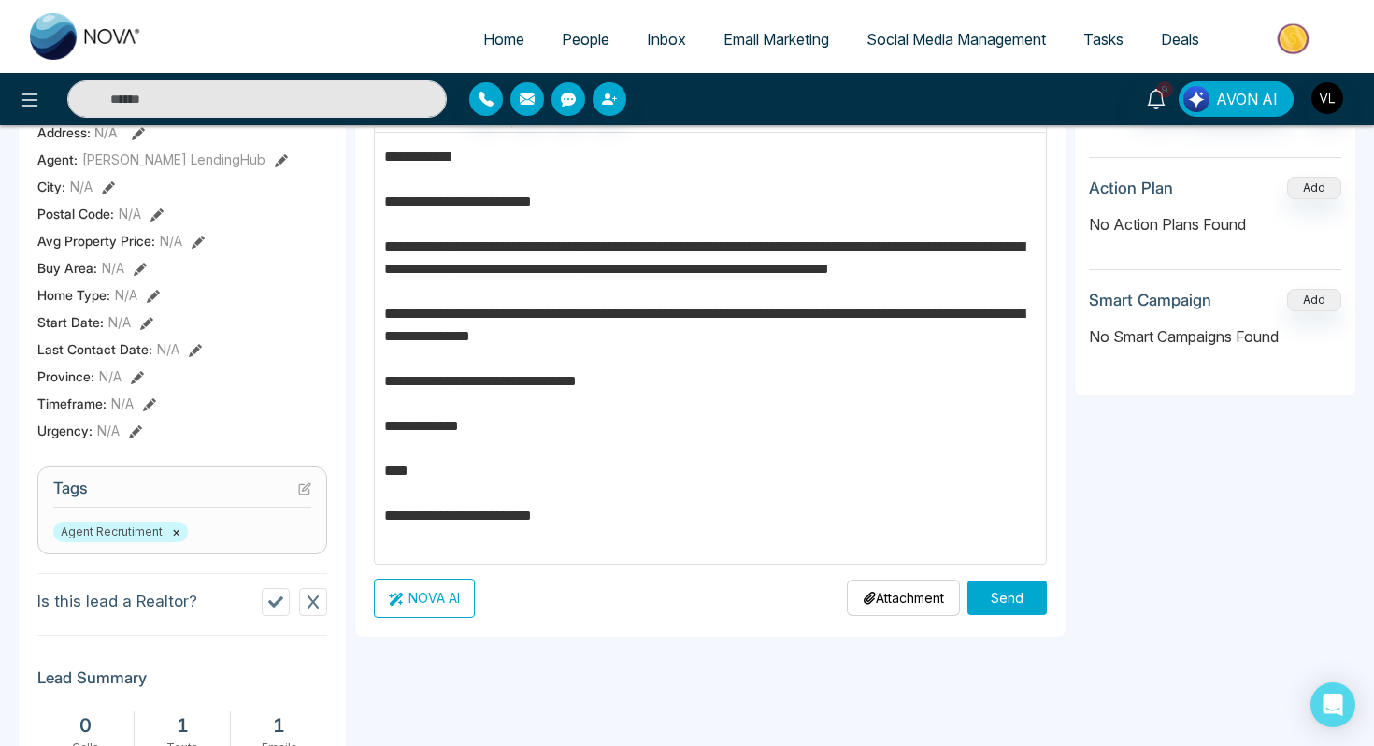
type input "**********"
click at [1008, 593] on button "Send" at bounding box center [1006, 597] width 79 height 35
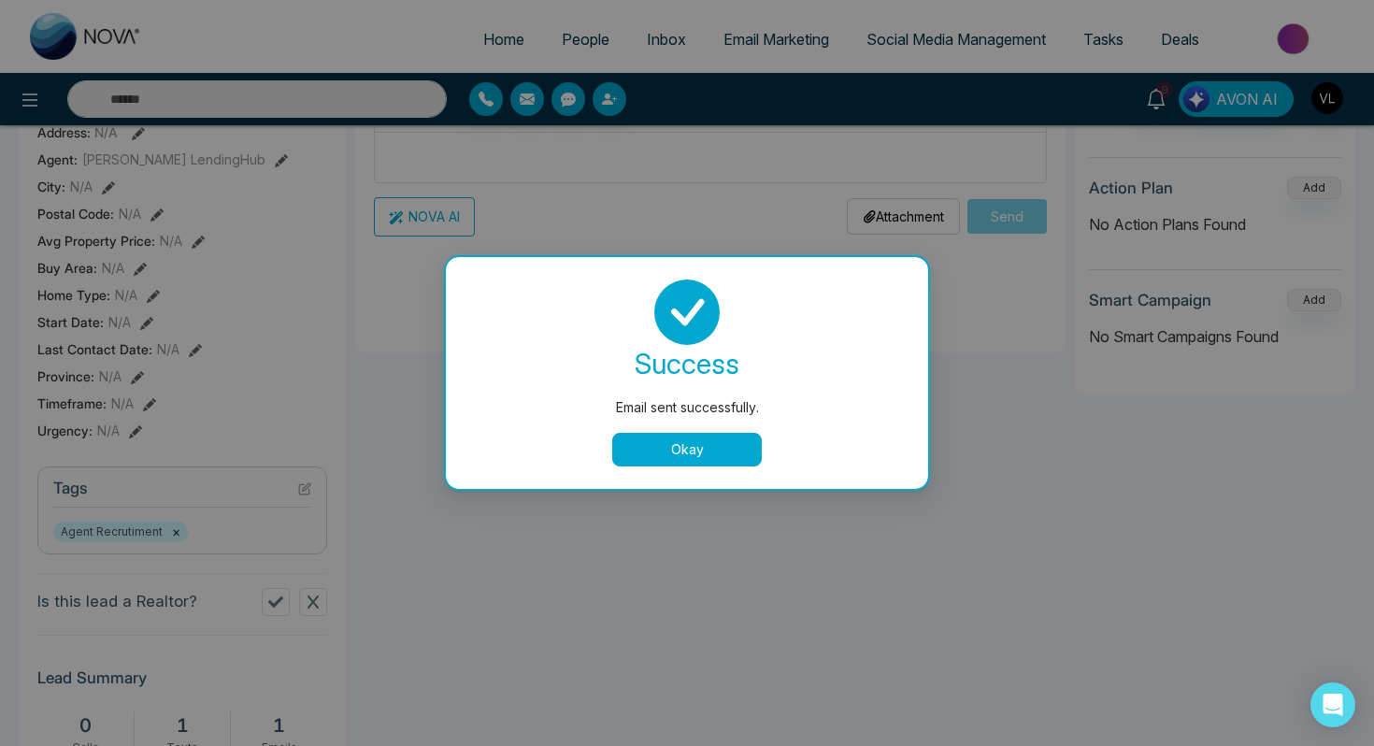
click at [660, 442] on button "Okay" at bounding box center [687, 450] width 150 height 34
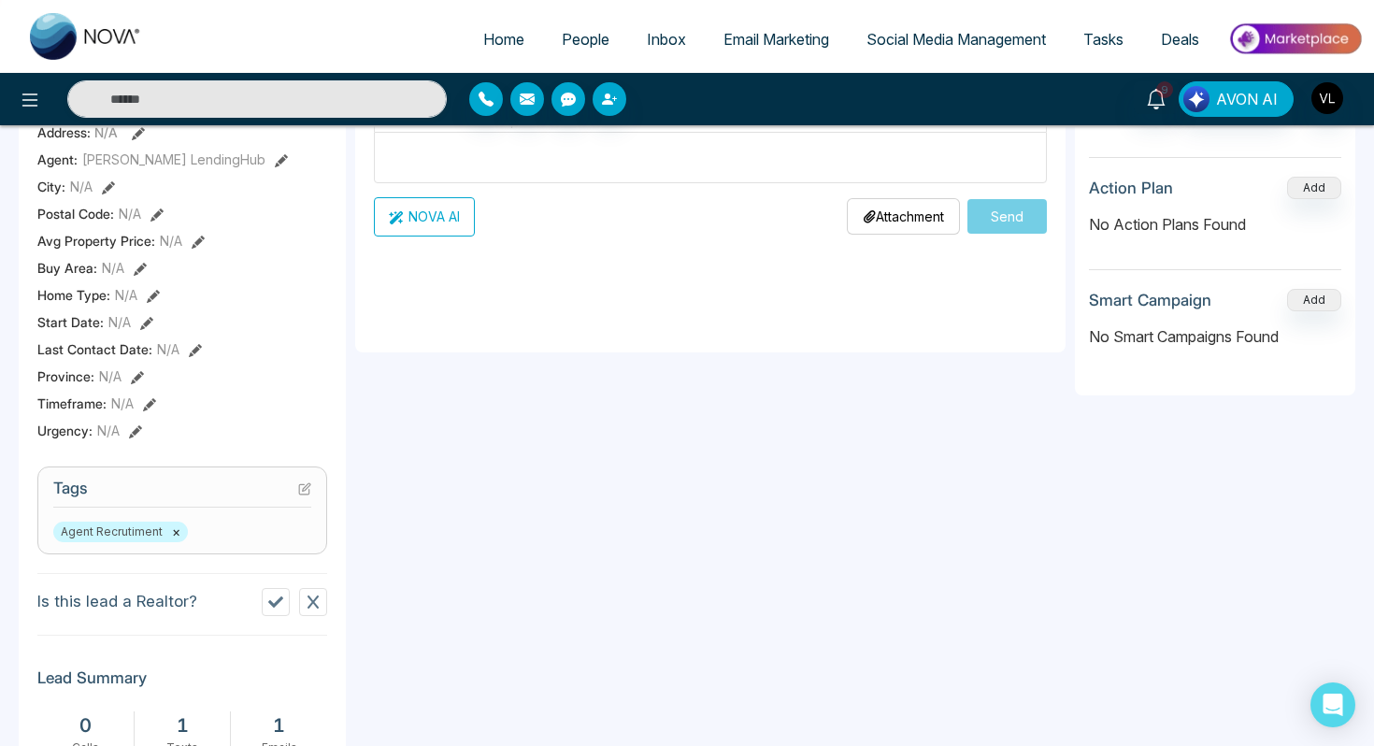
click at [543, 39] on link "People" at bounding box center [585, 39] width 85 height 36
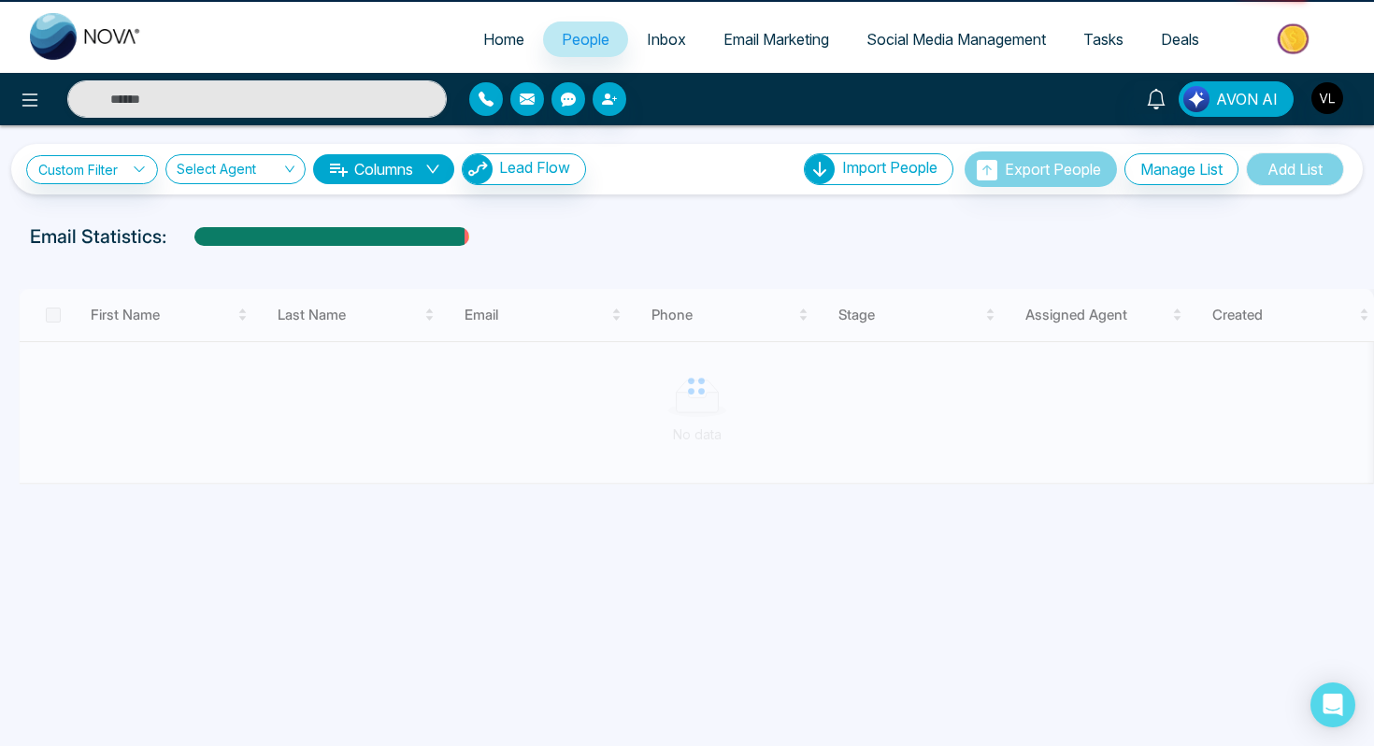
click at [498, 38] on span "Home" at bounding box center [503, 39] width 41 height 19
select select "*"
